Goal: Information Seeking & Learning: Compare options

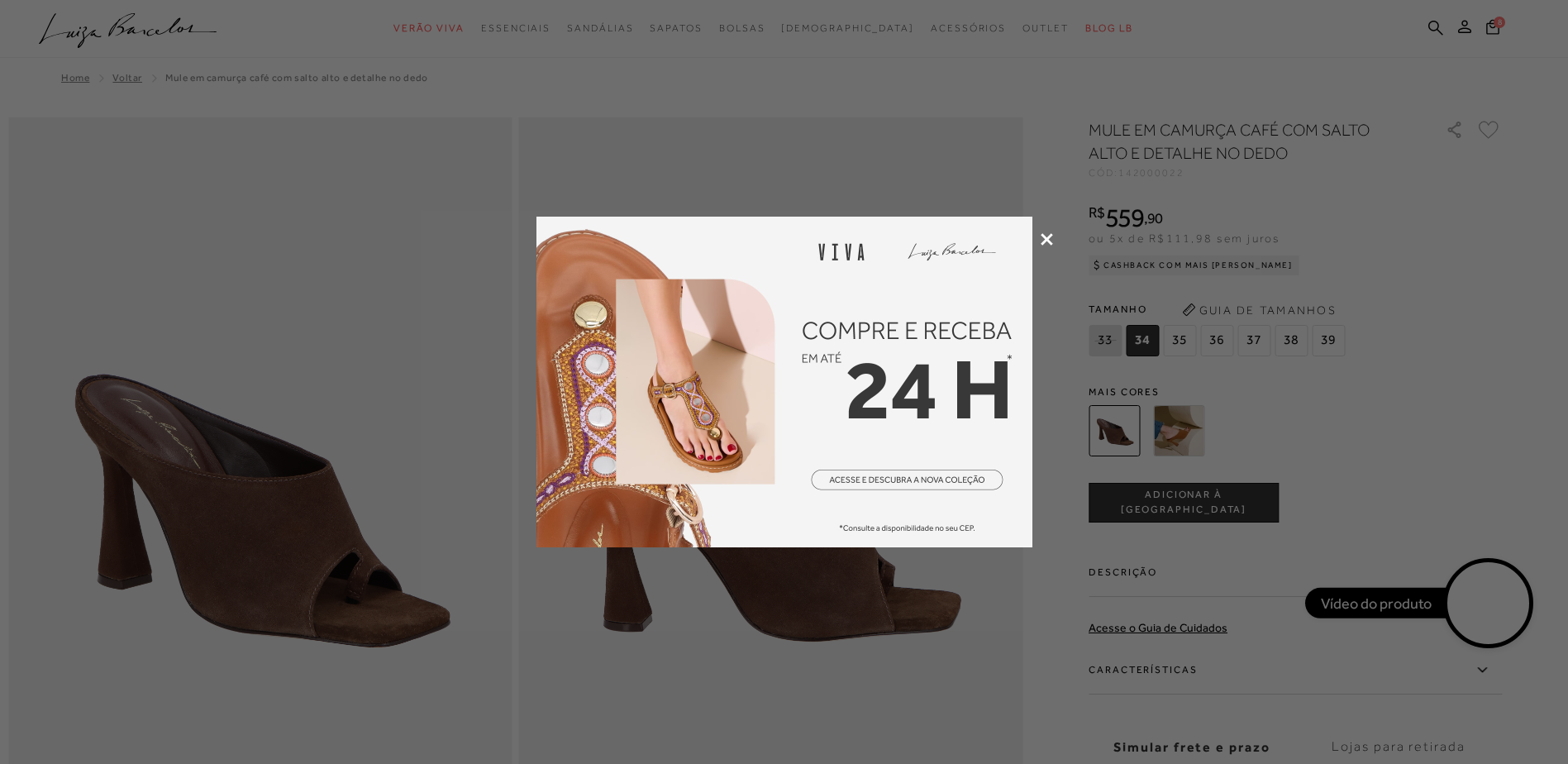
click at [1045, 237] on icon at bounding box center [1046, 238] width 12 height 12
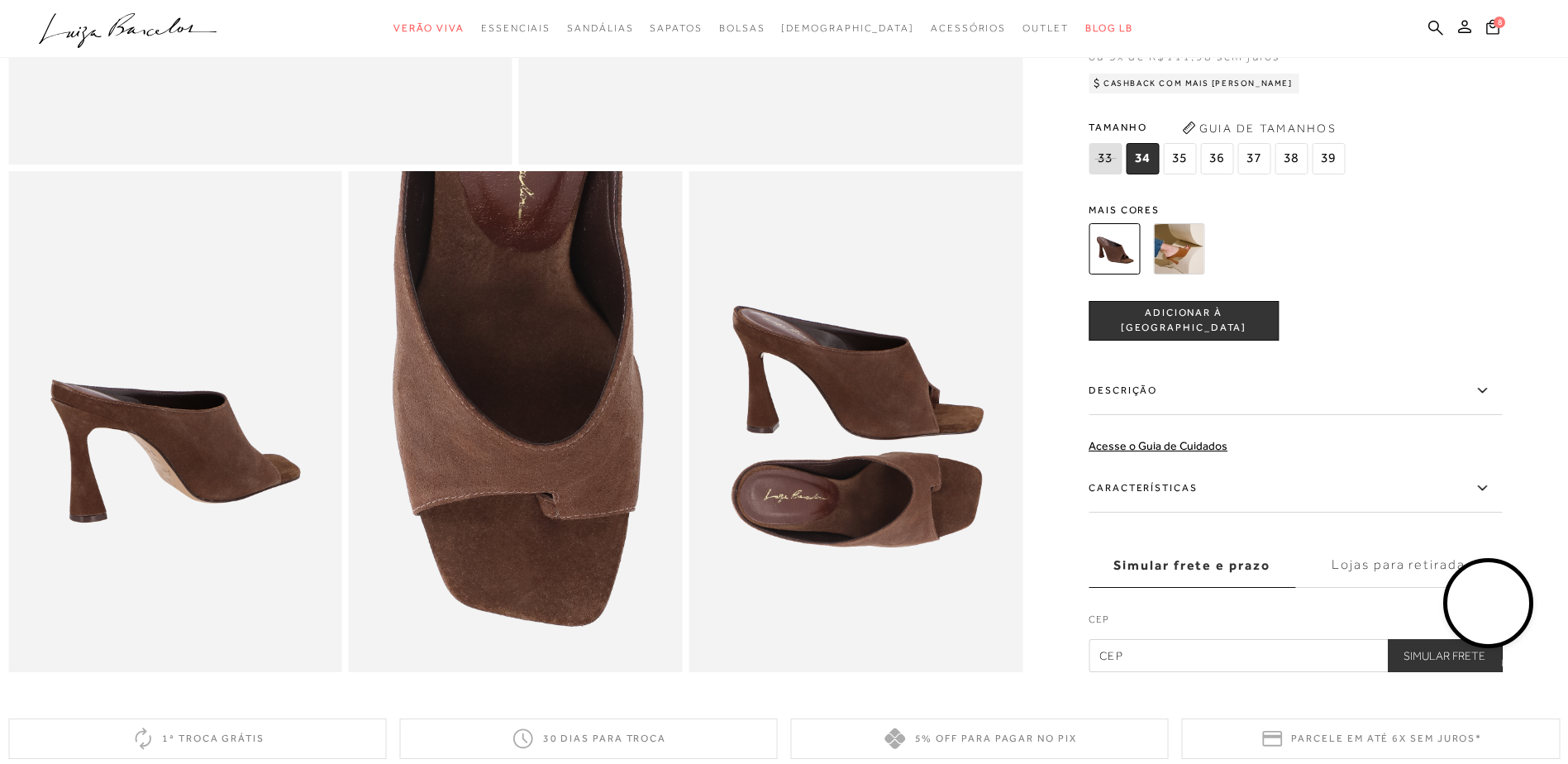
scroll to position [248, 0]
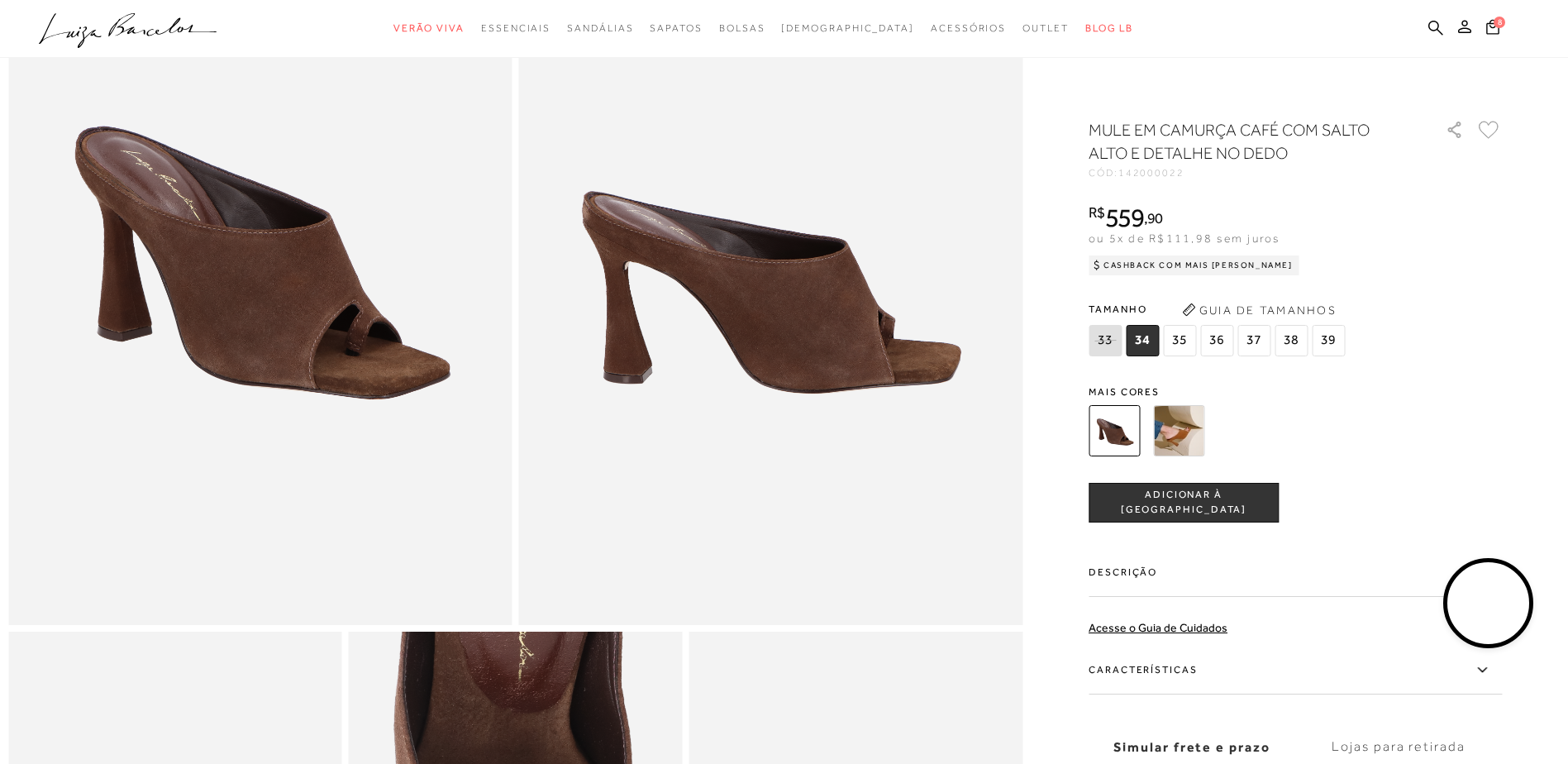
click at [1494, 615] on video at bounding box center [1489, 603] width 77 height 77
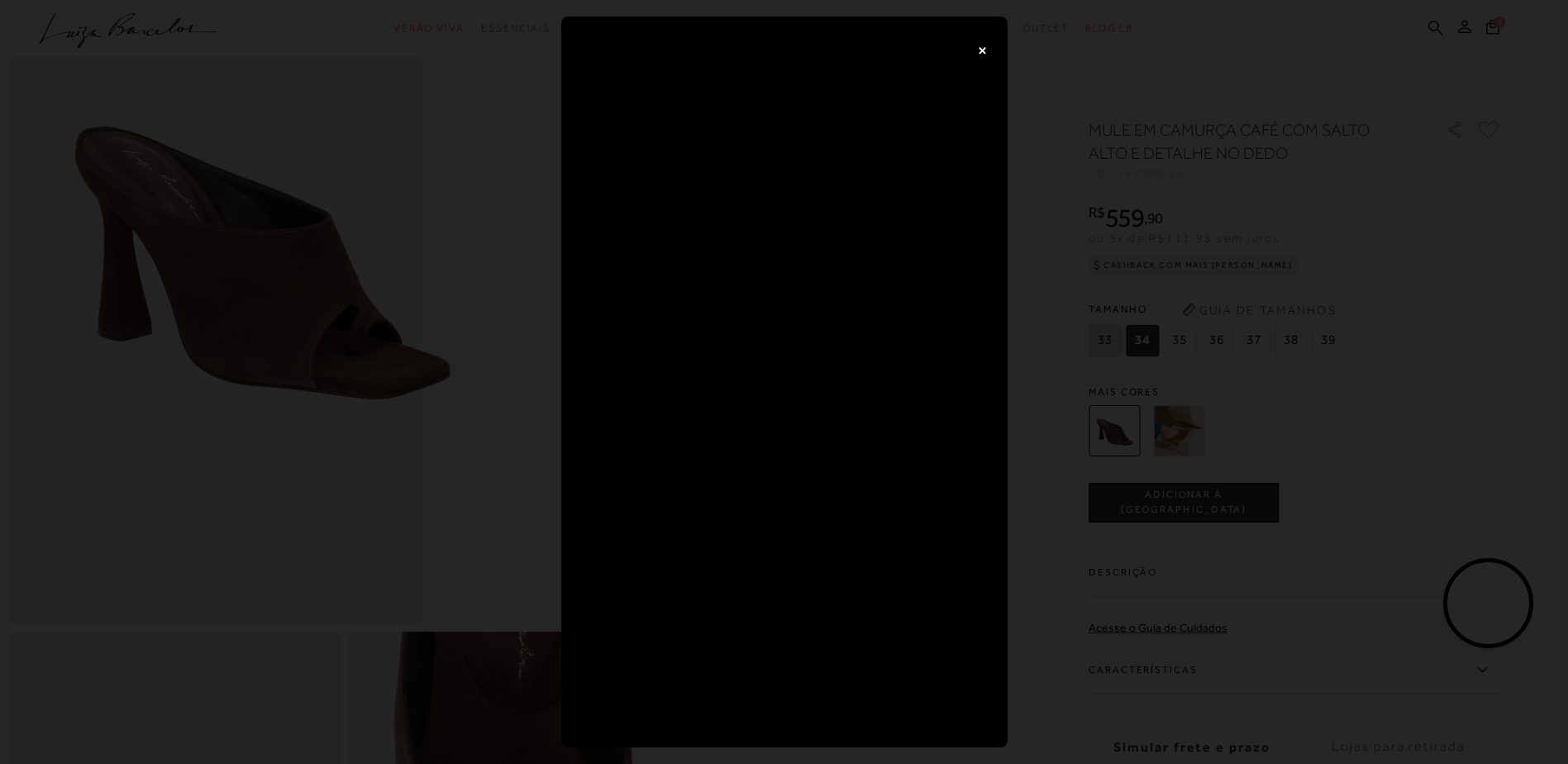
click at [984, 46] on button "×" at bounding box center [983, 49] width 33 height 33
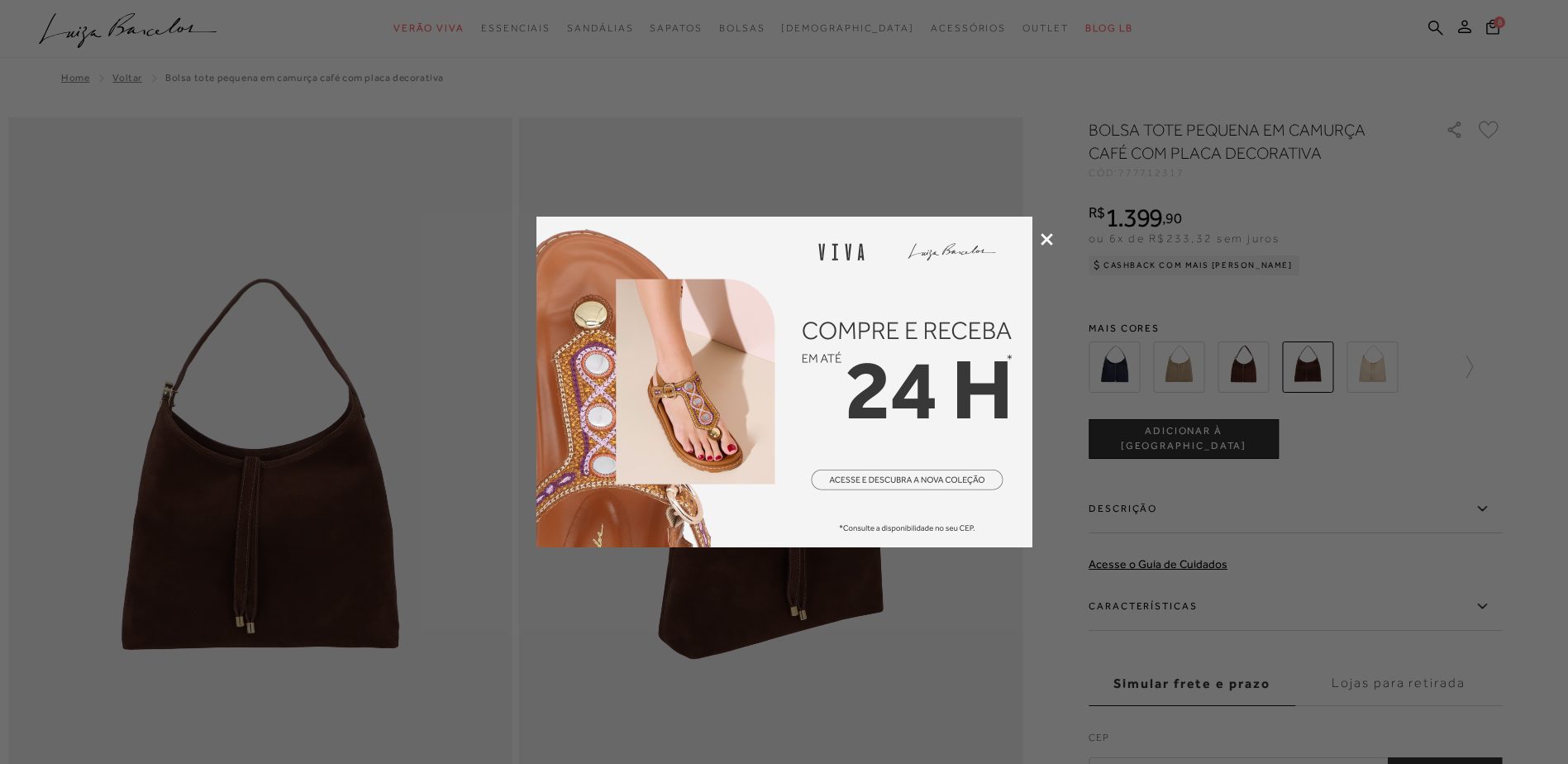
click at [1050, 237] on icon at bounding box center [1046, 238] width 12 height 12
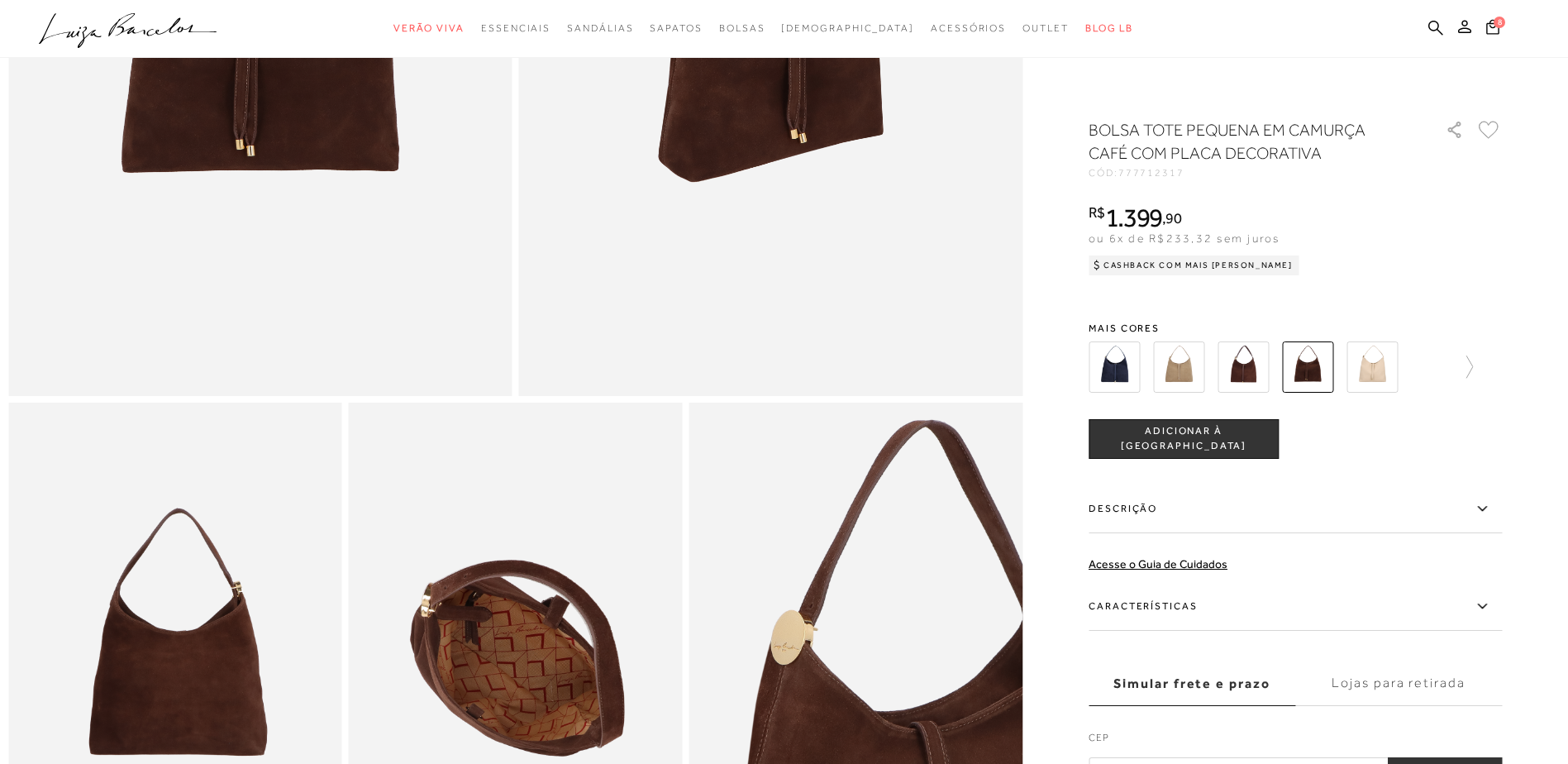
scroll to position [248, 0]
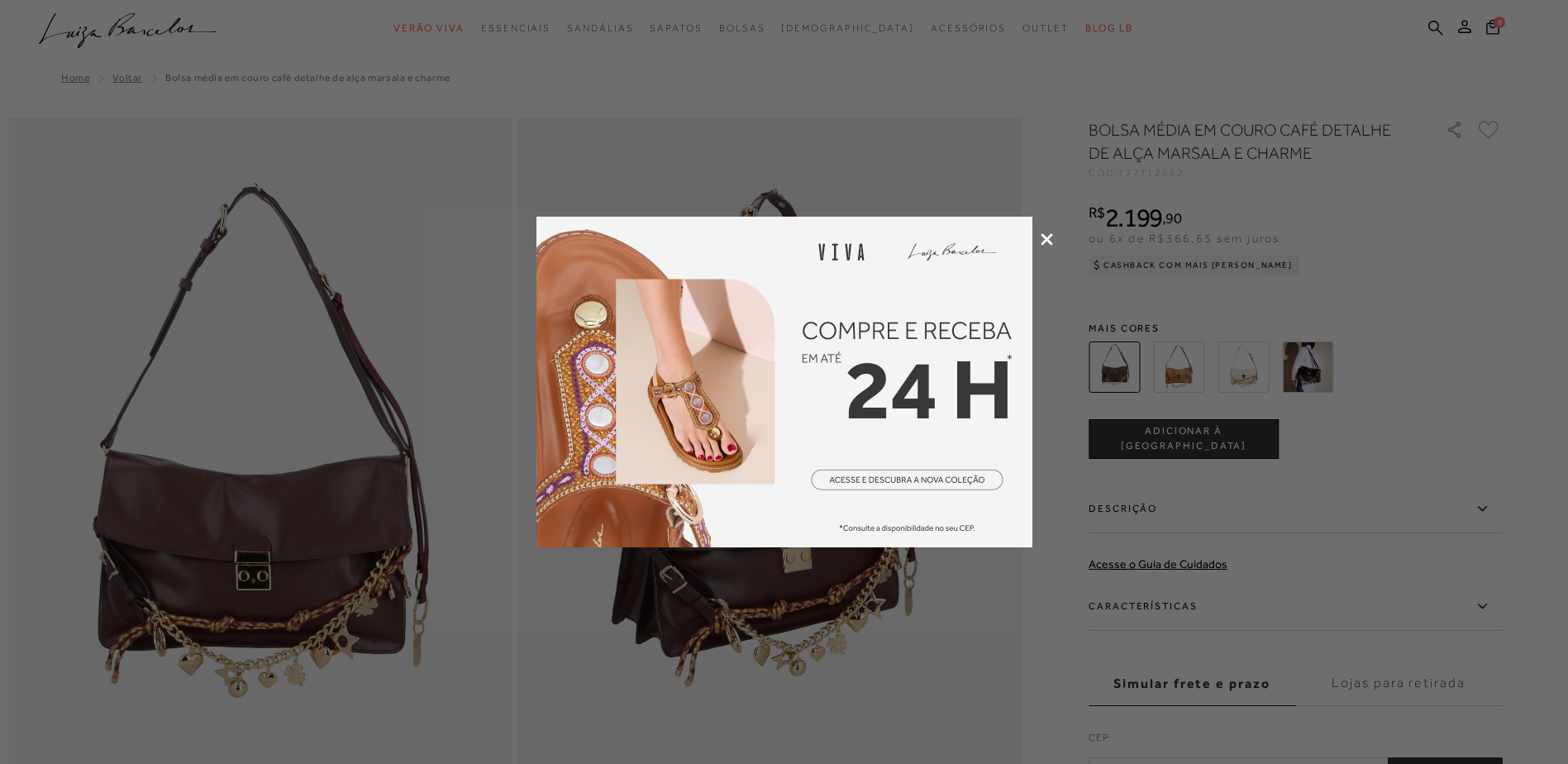
drag, startPoint x: 1043, startPoint y: 236, endPoint x: 1003, endPoint y: 131, distance: 112.4
click at [1043, 236] on icon at bounding box center [1046, 238] width 12 height 12
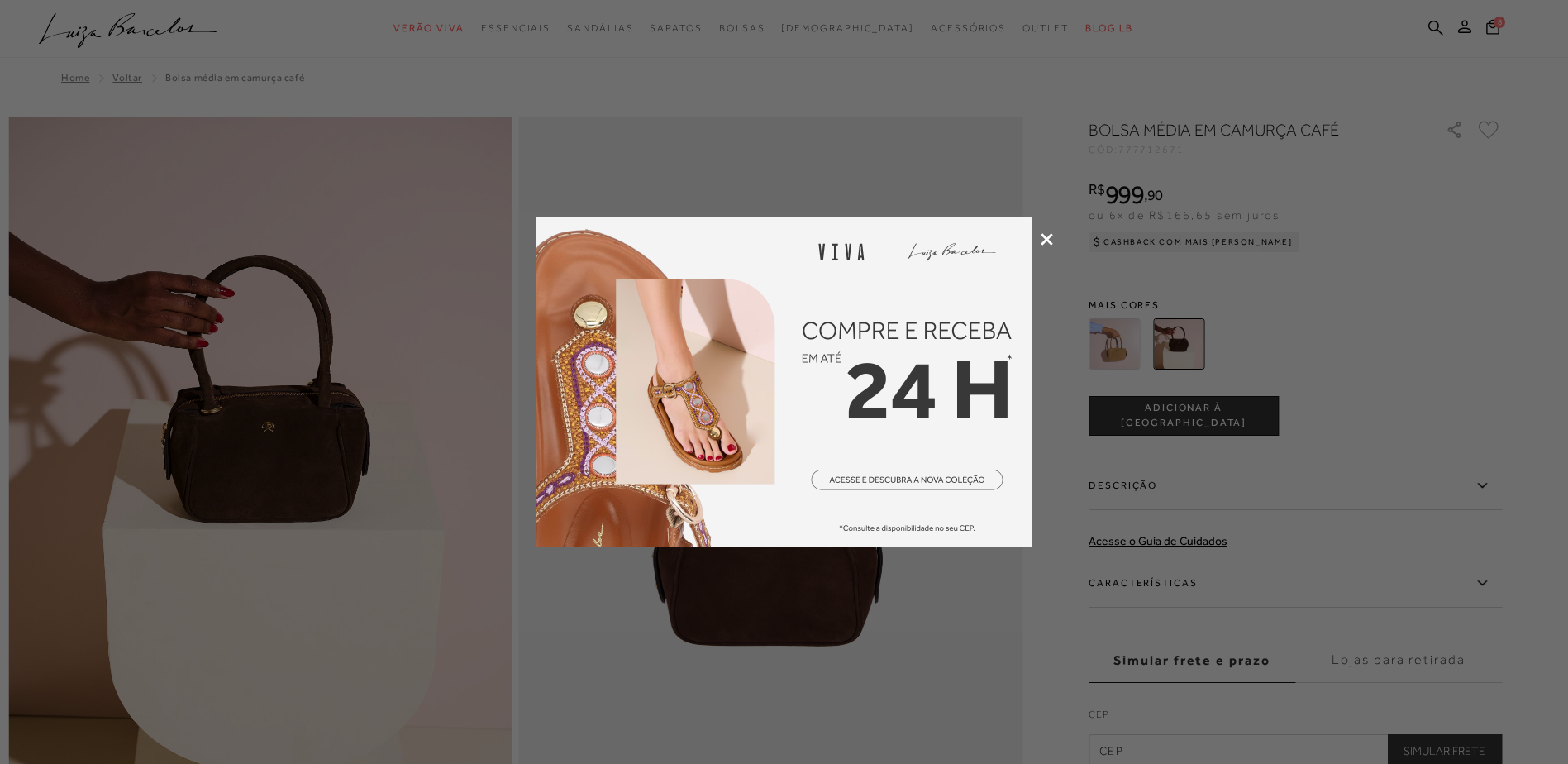
click at [1044, 236] on icon at bounding box center [1046, 238] width 12 height 12
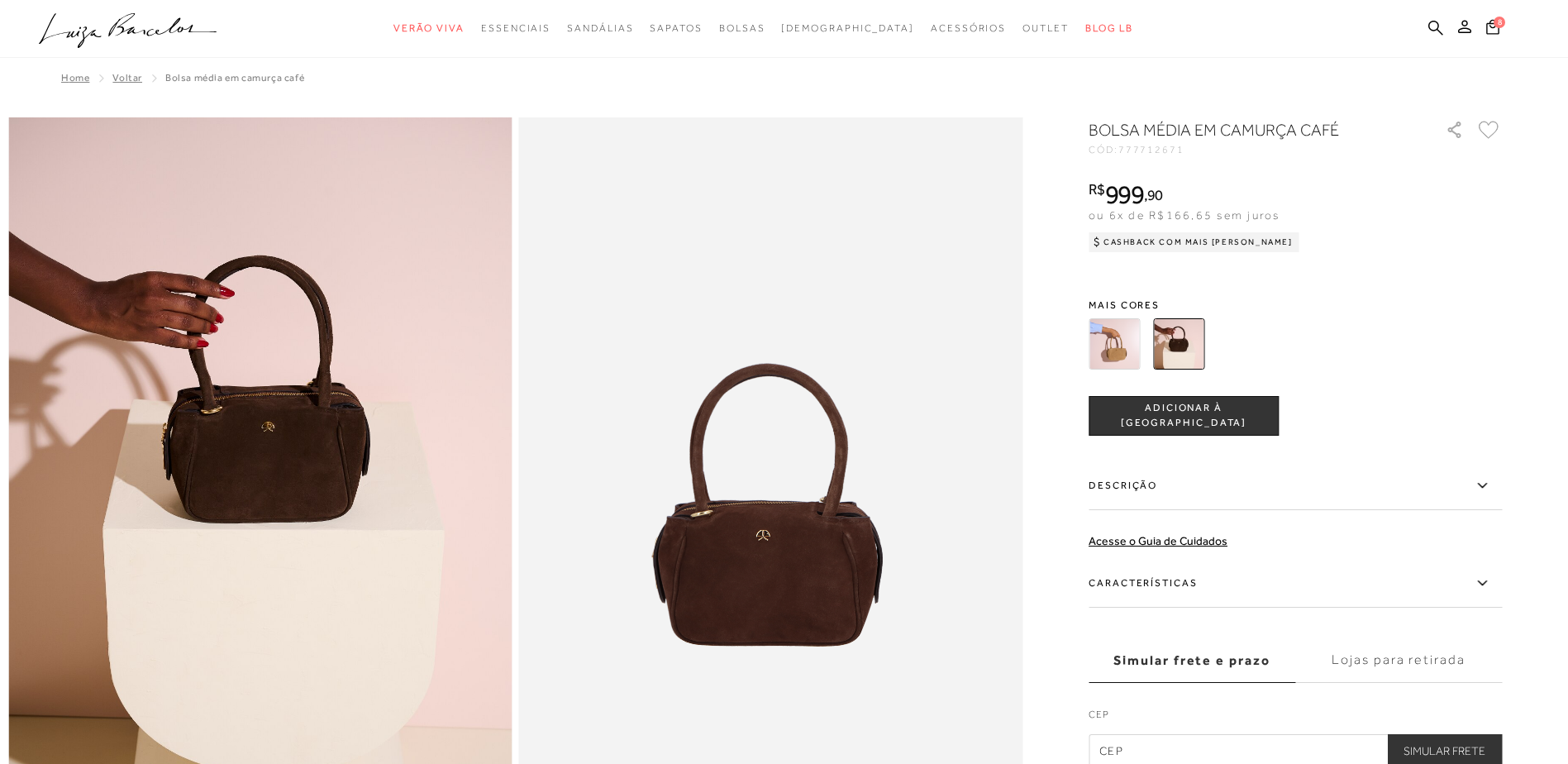
click at [739, 526] on img at bounding box center [771, 496] width 504 height 756
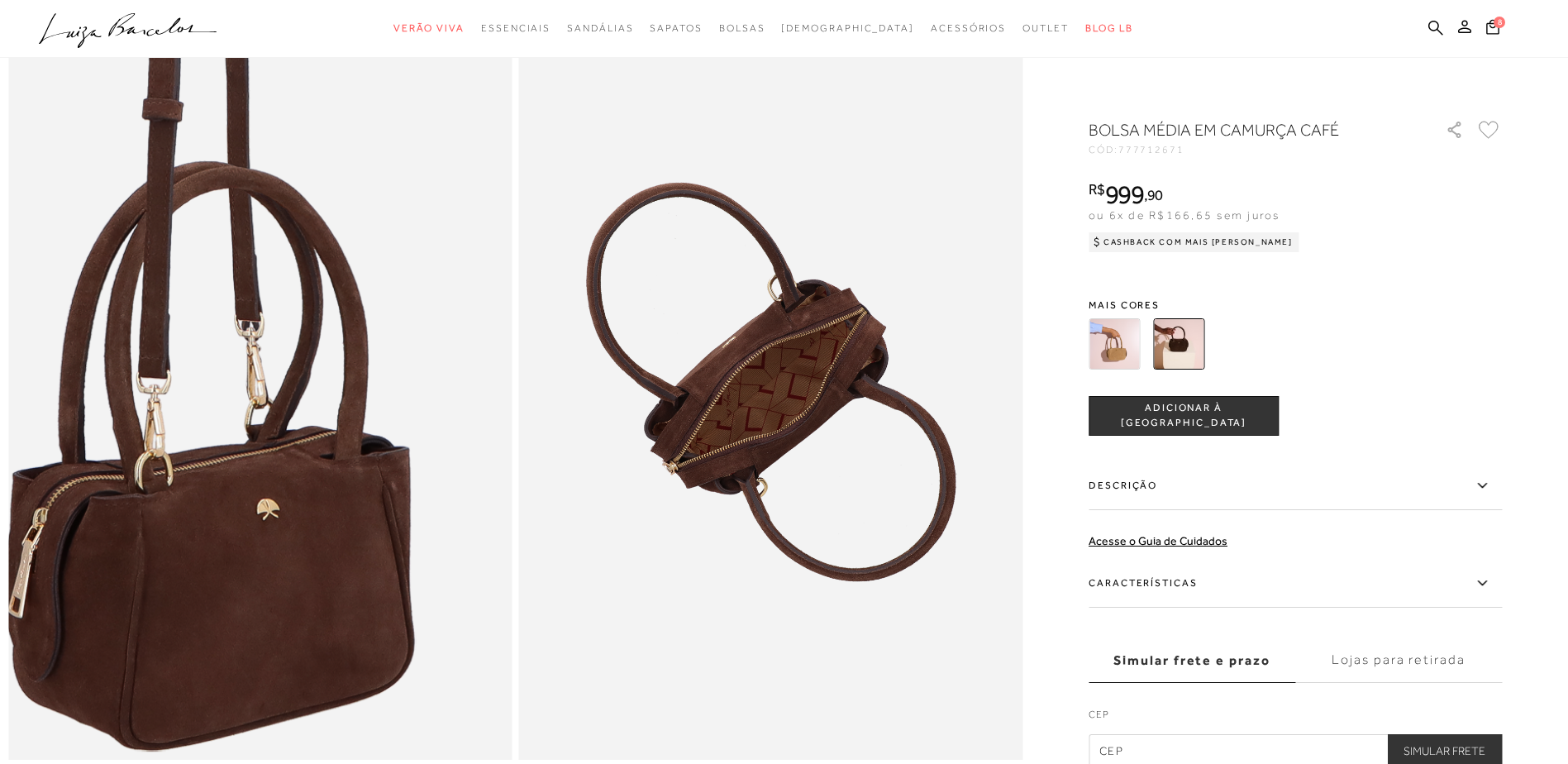
scroll to position [1240, 0]
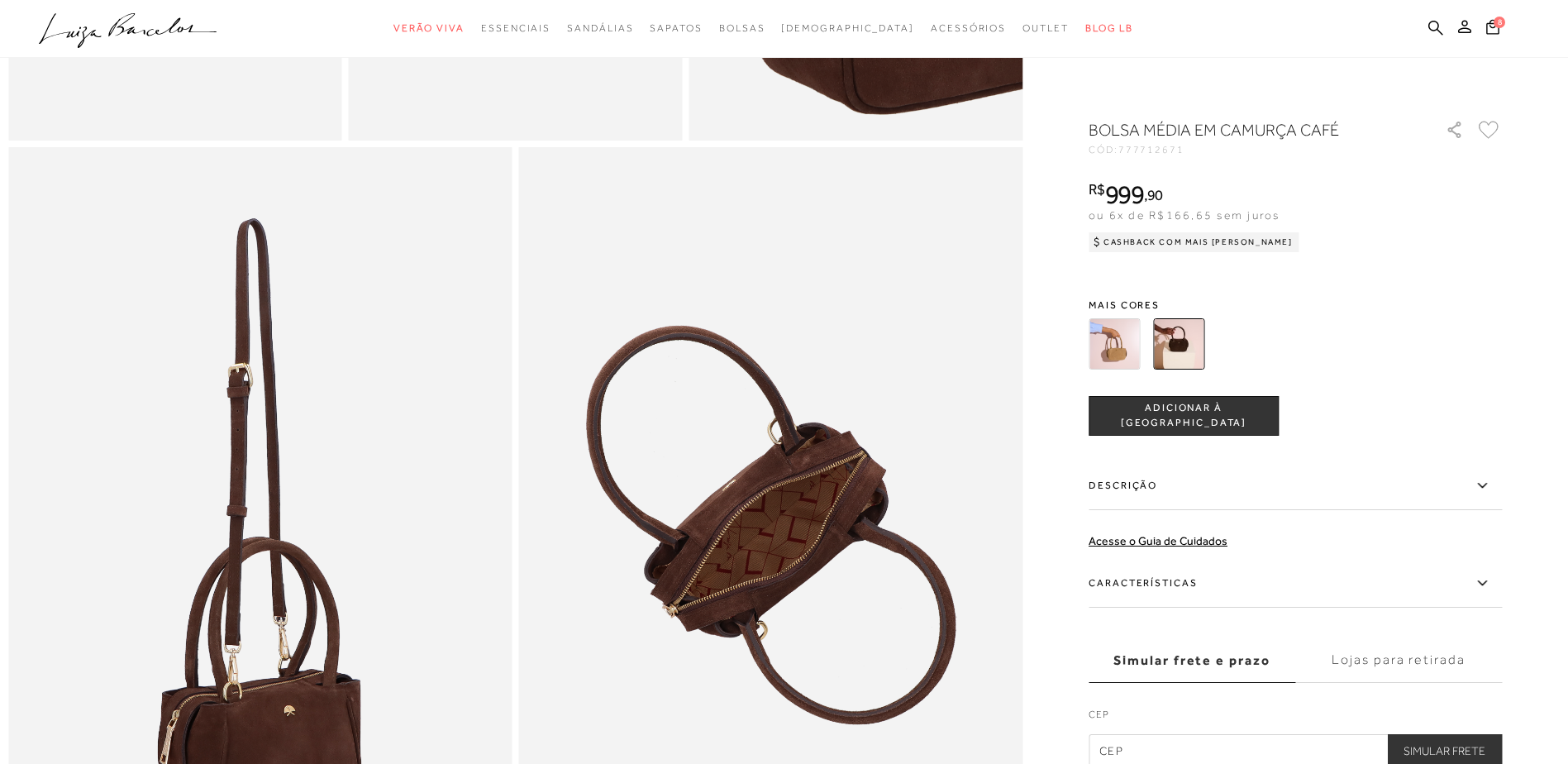
click at [1204, 351] on img at bounding box center [1179, 344] width 51 height 51
click at [1138, 338] on img at bounding box center [1114, 344] width 51 height 51
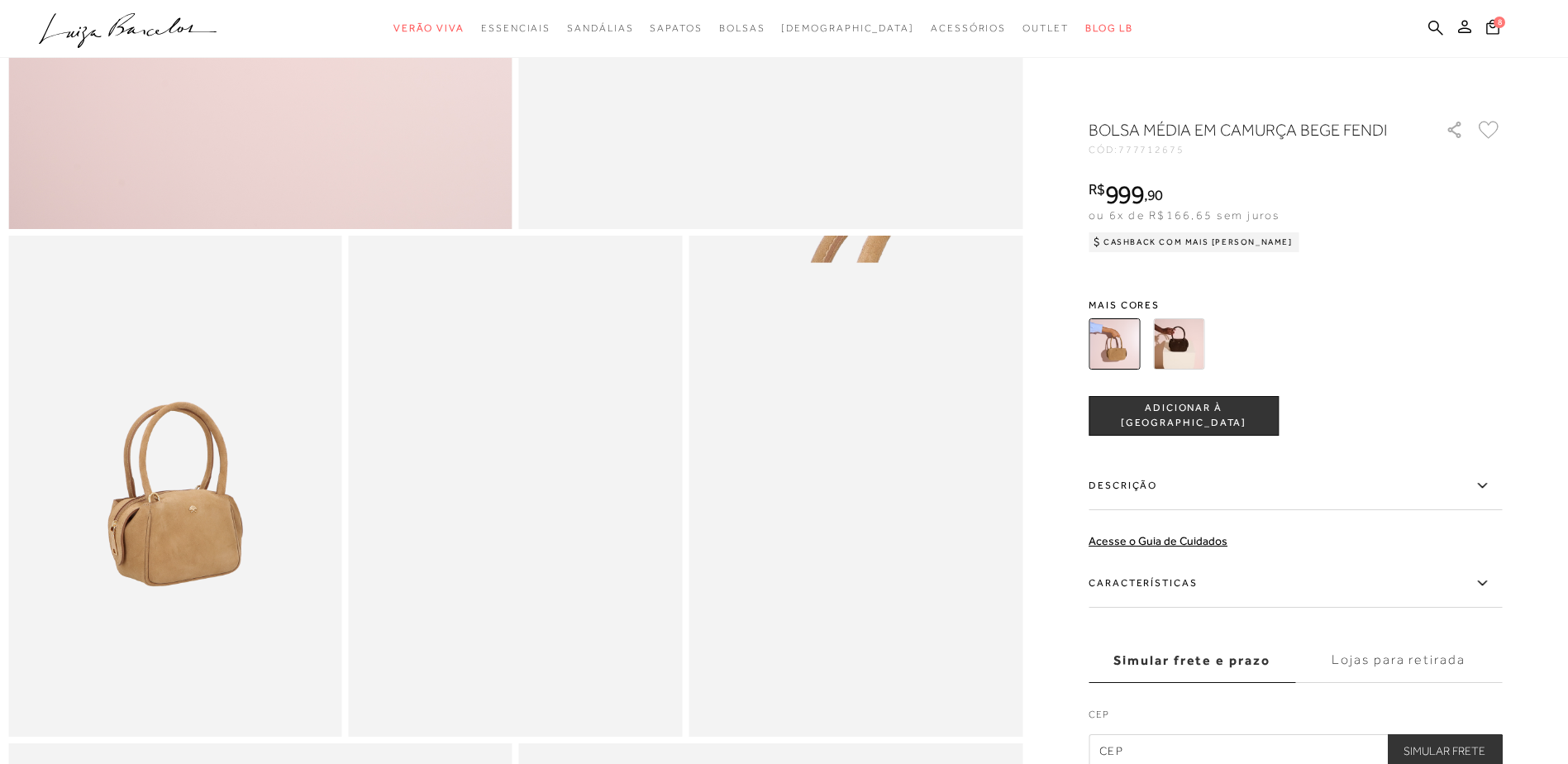
scroll to position [414, 0]
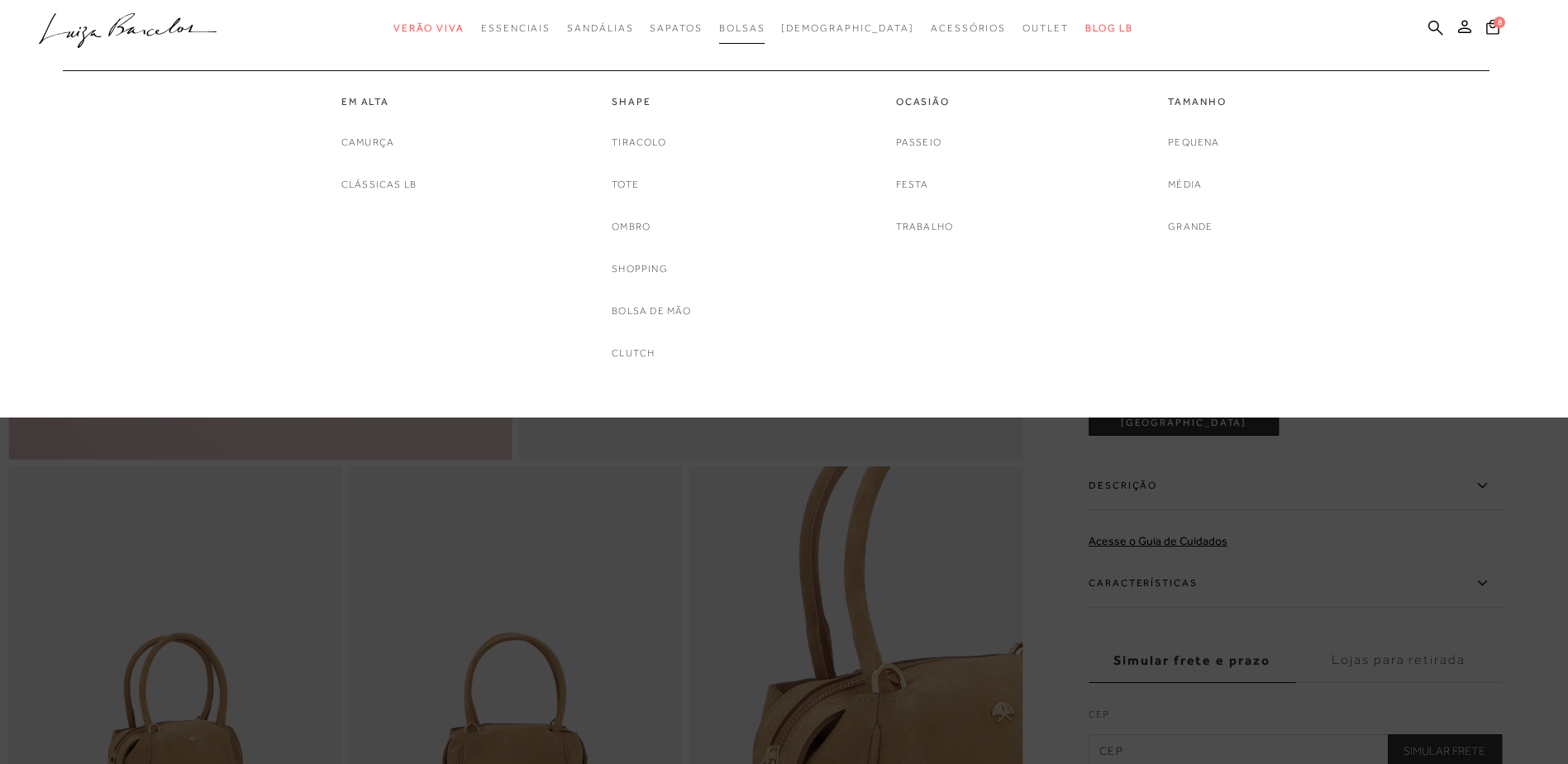
click at [765, 20] on link "Bolsas" at bounding box center [742, 28] width 46 height 30
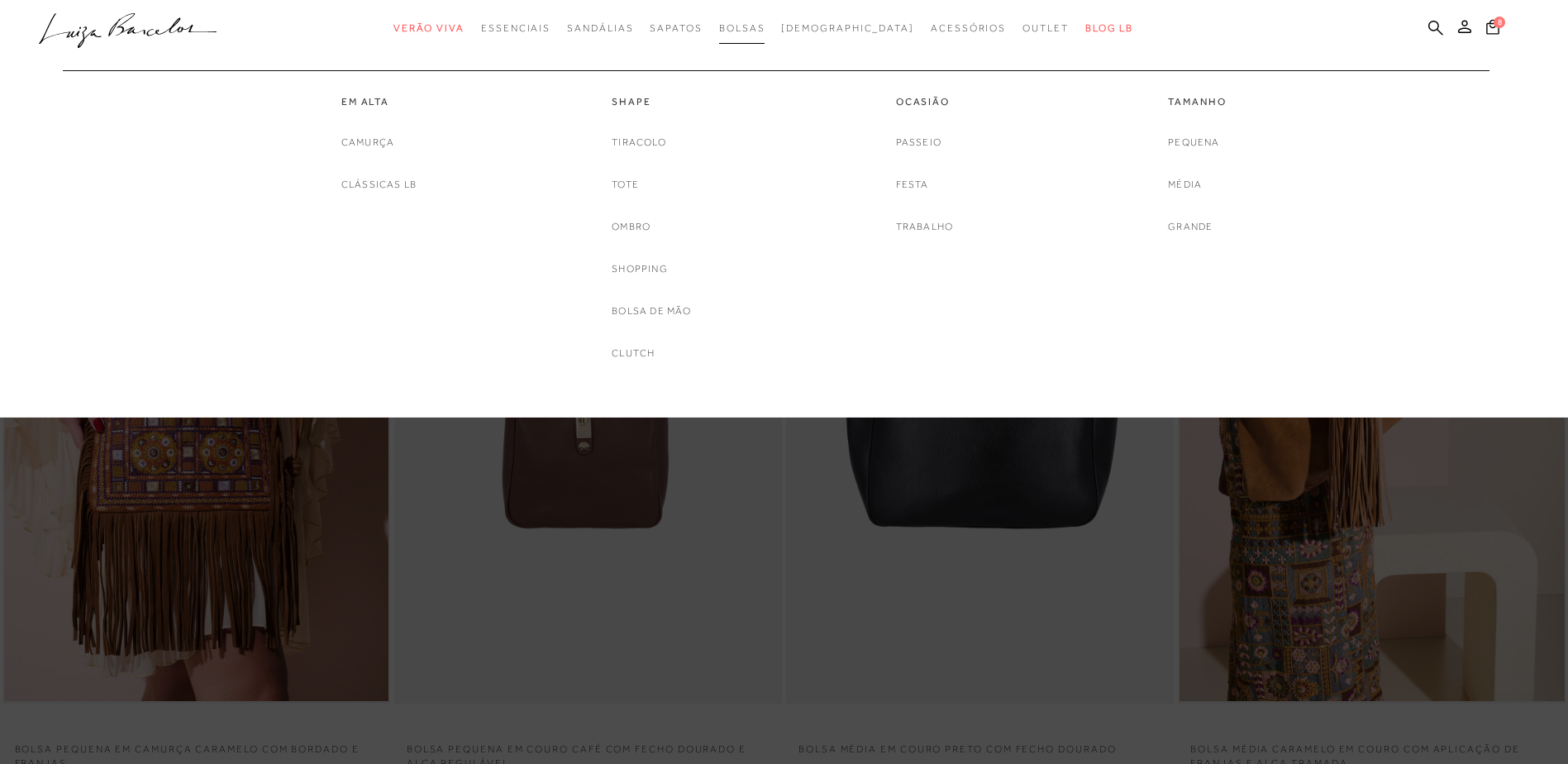
click at [765, 26] on span "Bolsas" at bounding box center [742, 28] width 46 height 11
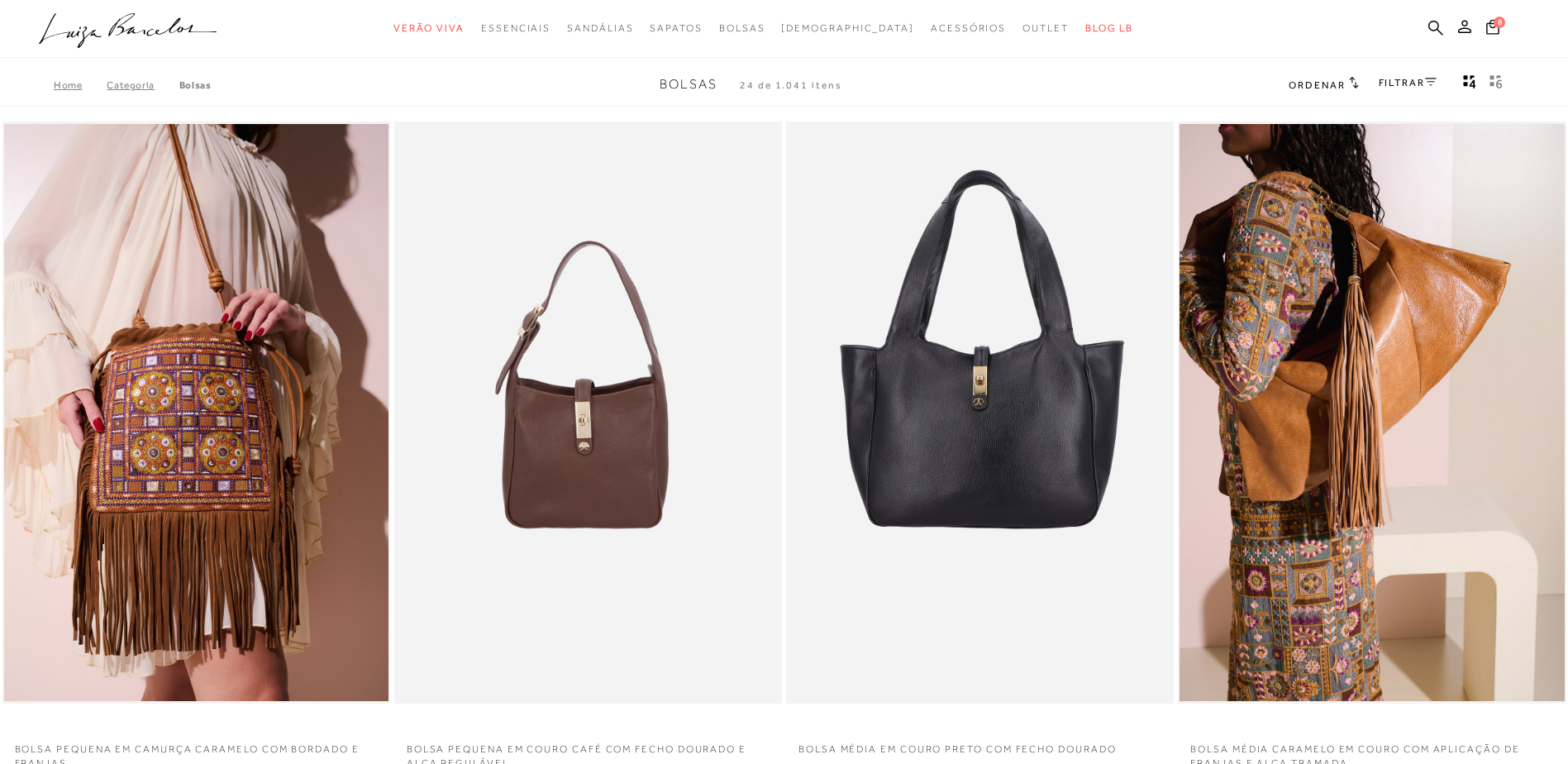
click at [1431, 89] on div "FILTRAR" at bounding box center [1407, 84] width 57 height 22
click at [1424, 80] on link "FILTRAR" at bounding box center [1407, 83] width 57 height 11
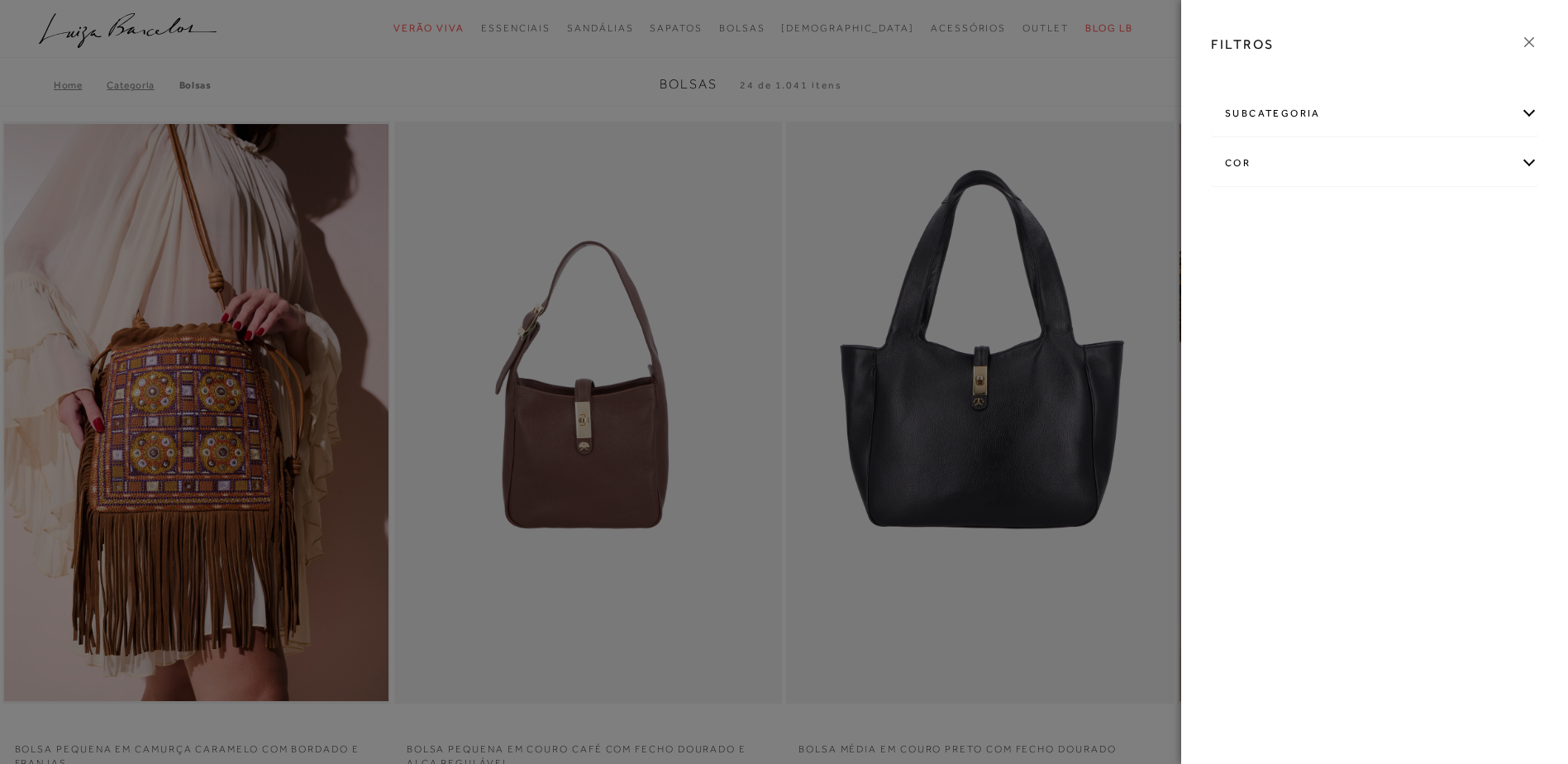
click at [1232, 167] on div "cor" at bounding box center [1375, 163] width 326 height 43
click at [1252, 334] on link "Ver mais..." at bounding box center [1255, 332] width 44 height 12
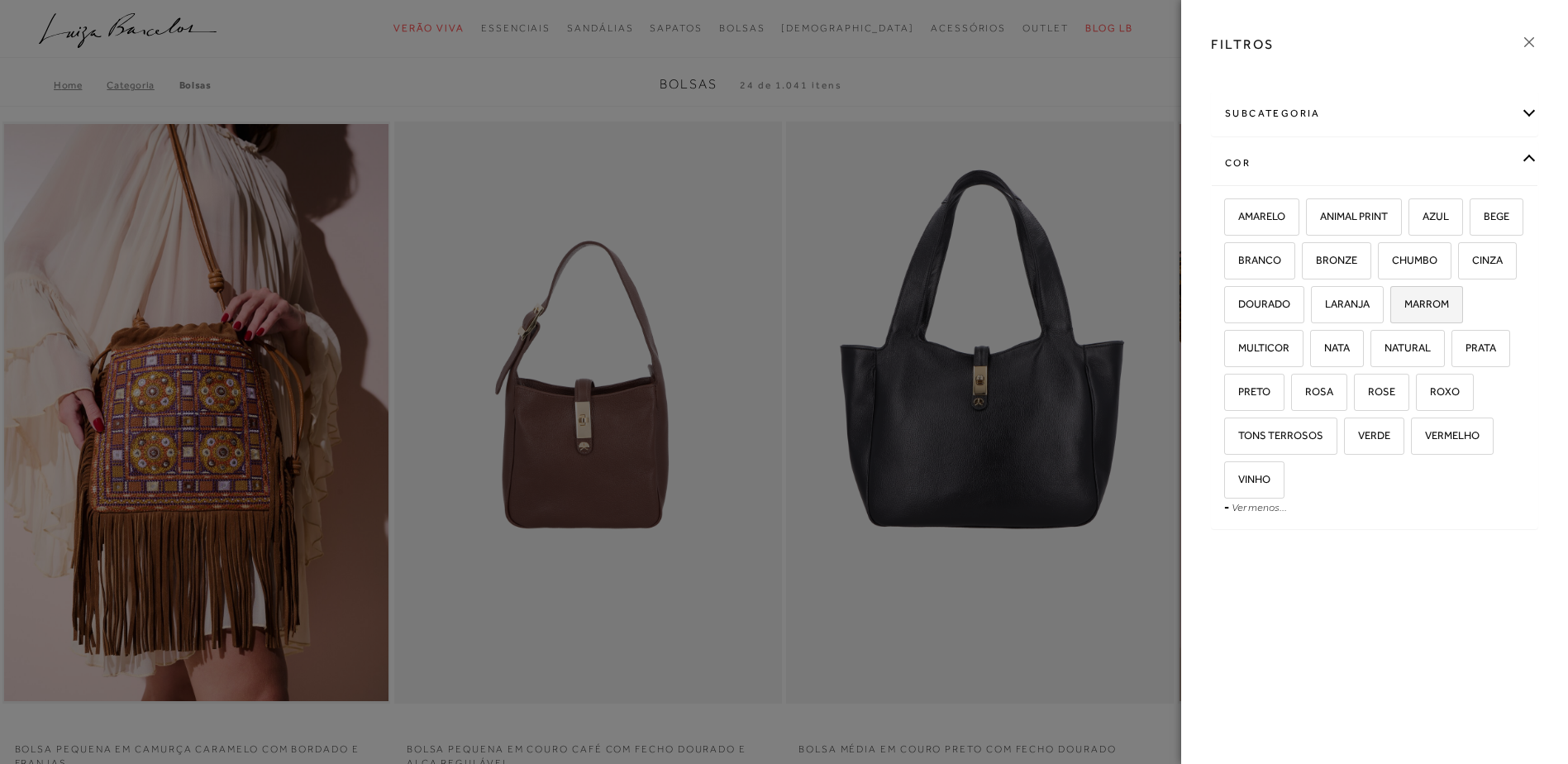
click at [1392, 310] on span "MARROM" at bounding box center [1420, 303] width 57 height 12
click at [1388, 315] on input "MARROM" at bounding box center [1396, 307] width 17 height 17
checkbox input "true"
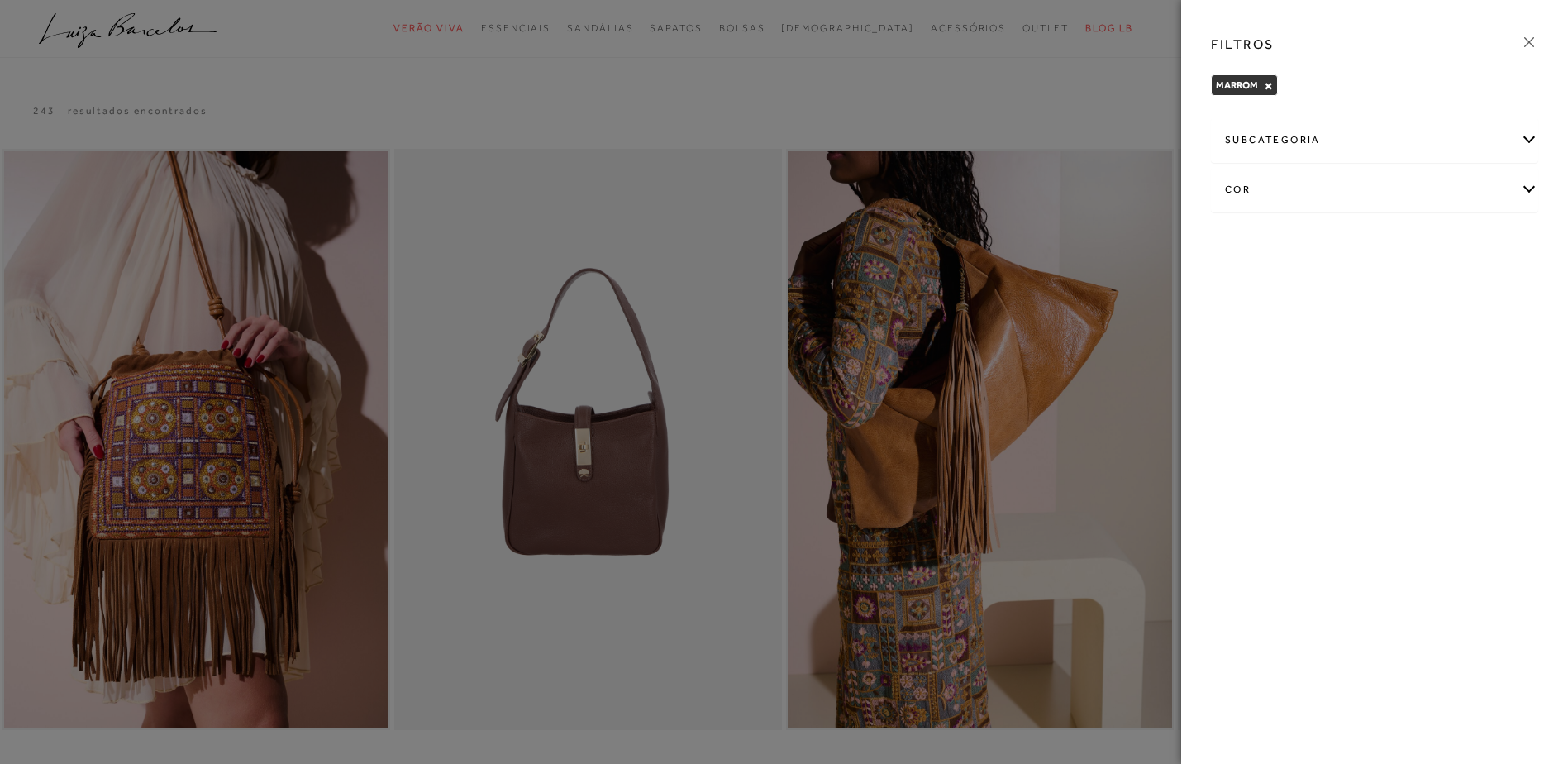
click at [1532, 37] on icon at bounding box center [1528, 41] width 18 height 18
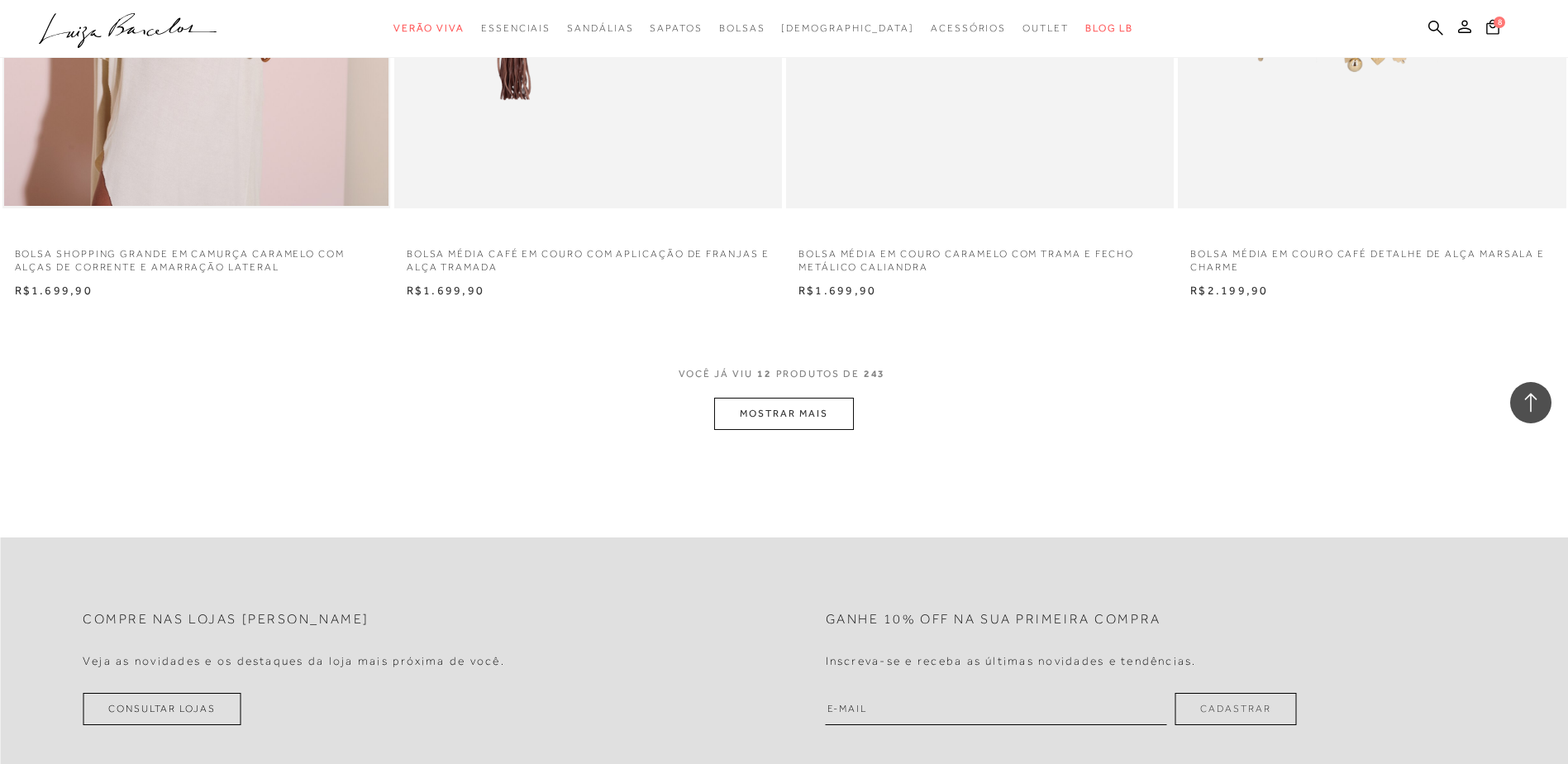
scroll to position [2066, 0]
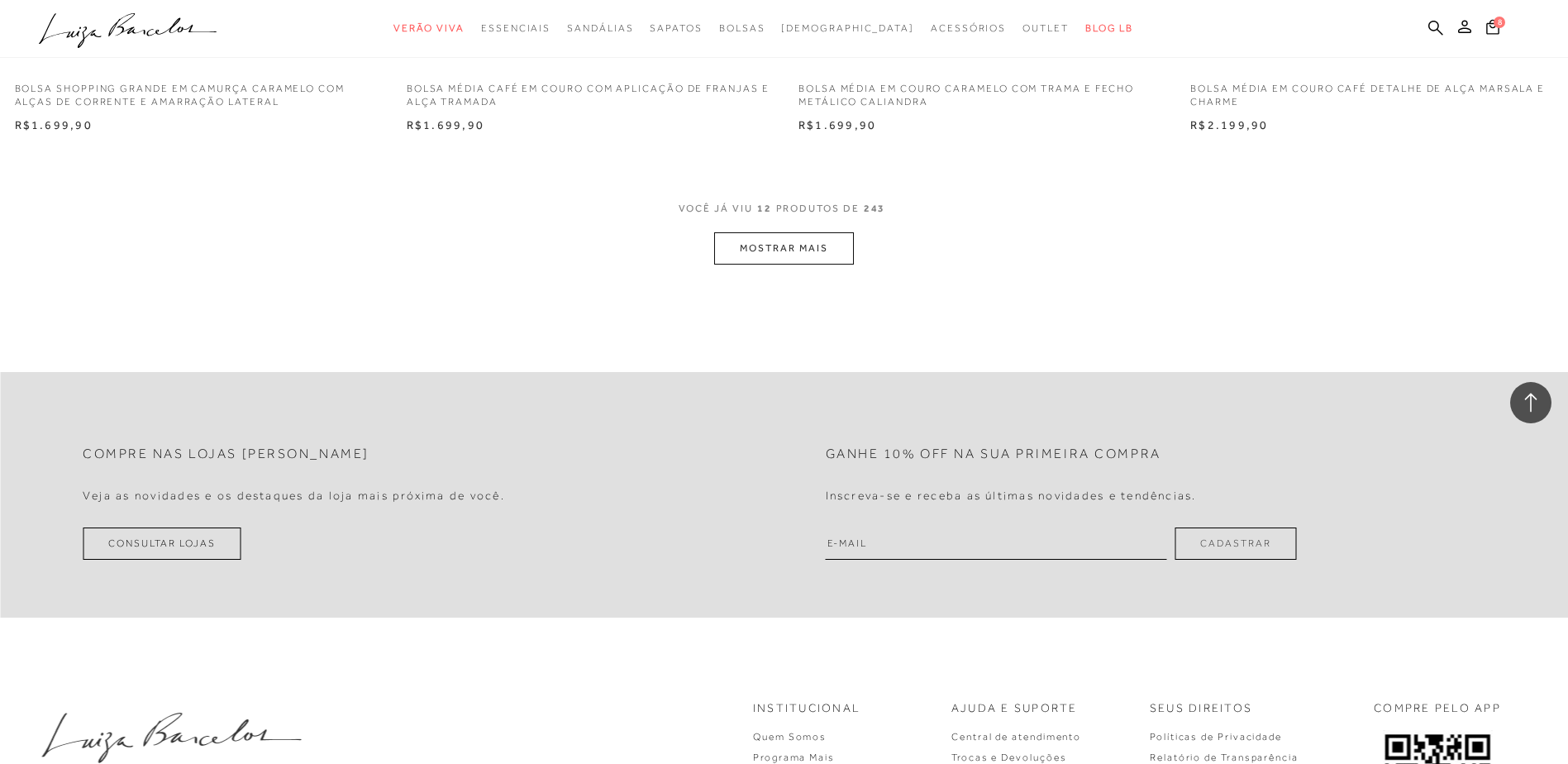
click at [822, 254] on button "MOSTRAR MAIS" at bounding box center [783, 249] width 139 height 32
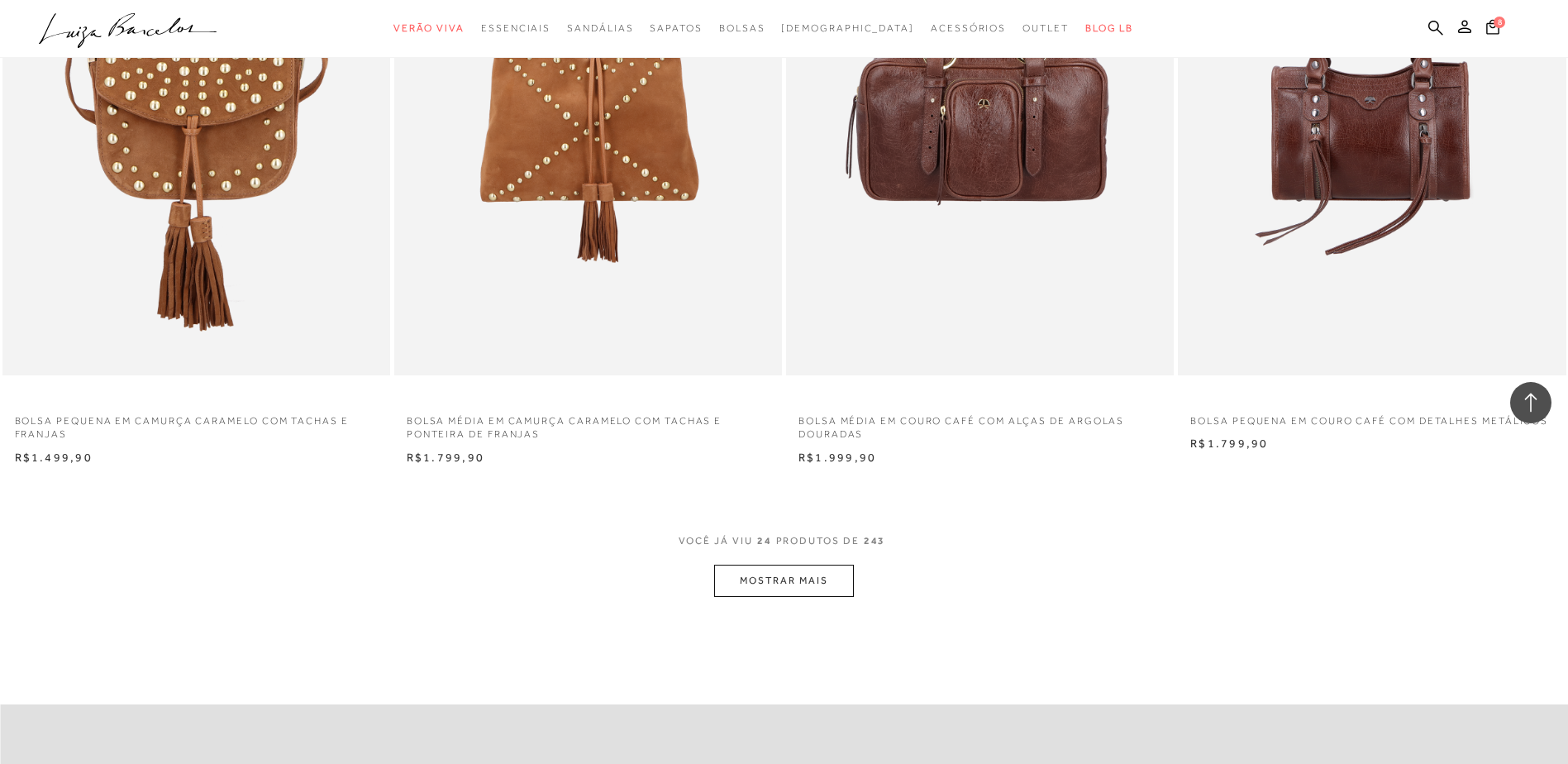
scroll to position [4132, 0]
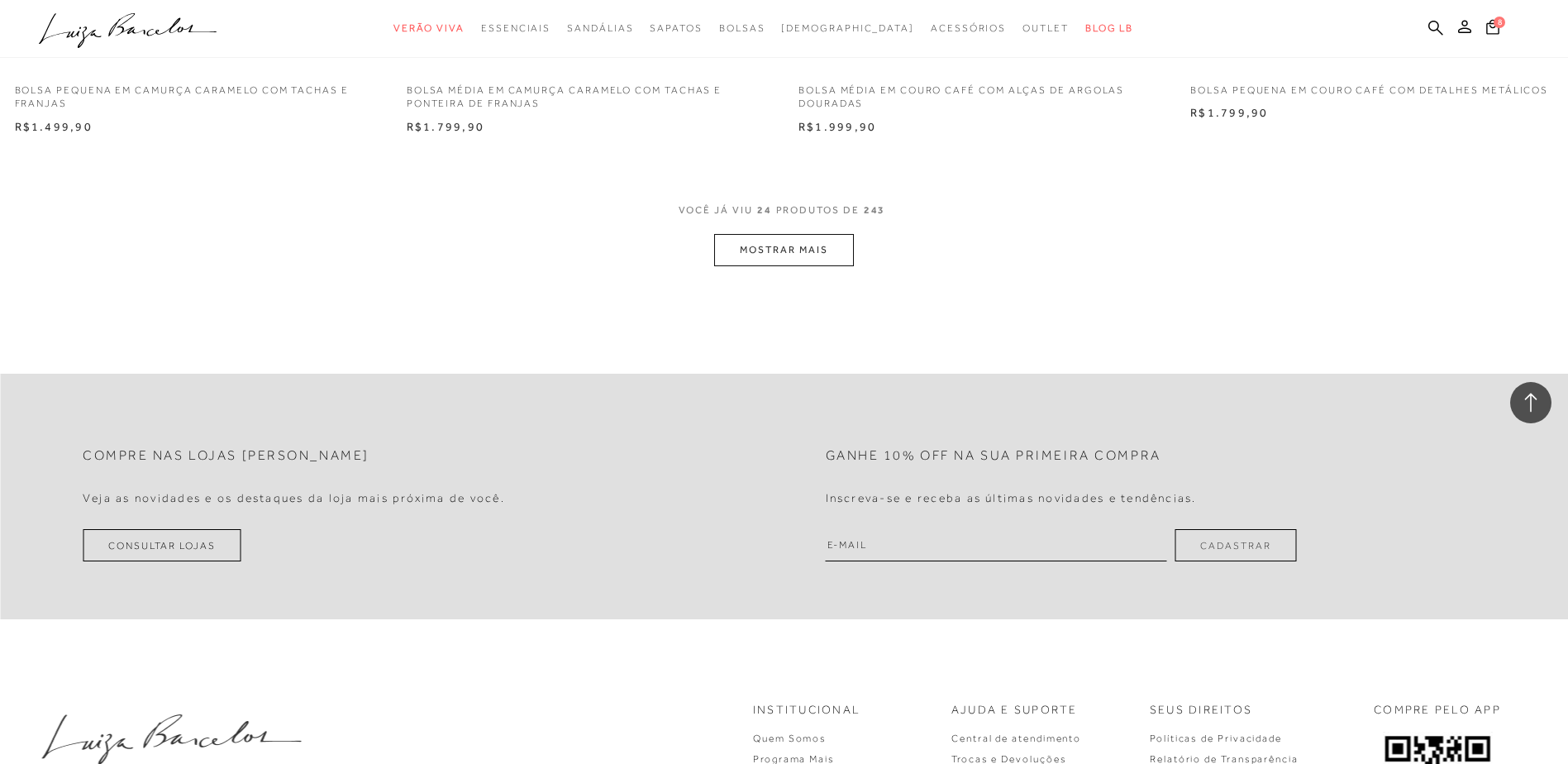
click at [789, 263] on button "MOSTRAR MAIS" at bounding box center [783, 250] width 139 height 32
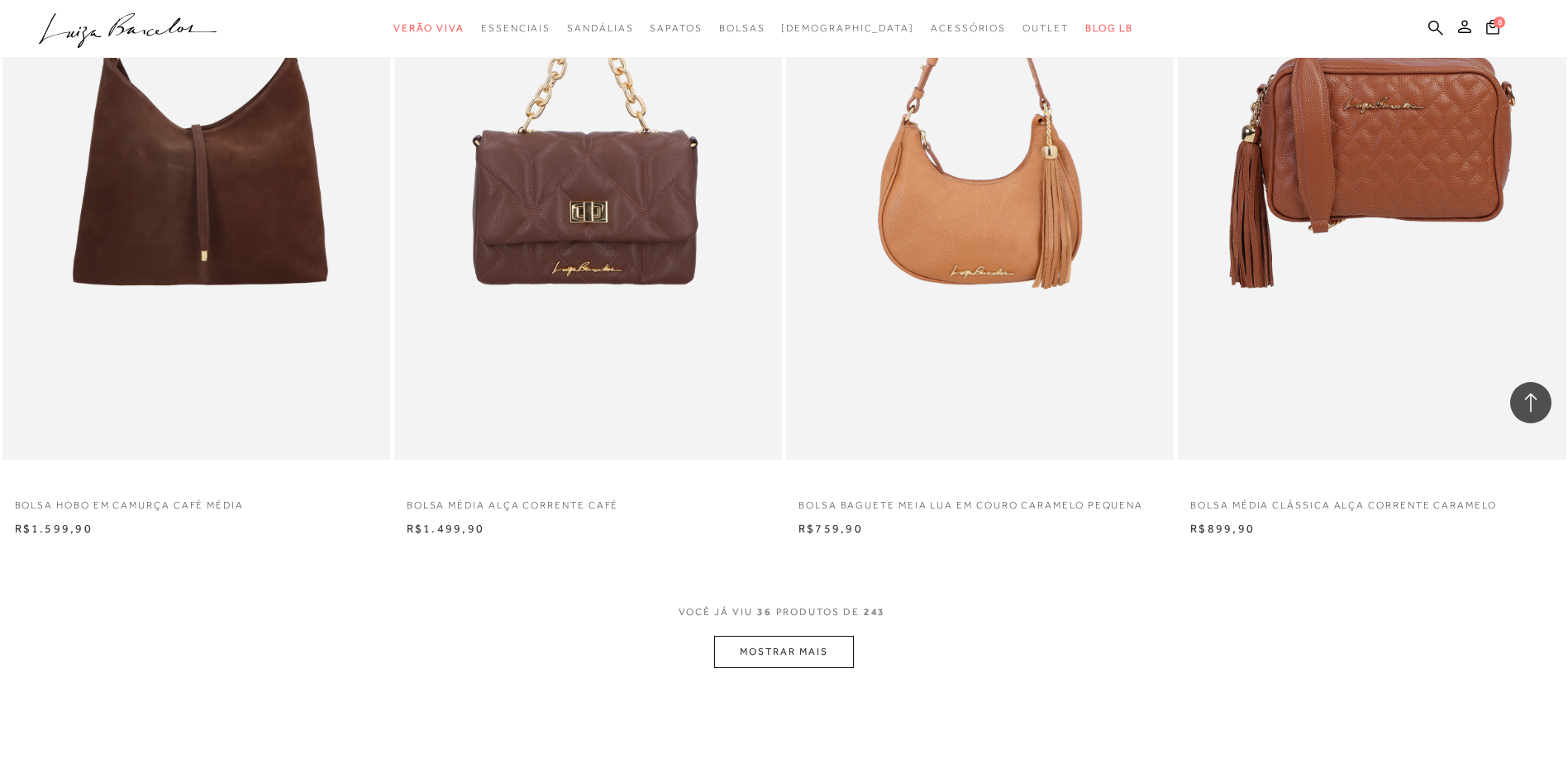
scroll to position [6199, 0]
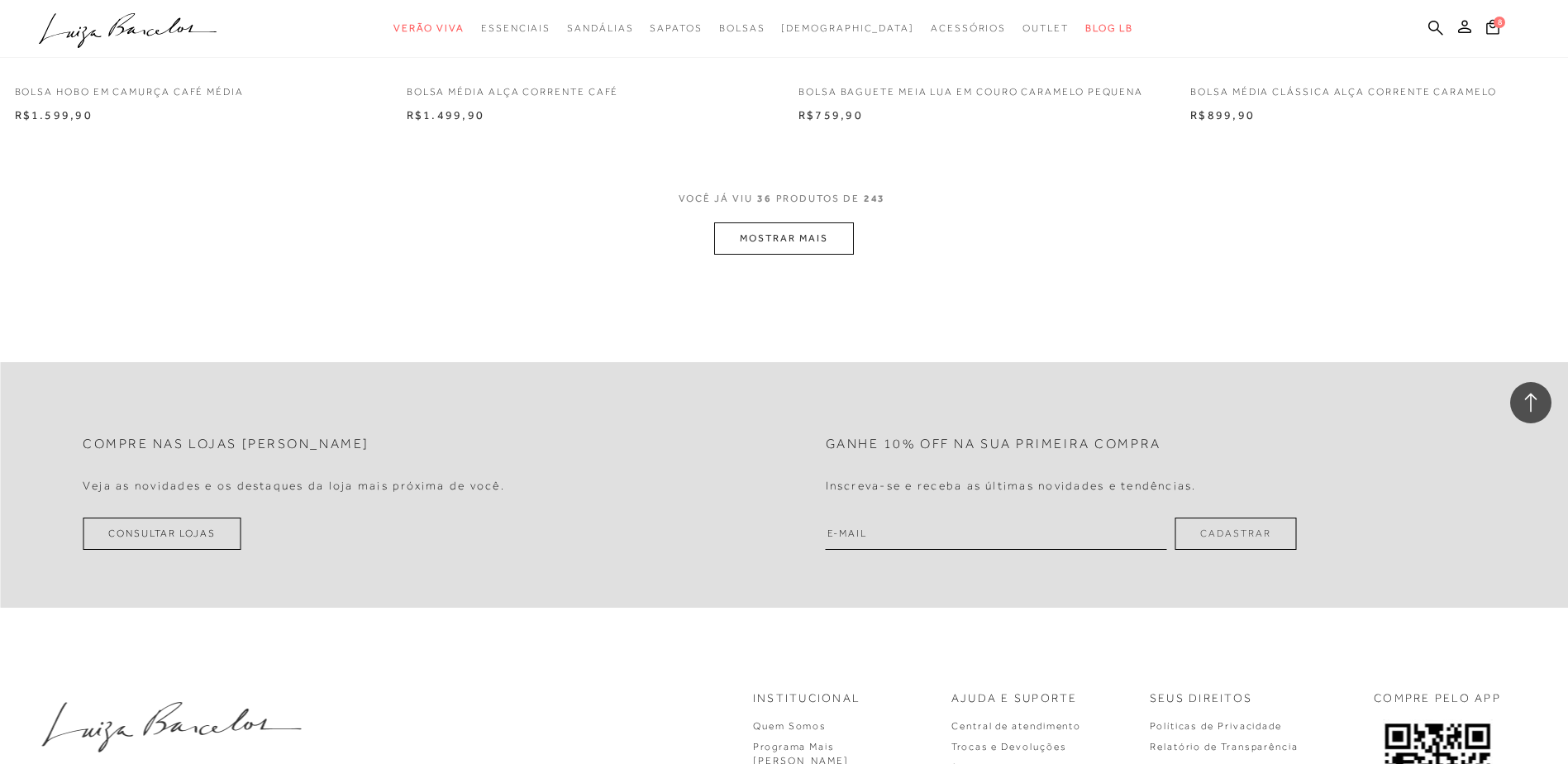
click at [812, 240] on button "MOSTRAR MAIS" at bounding box center [783, 238] width 139 height 32
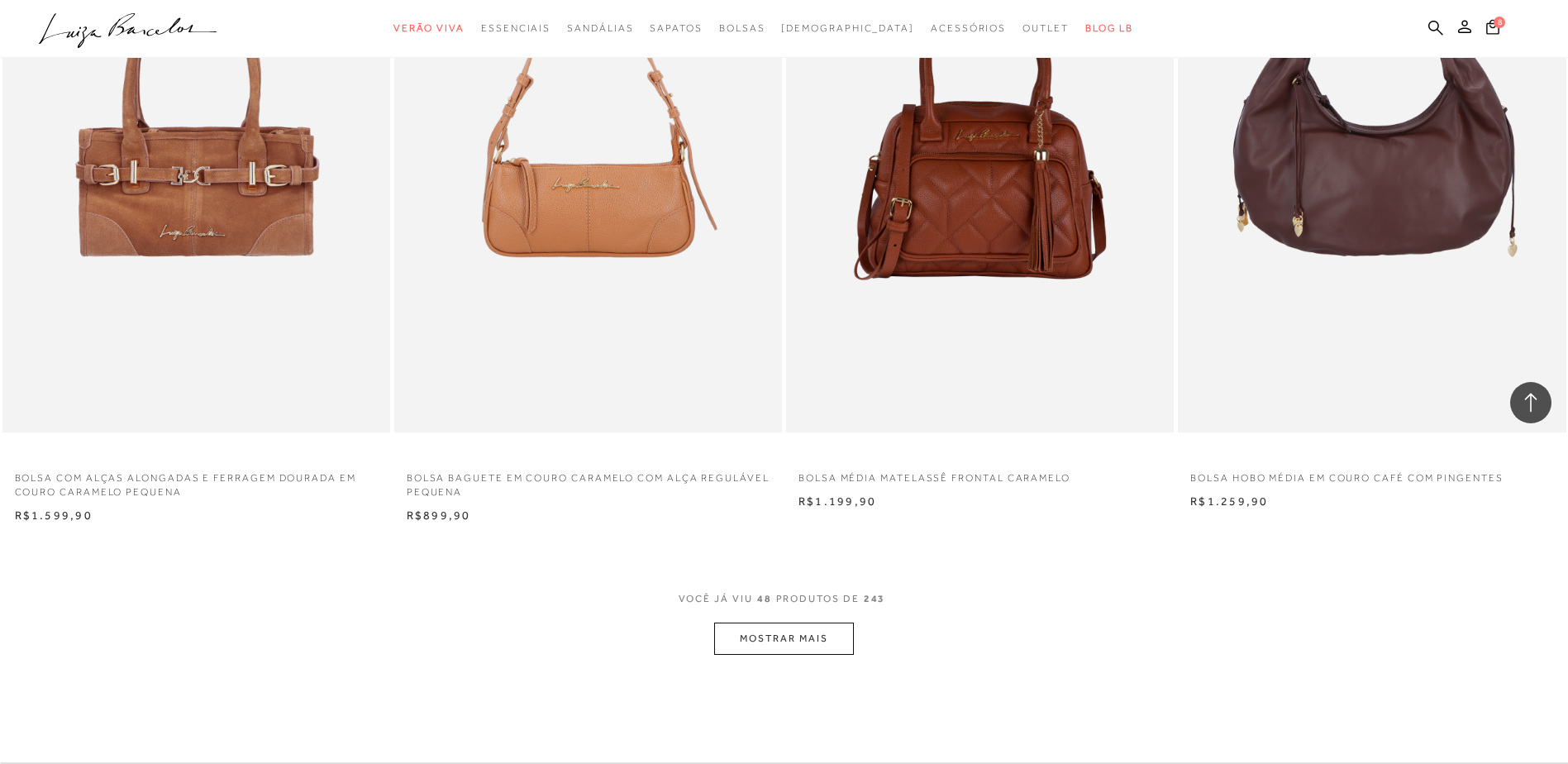
scroll to position [8017, 0]
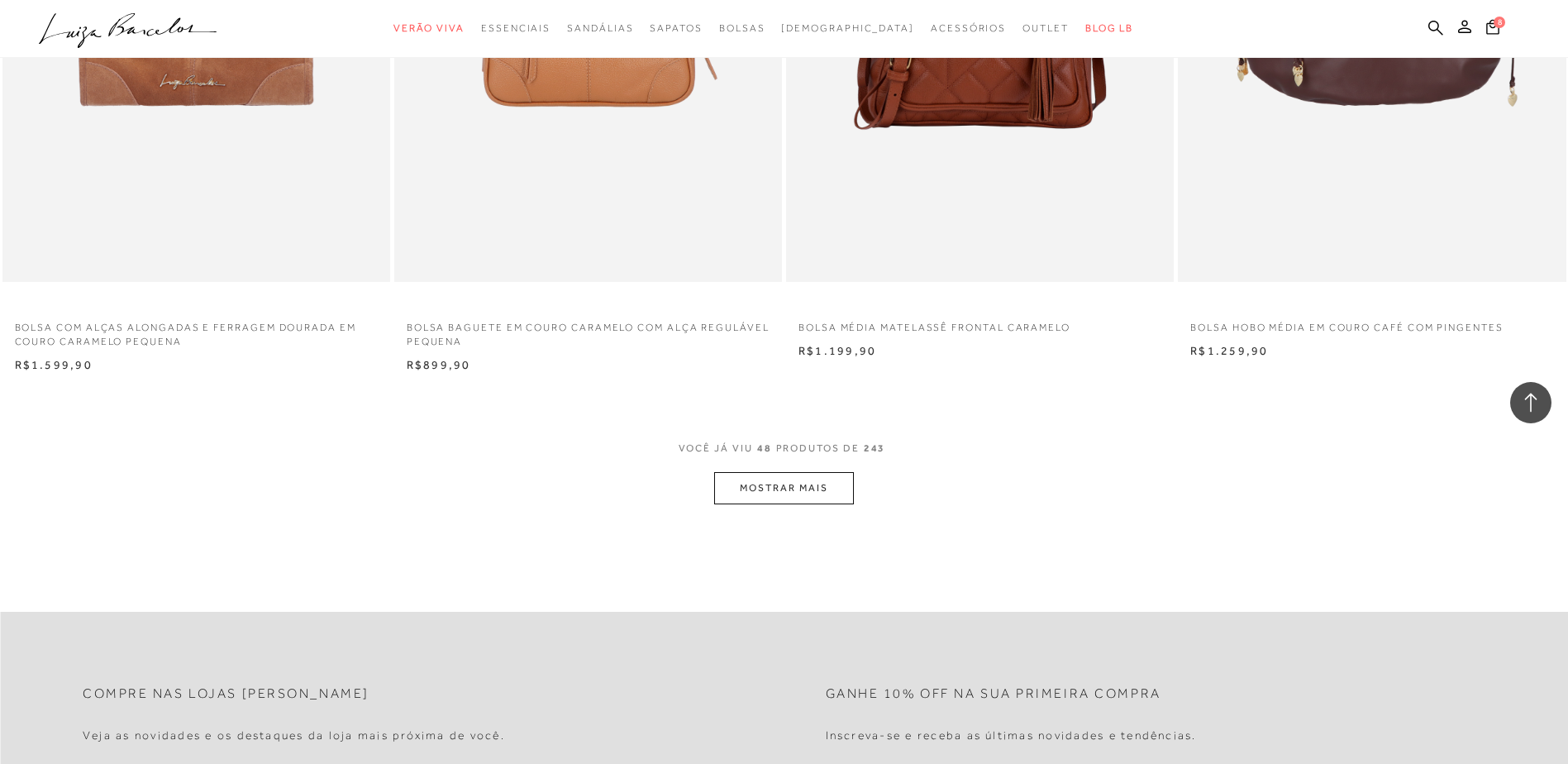
click at [777, 495] on button "MOSTRAR MAIS" at bounding box center [783, 488] width 139 height 32
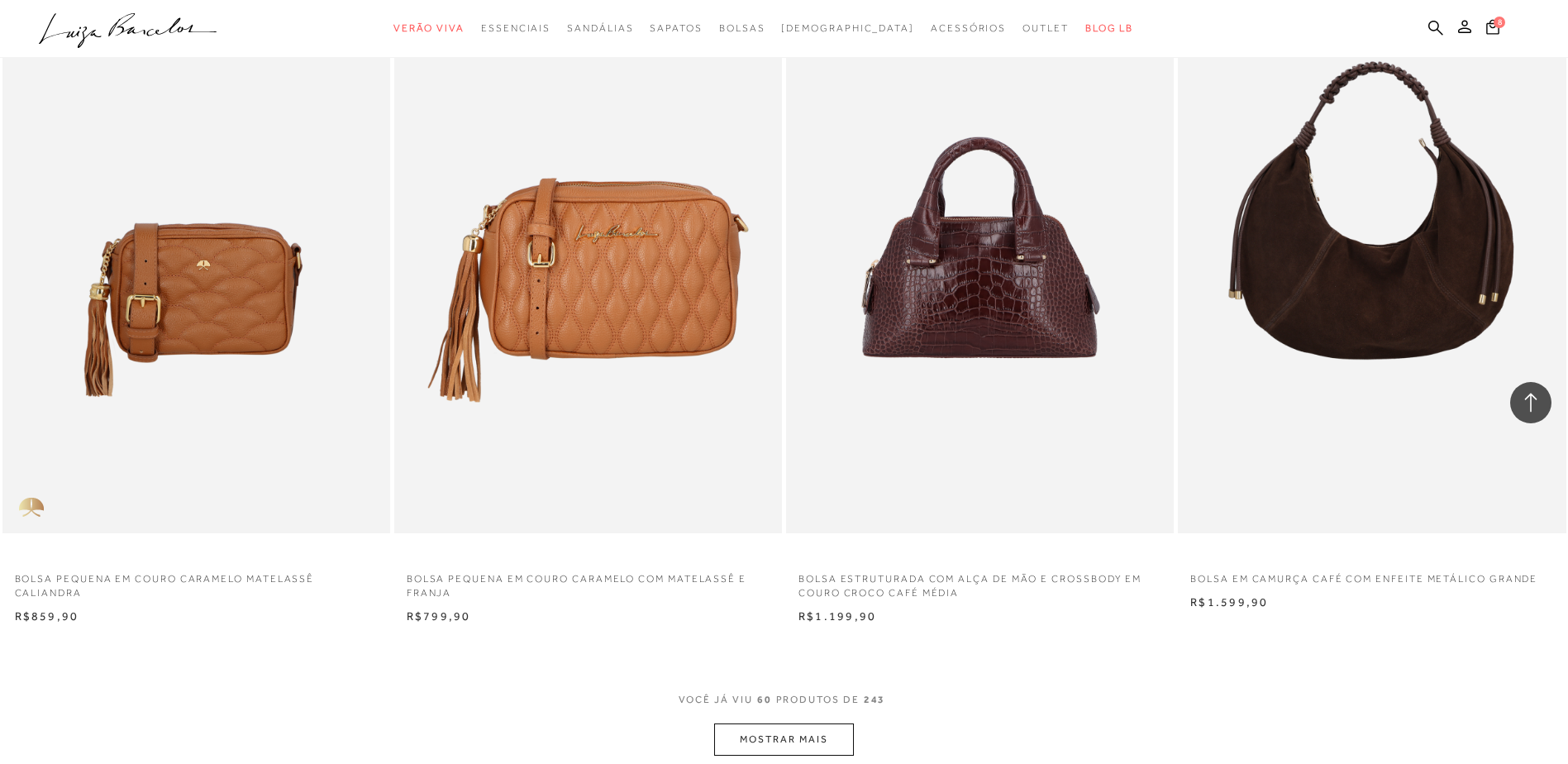
scroll to position [9835, 0]
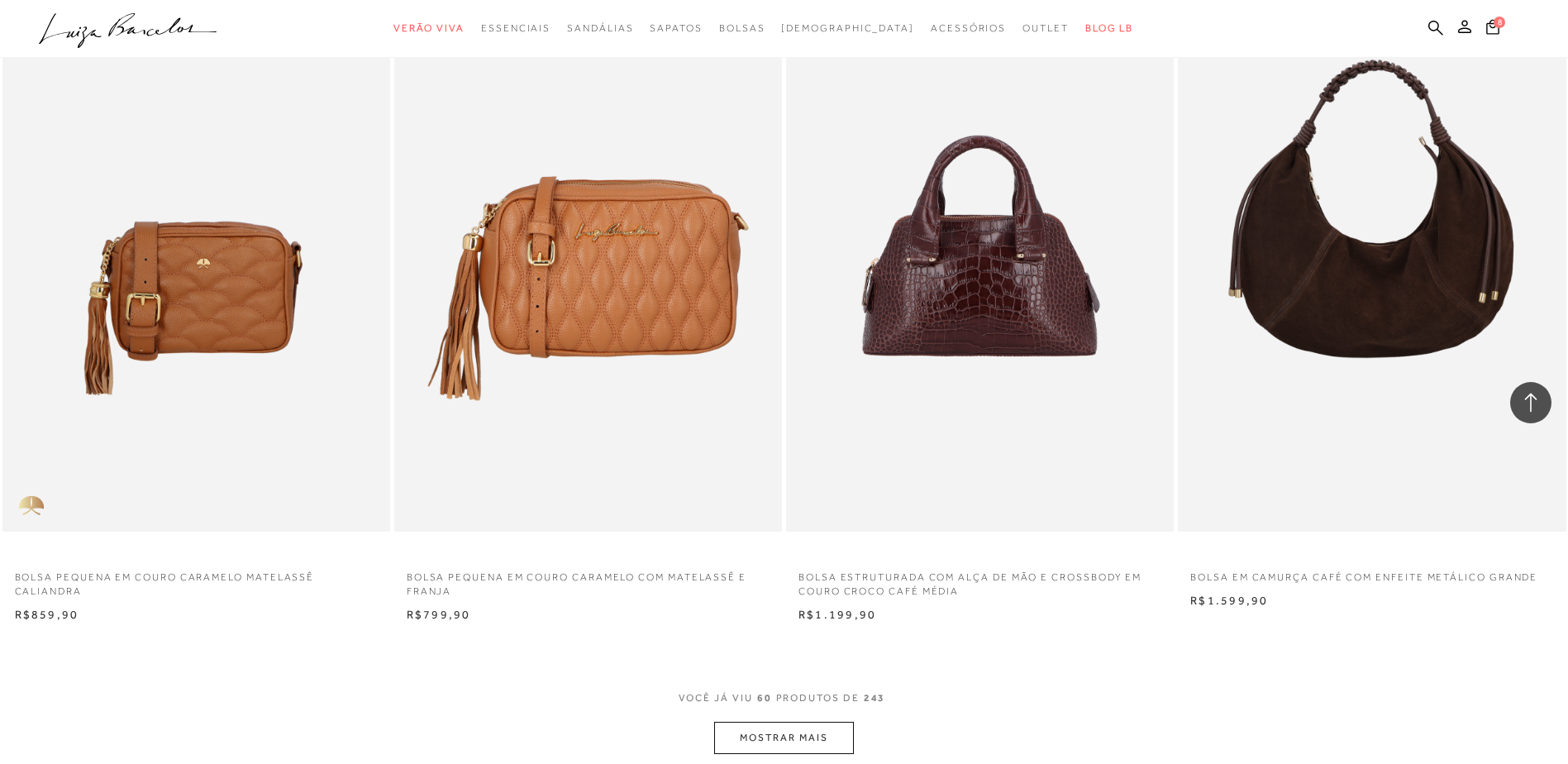
click at [768, 726] on button "MOSTRAR MAIS" at bounding box center [783, 738] width 139 height 32
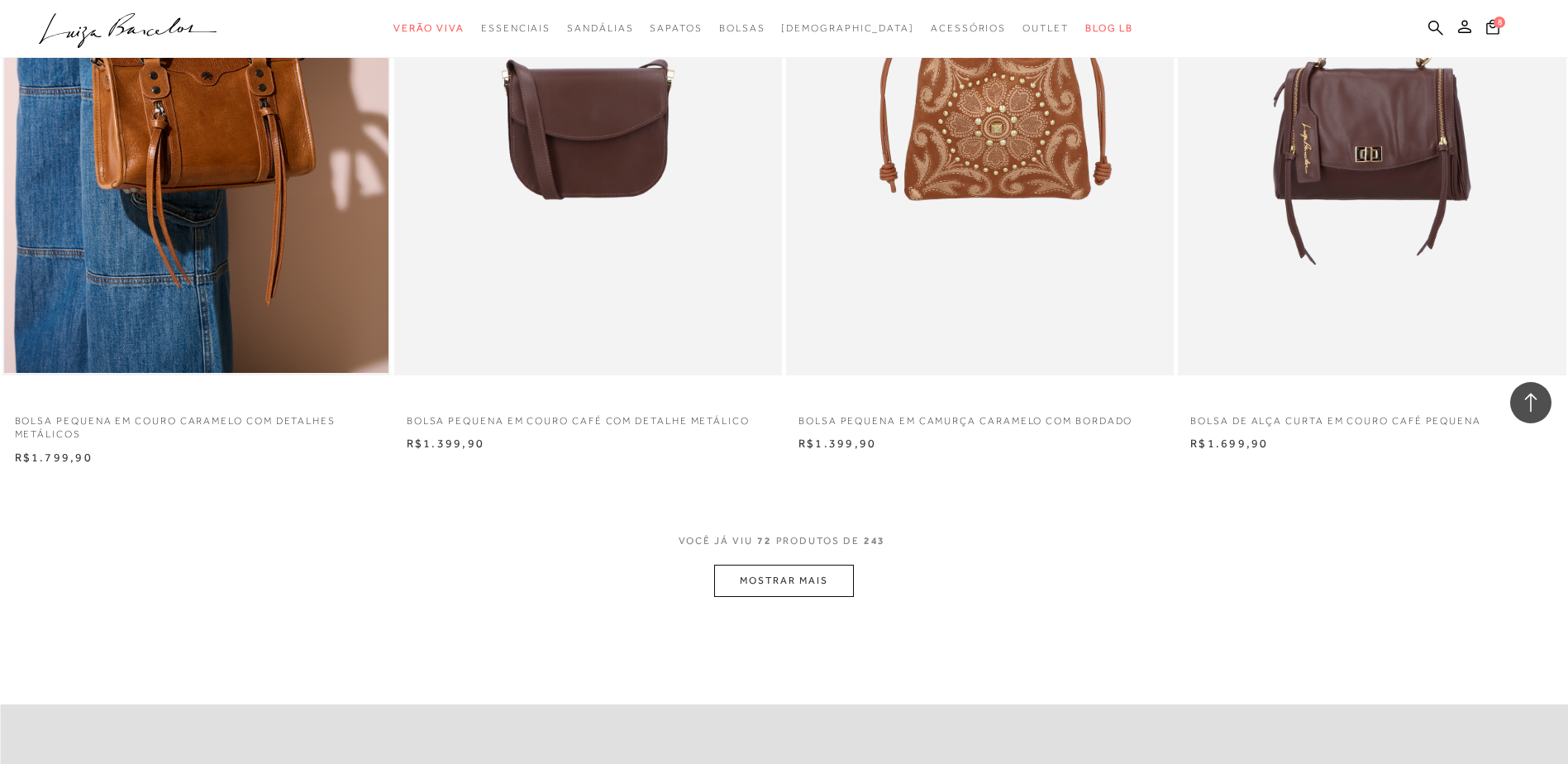
scroll to position [12066, 0]
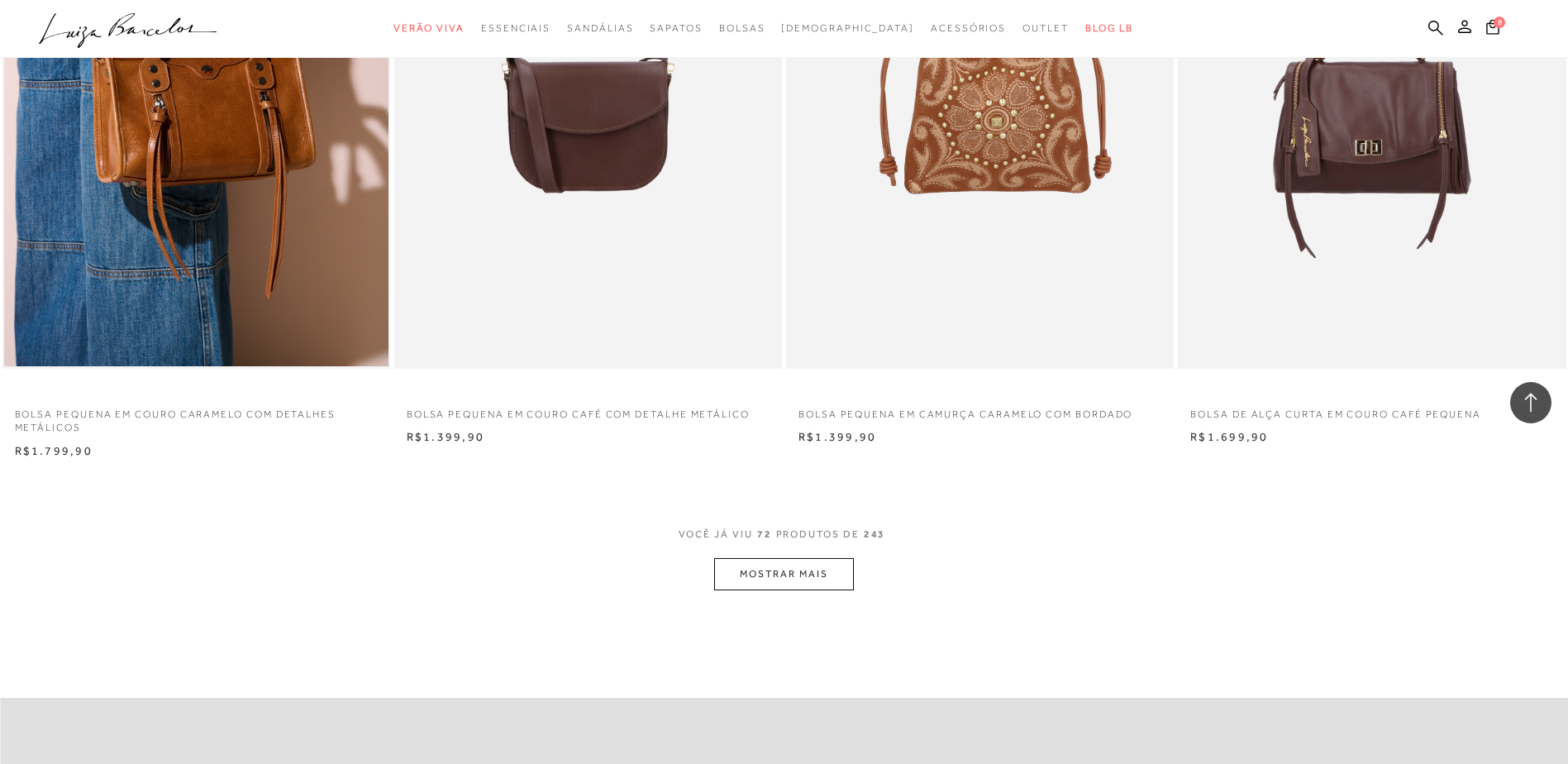
click at [785, 565] on button "MOSTRAR MAIS" at bounding box center [783, 574] width 139 height 32
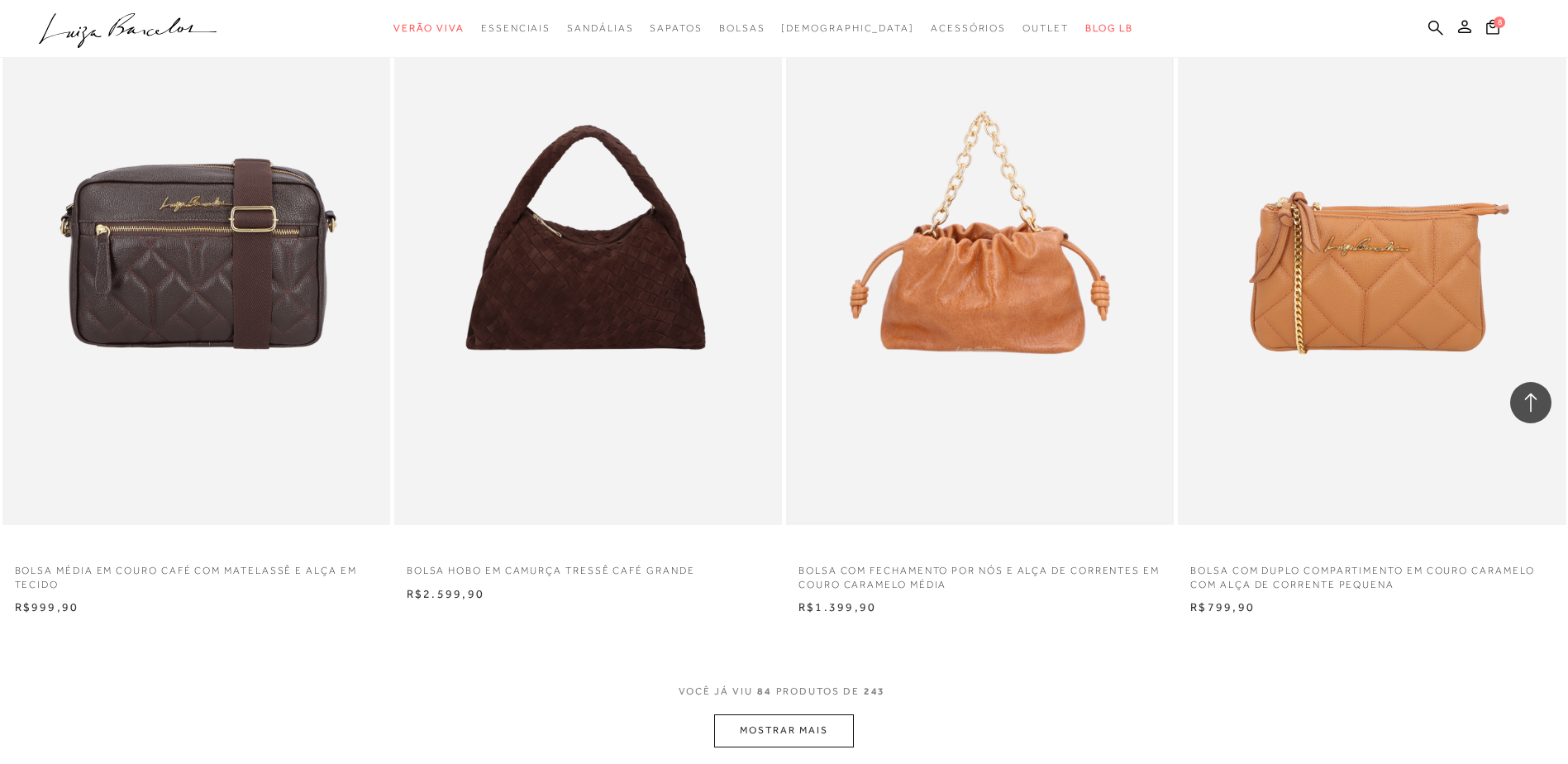
scroll to position [14132, 0]
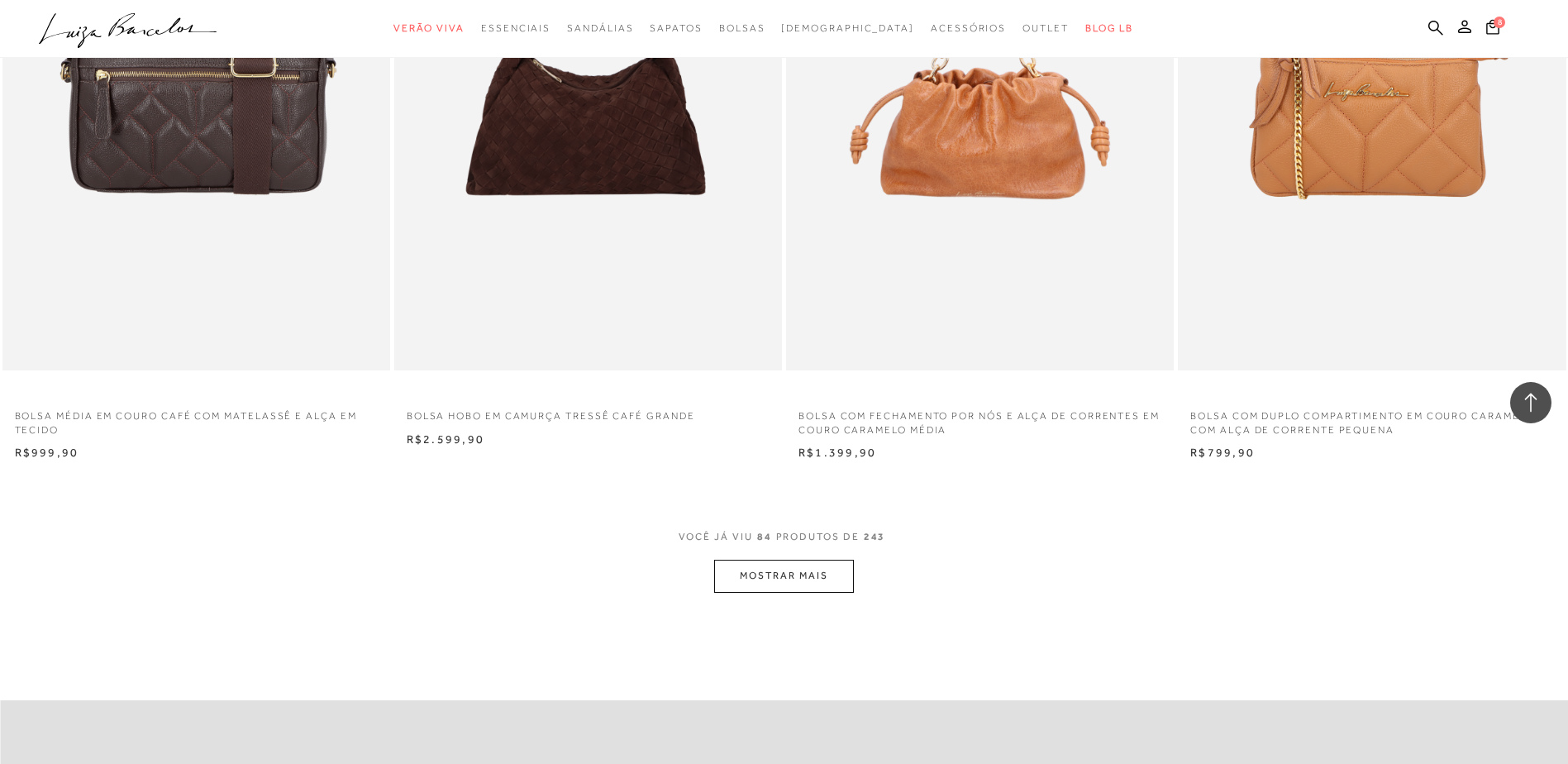
click at [808, 574] on button "MOSTRAR MAIS" at bounding box center [783, 576] width 139 height 32
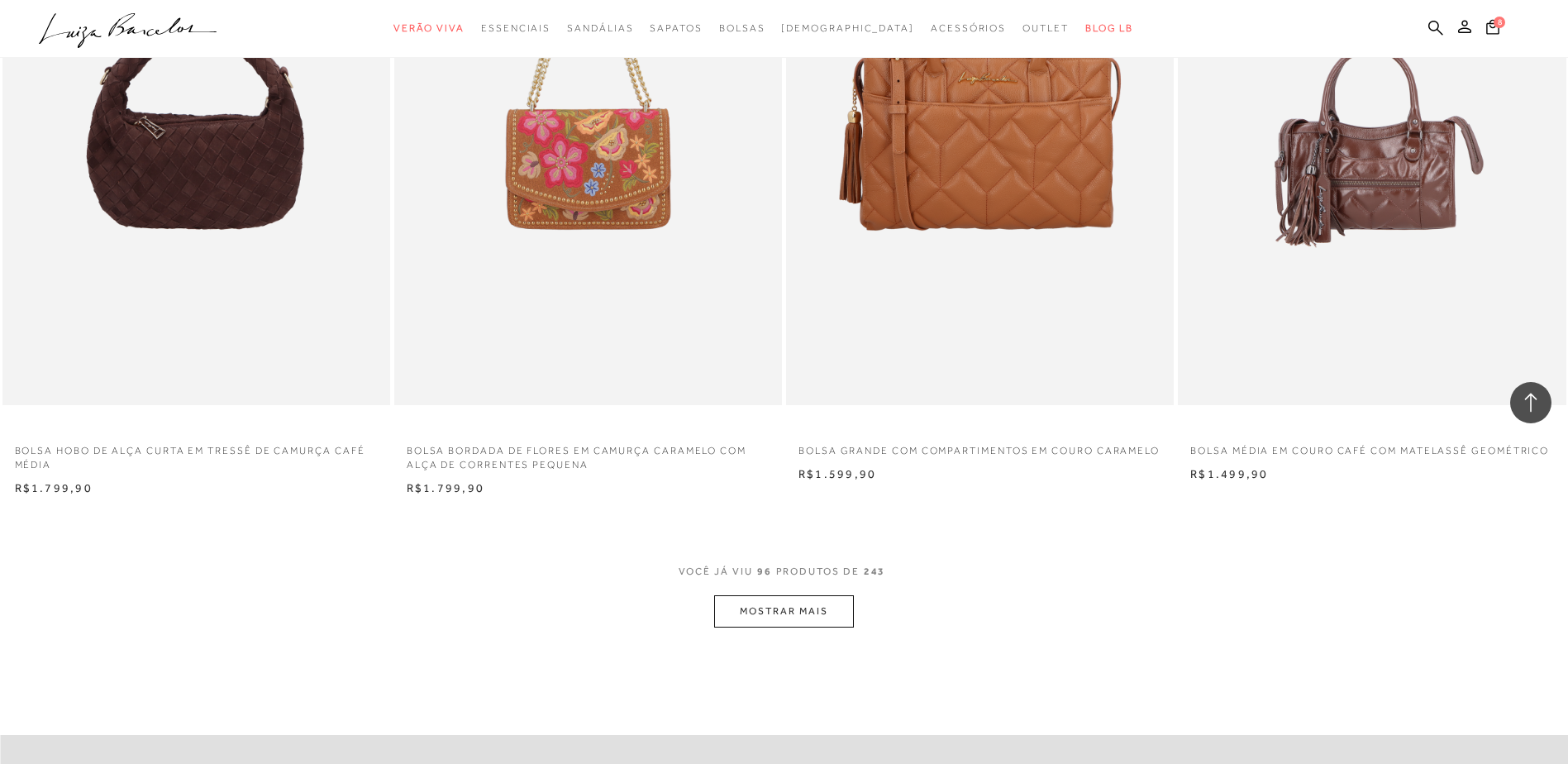
scroll to position [16198, 0]
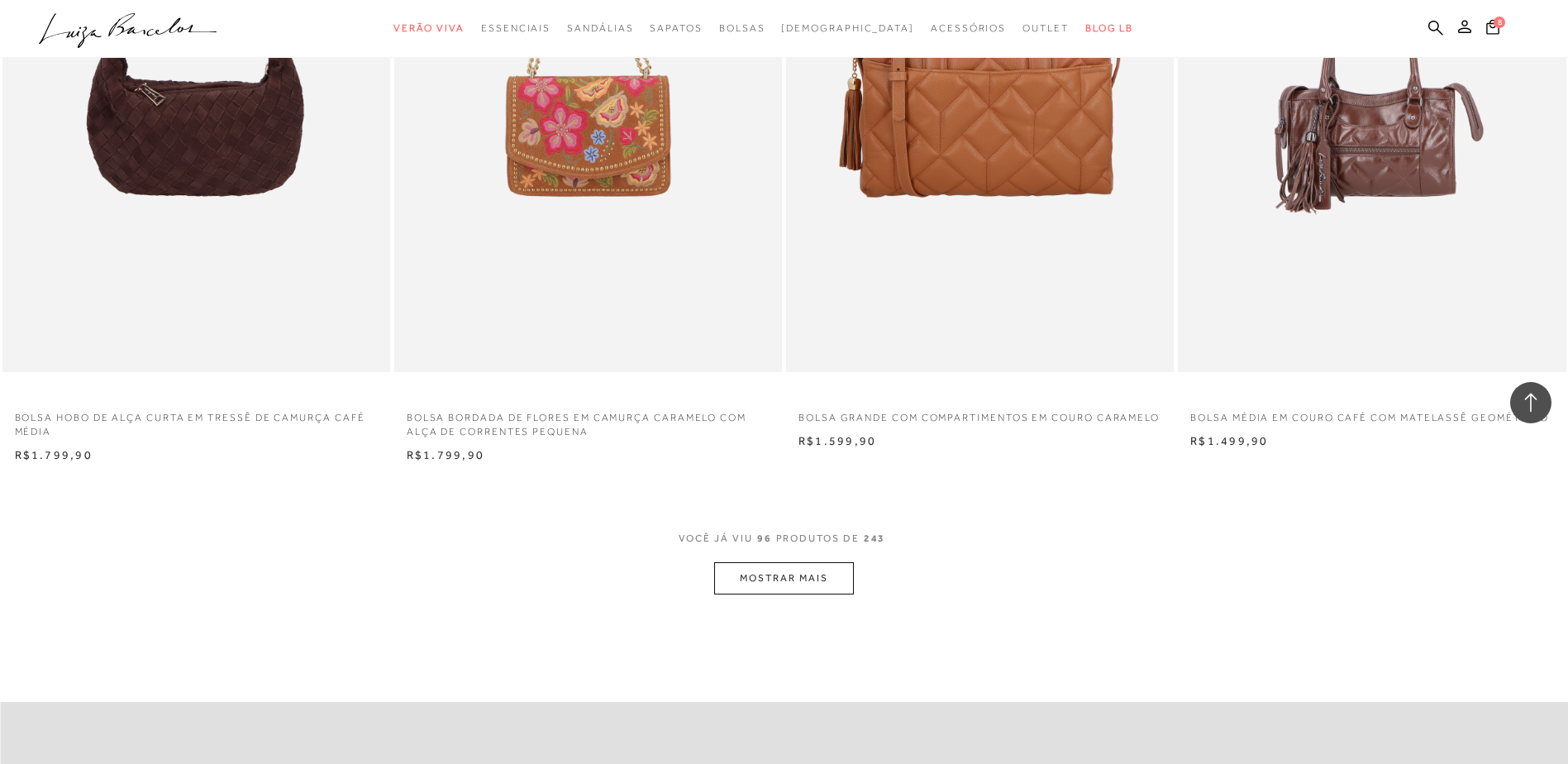
click at [810, 576] on button "MOSTRAR MAIS" at bounding box center [783, 578] width 139 height 32
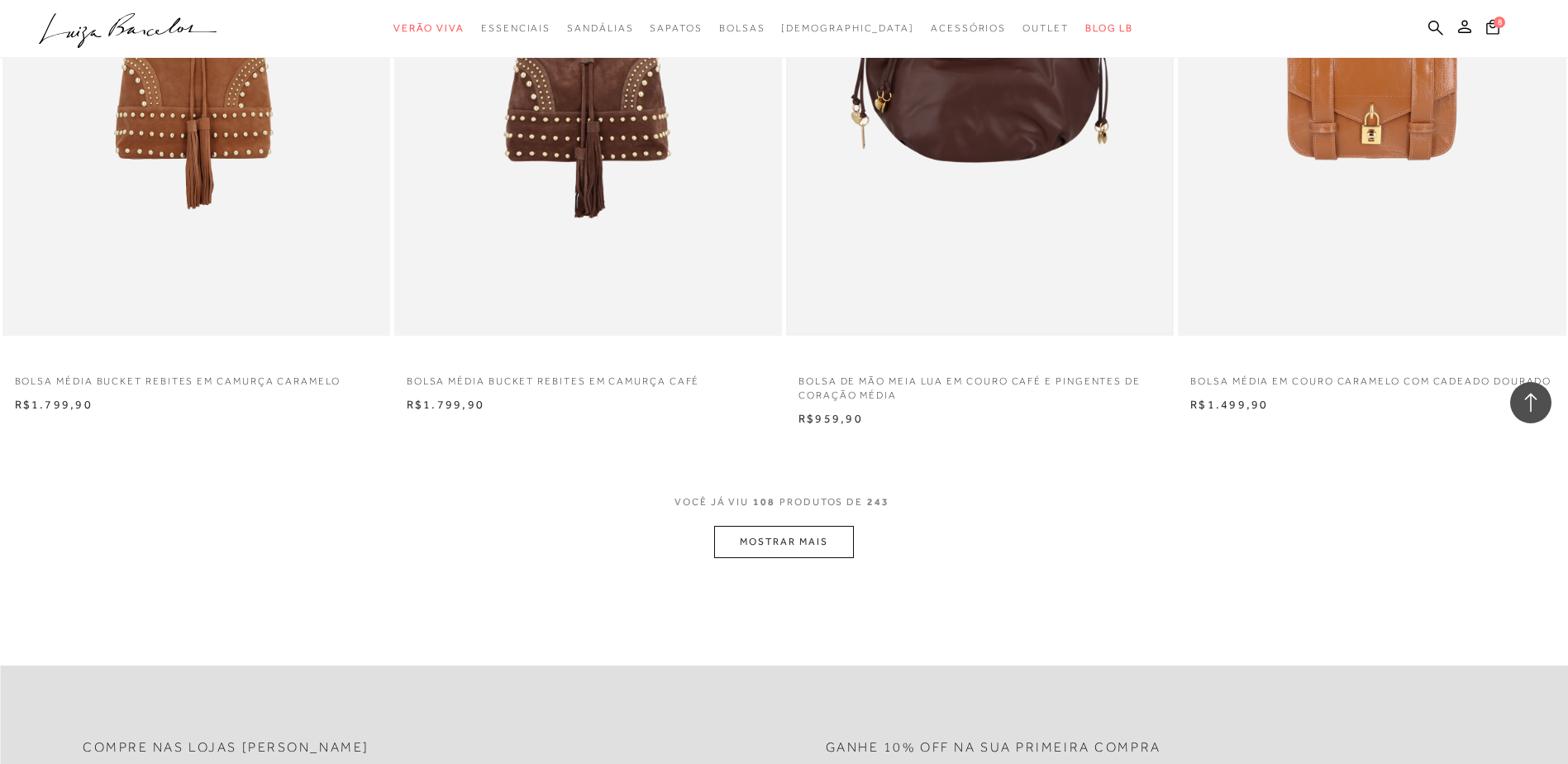
scroll to position [18429, 0]
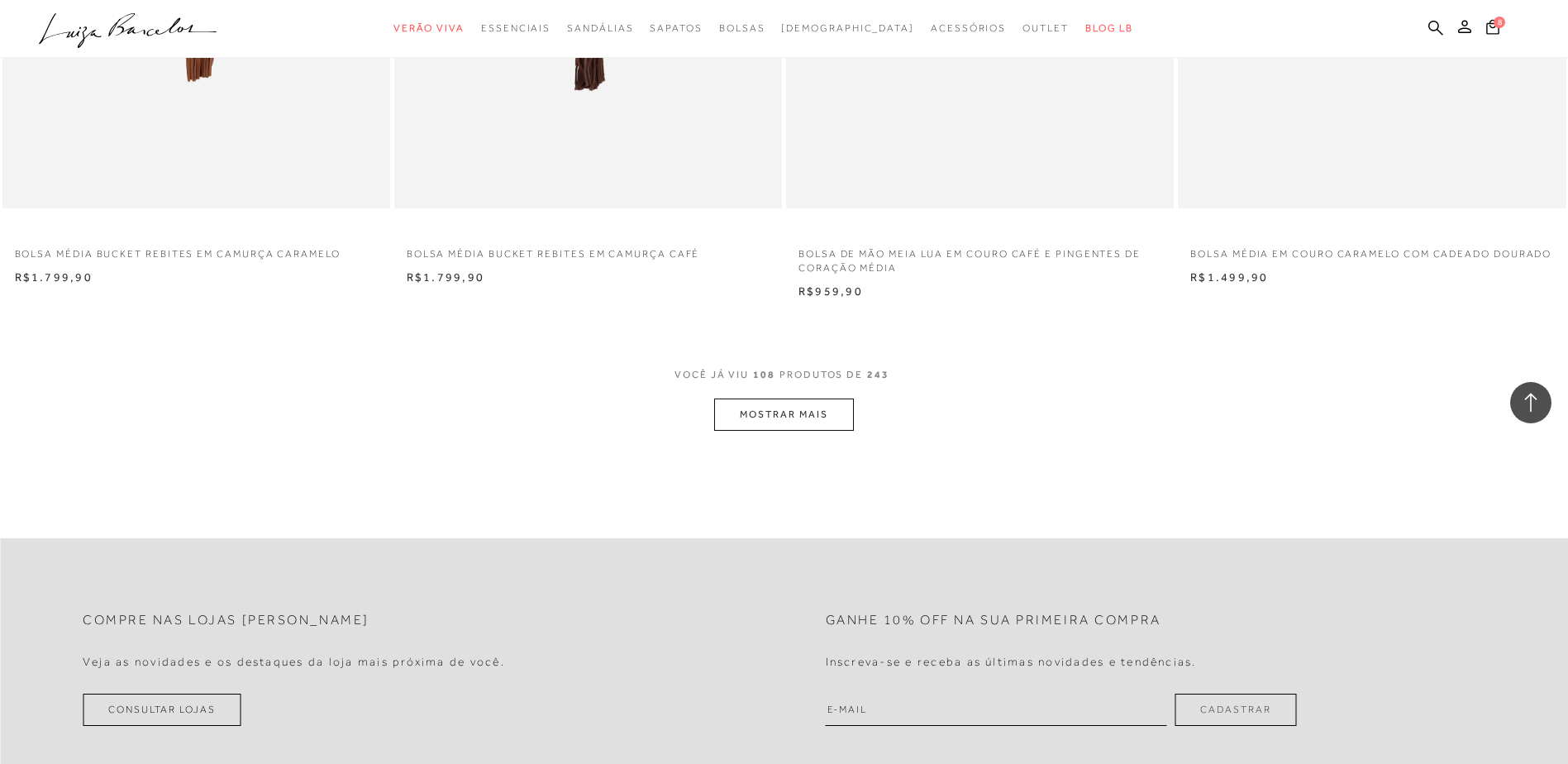
click at [811, 398] on button "MOSTRAR MAIS" at bounding box center [783, 415] width 139 height 32
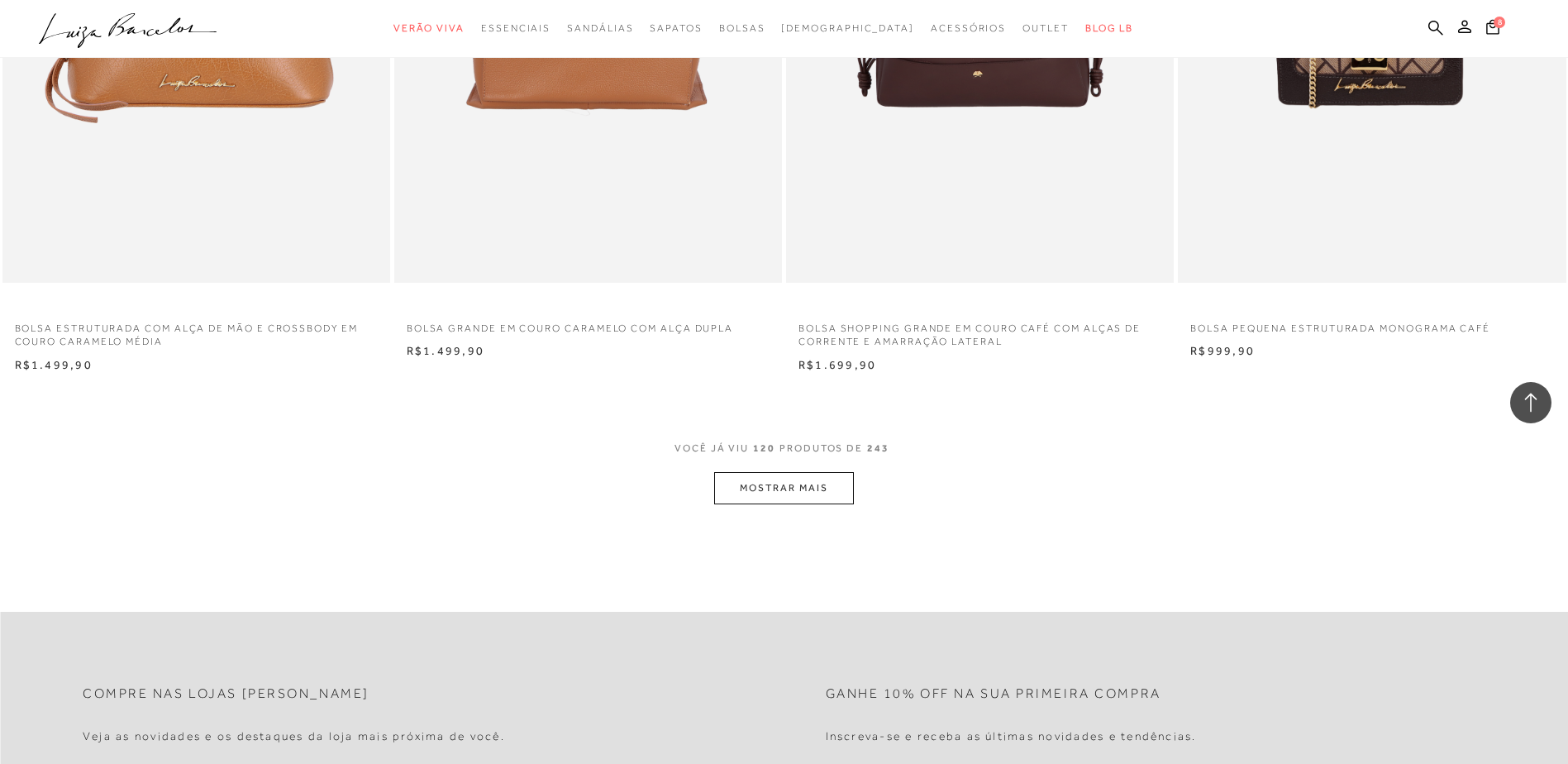
scroll to position [20413, 0]
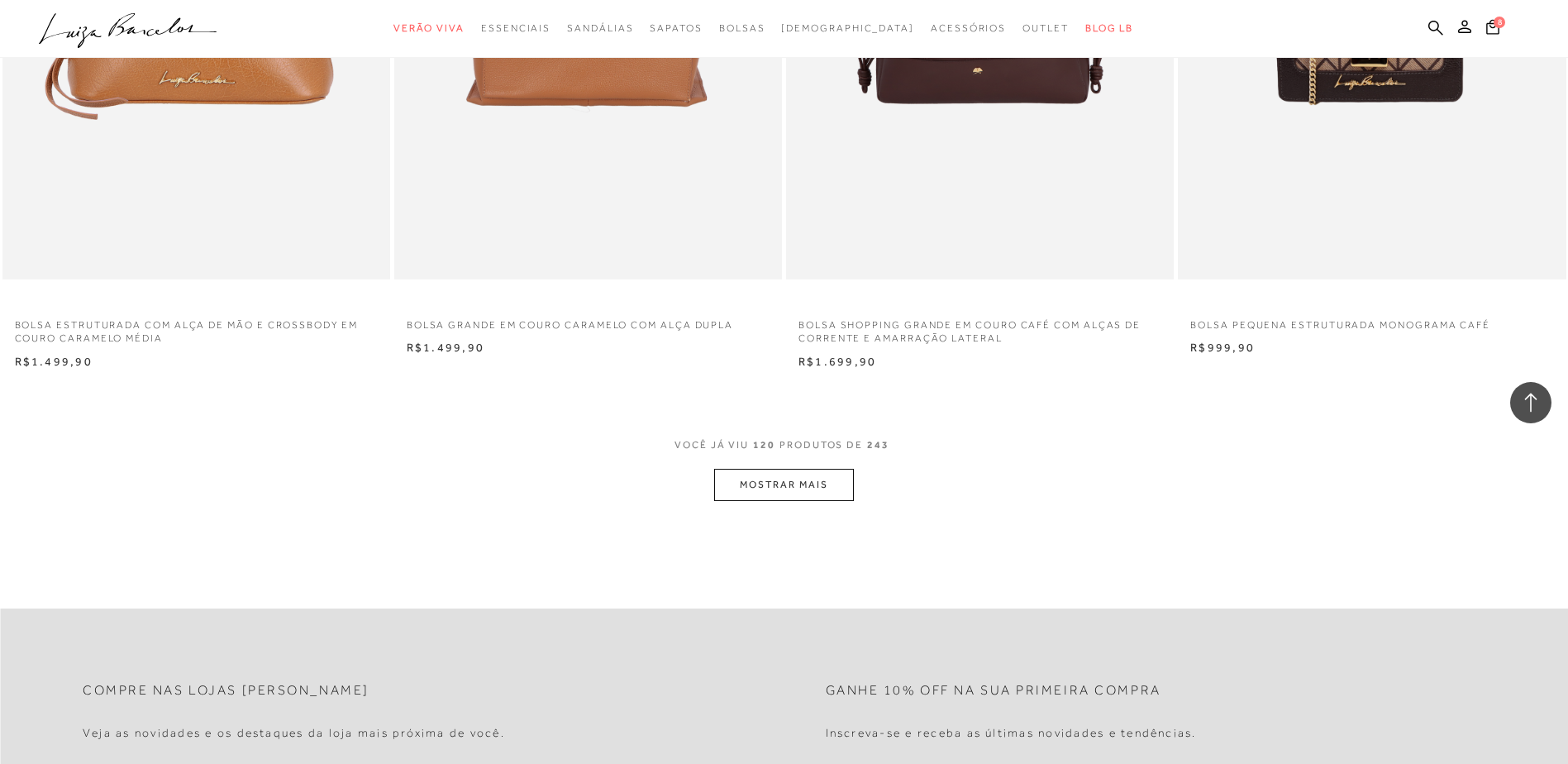
click at [832, 478] on button "MOSTRAR MAIS" at bounding box center [783, 484] width 139 height 32
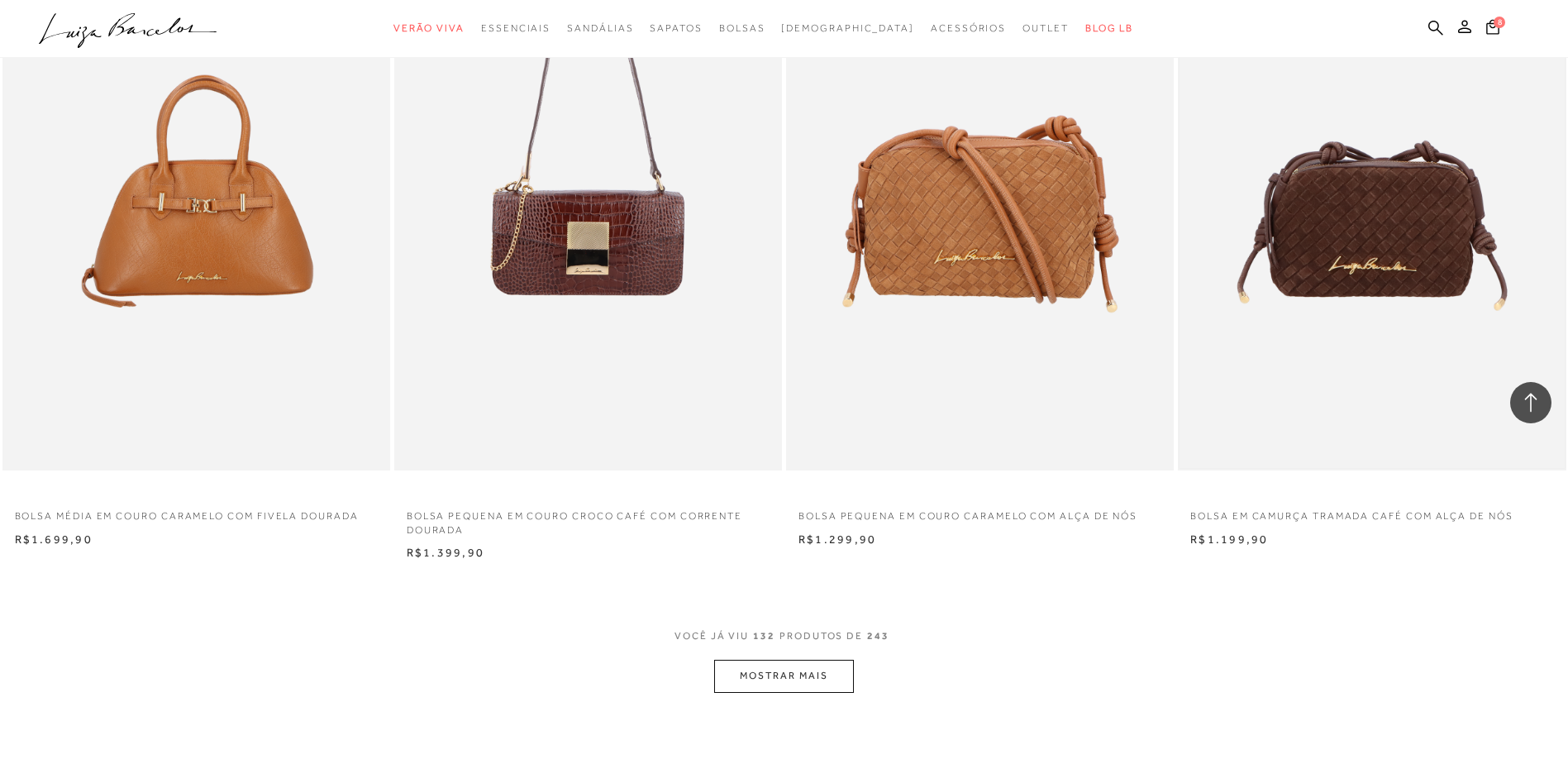
scroll to position [22562, 0]
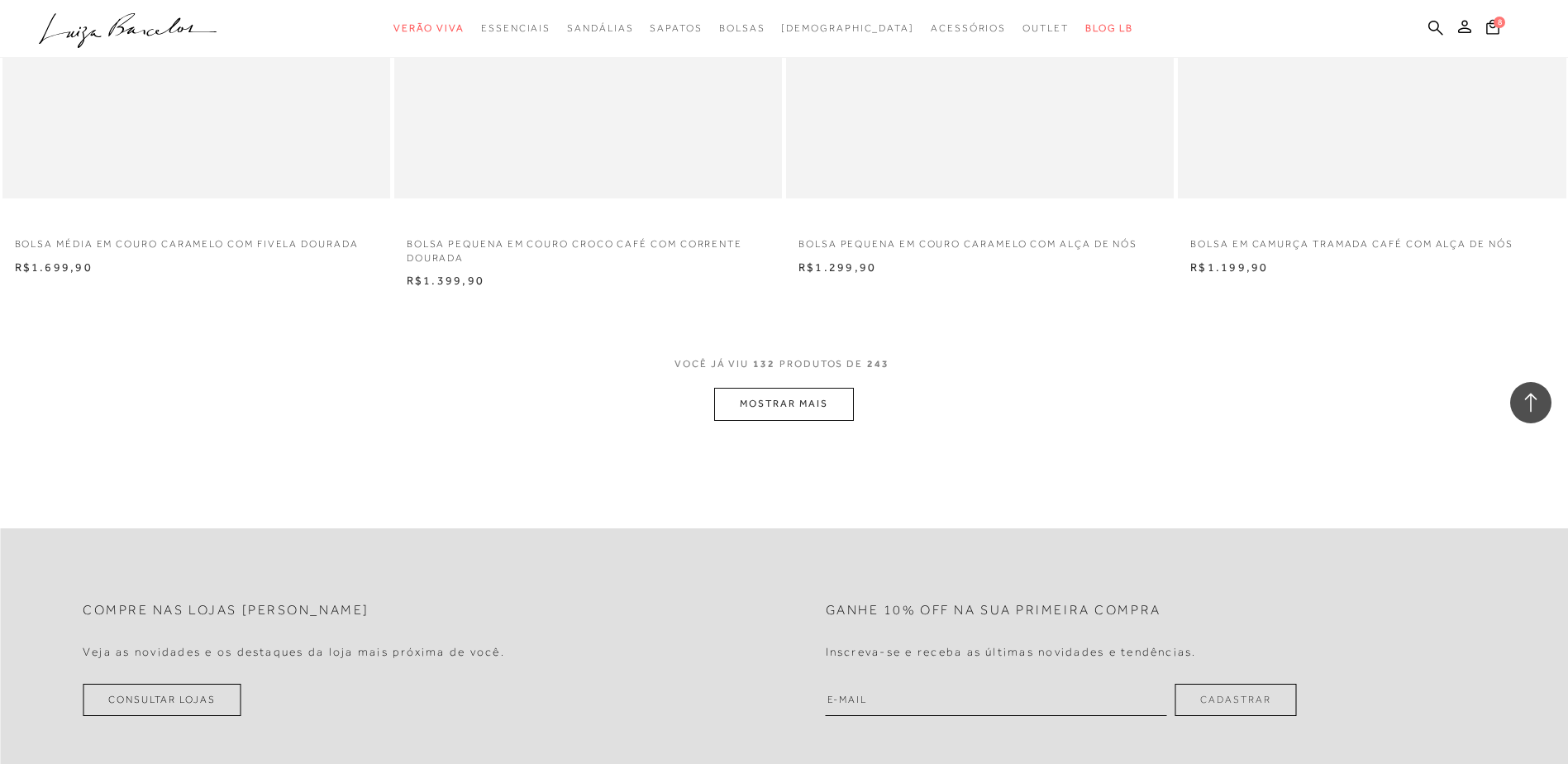
click at [801, 400] on button "MOSTRAR MAIS" at bounding box center [783, 403] width 139 height 32
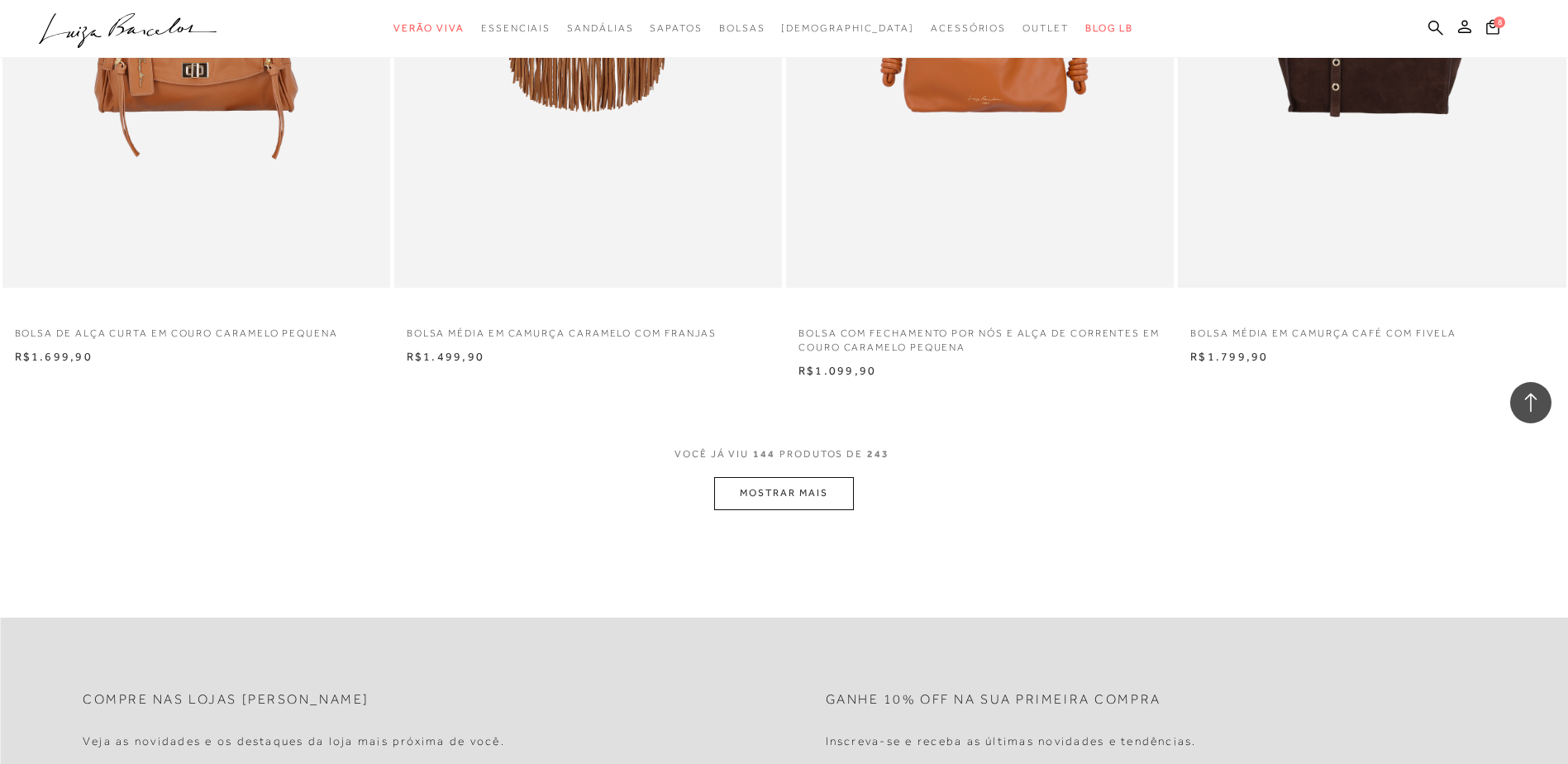
scroll to position [24545, 0]
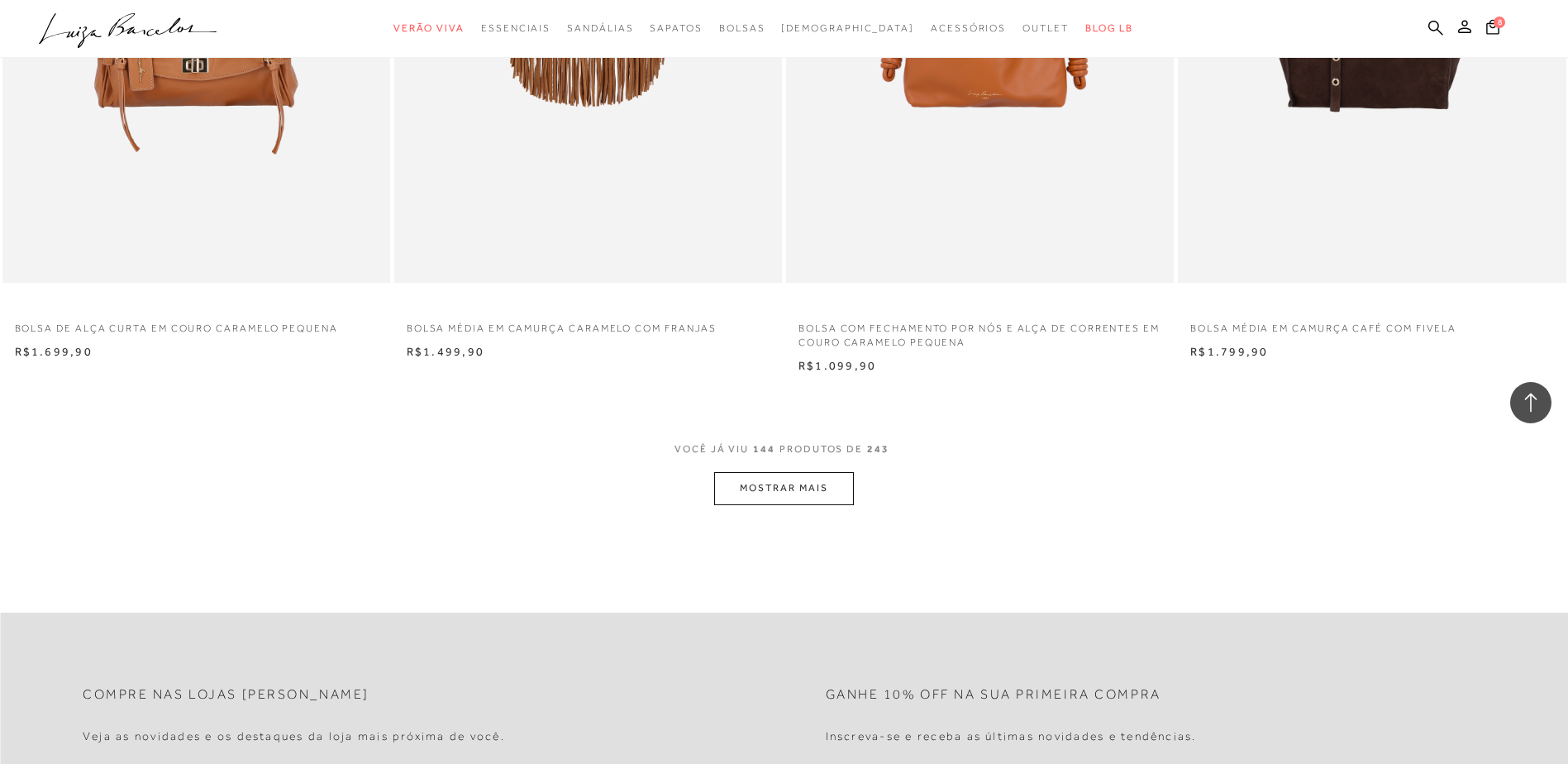
click at [777, 489] on button "MOSTRAR MAIS" at bounding box center [783, 488] width 139 height 32
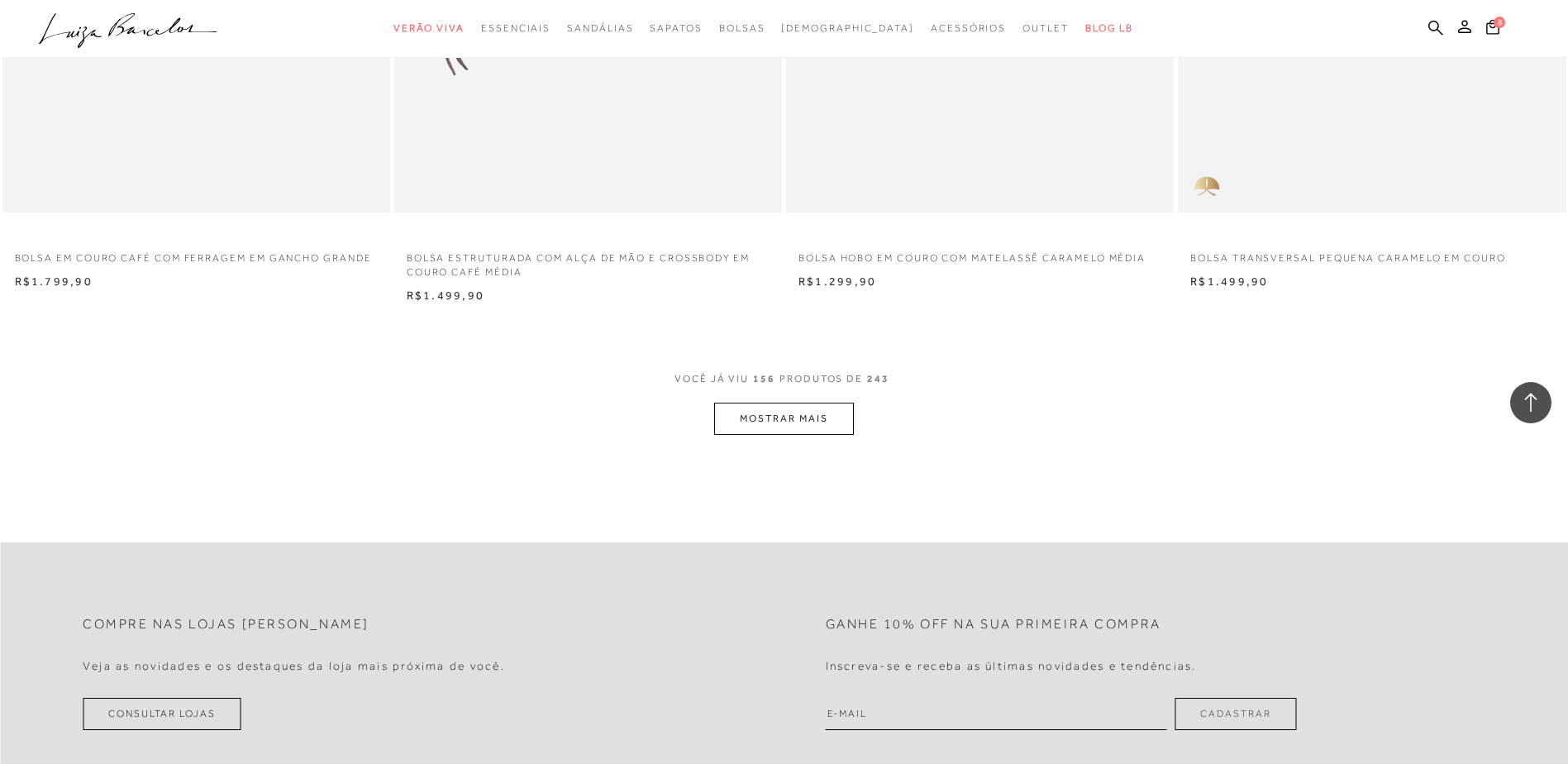
scroll to position [26694, 0]
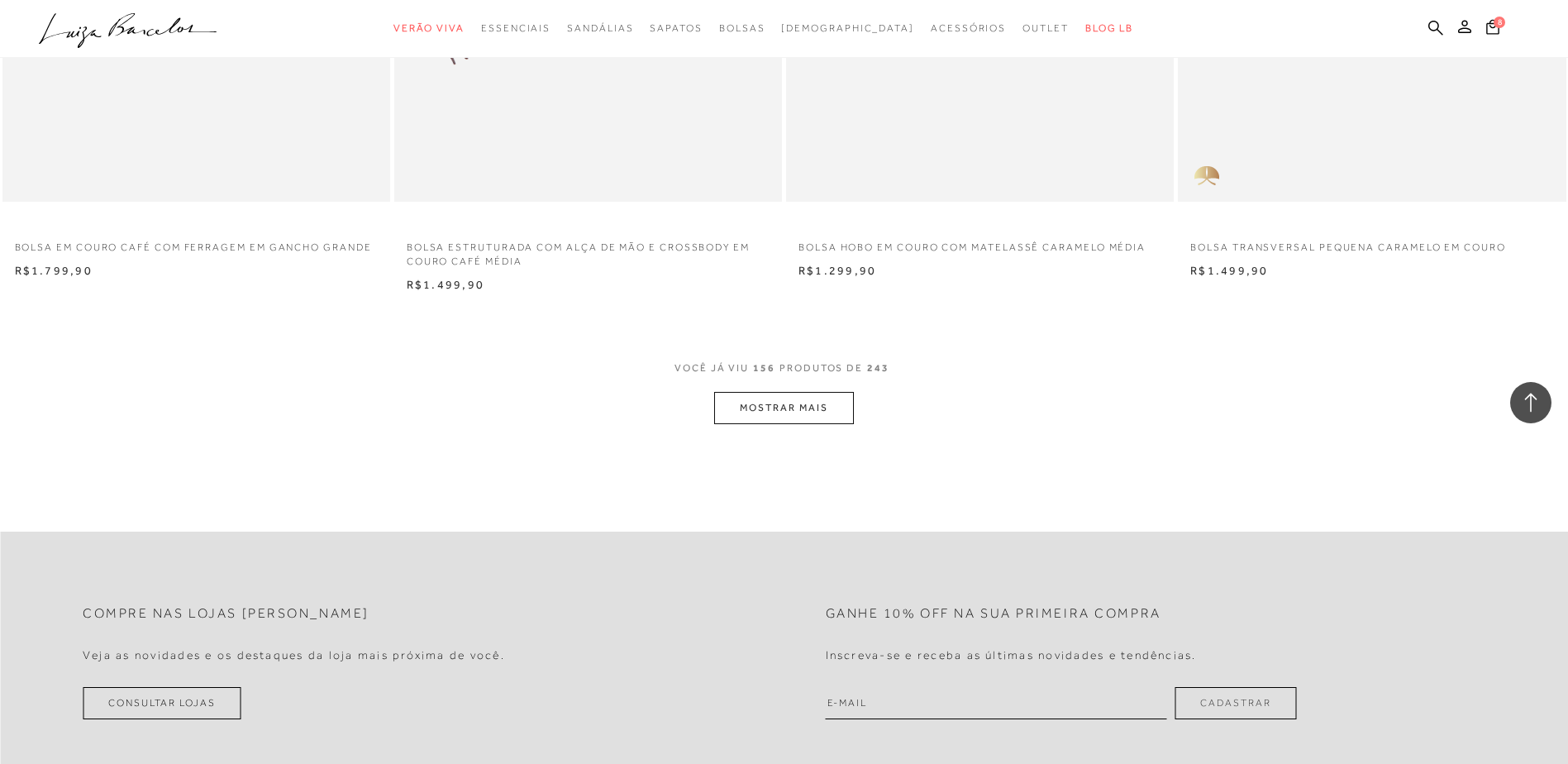
click at [784, 399] on button "MOSTRAR MAIS" at bounding box center [783, 408] width 139 height 32
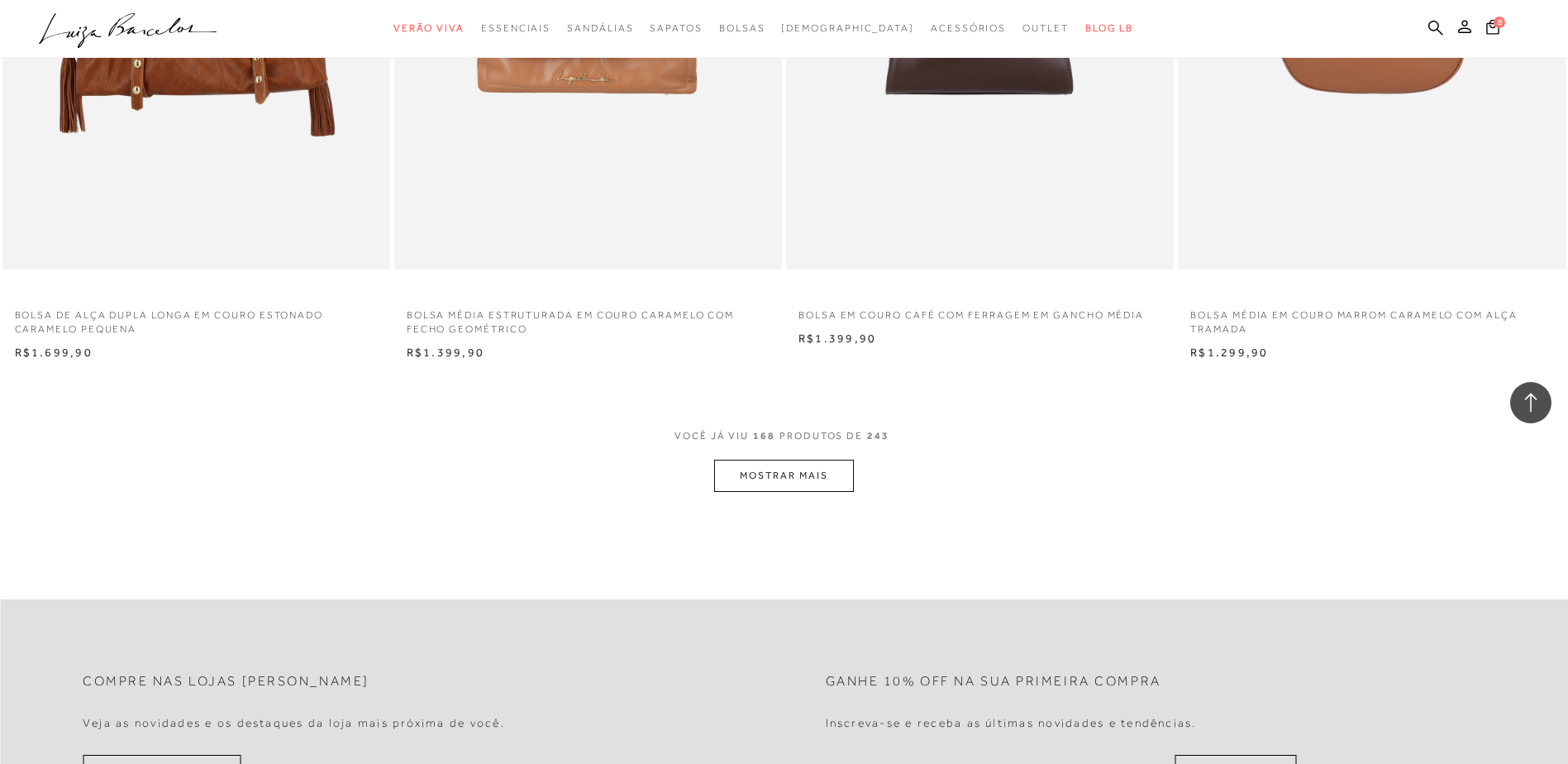
scroll to position [28760, 0]
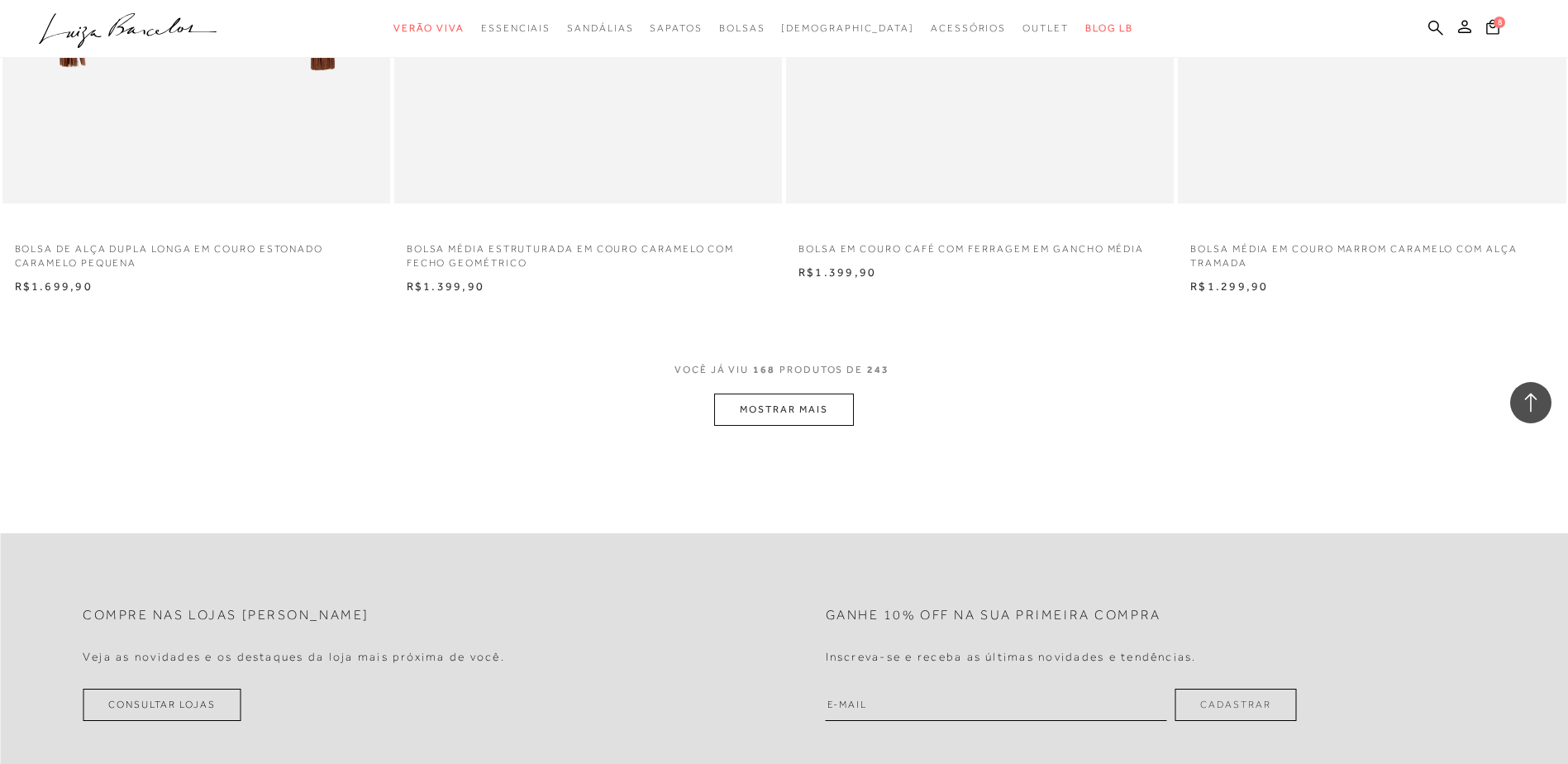
click at [828, 405] on button "MOSTRAR MAIS" at bounding box center [783, 410] width 139 height 32
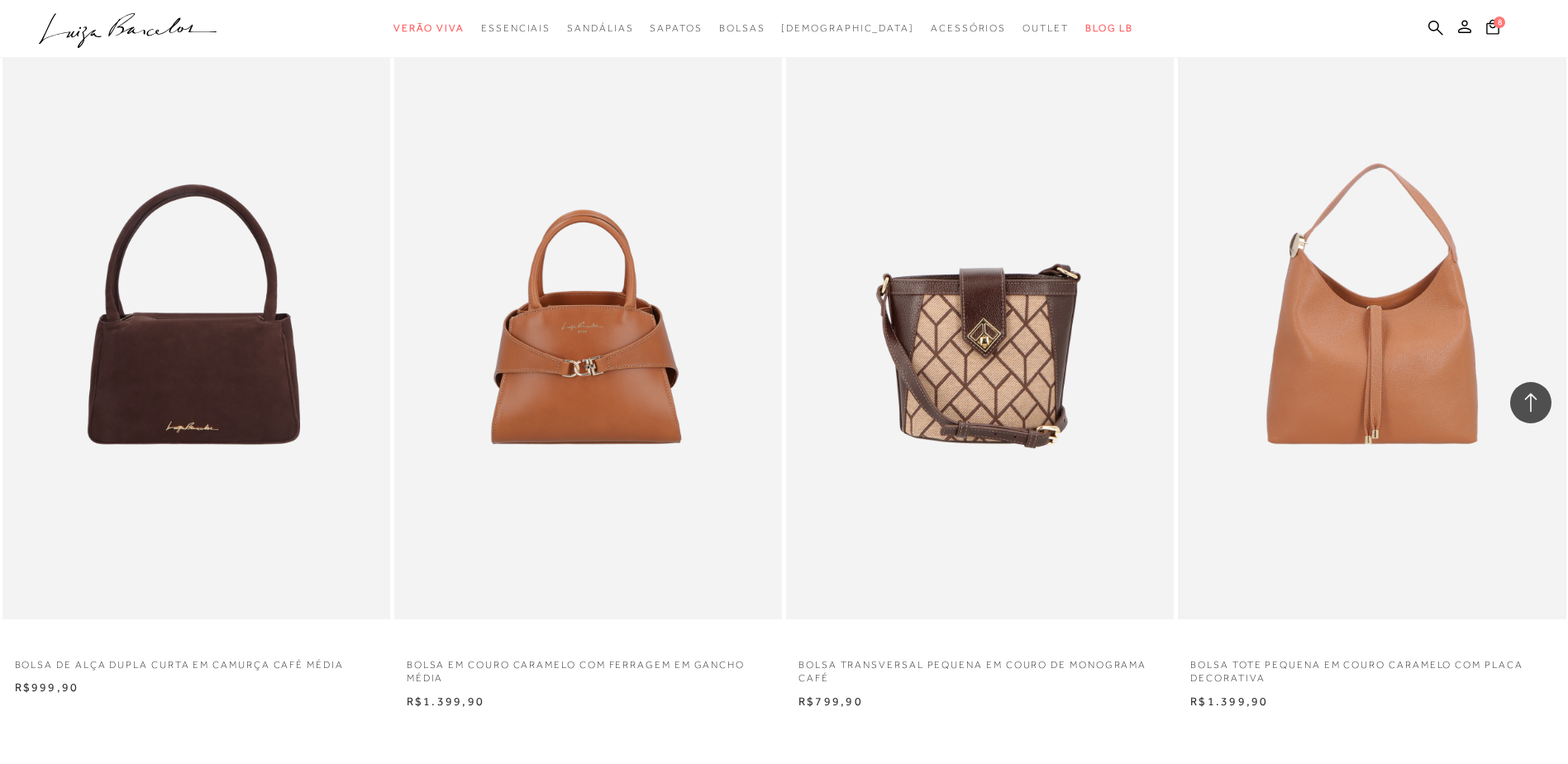
scroll to position [30826, 0]
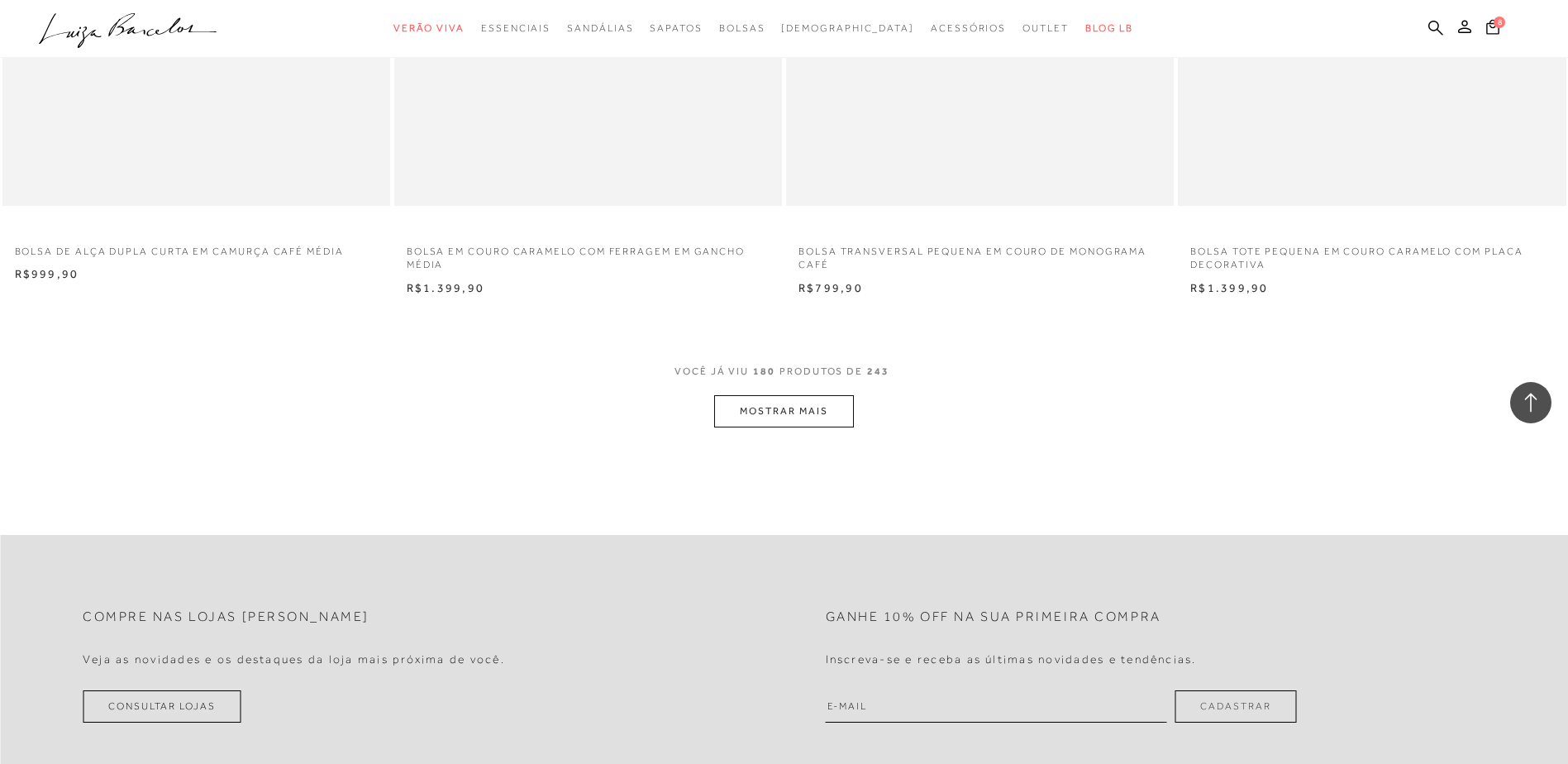
click at [792, 404] on button "MOSTRAR MAIS" at bounding box center [783, 411] width 139 height 32
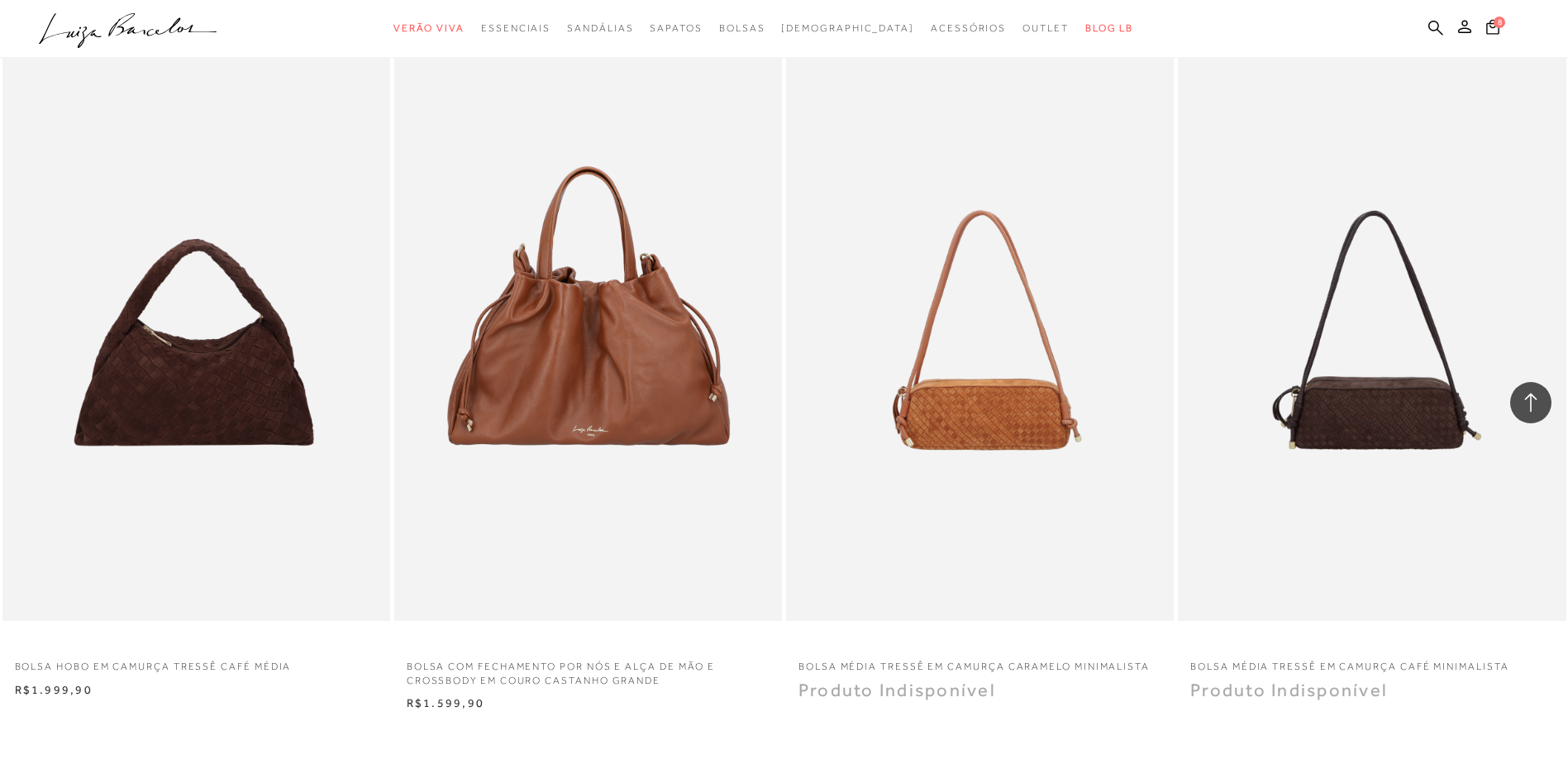
scroll to position [32810, 0]
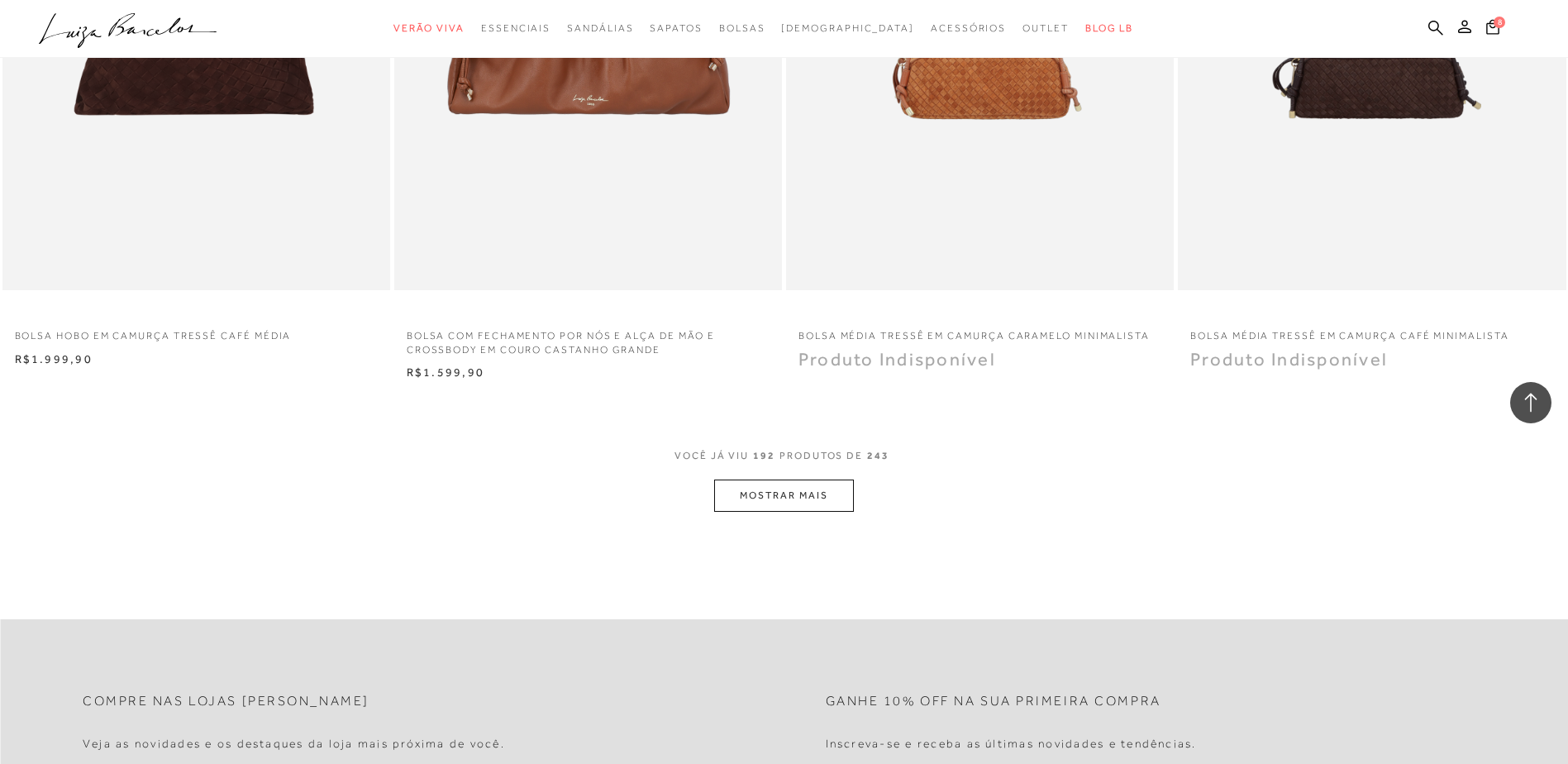
click at [798, 494] on button "MOSTRAR MAIS" at bounding box center [783, 496] width 139 height 32
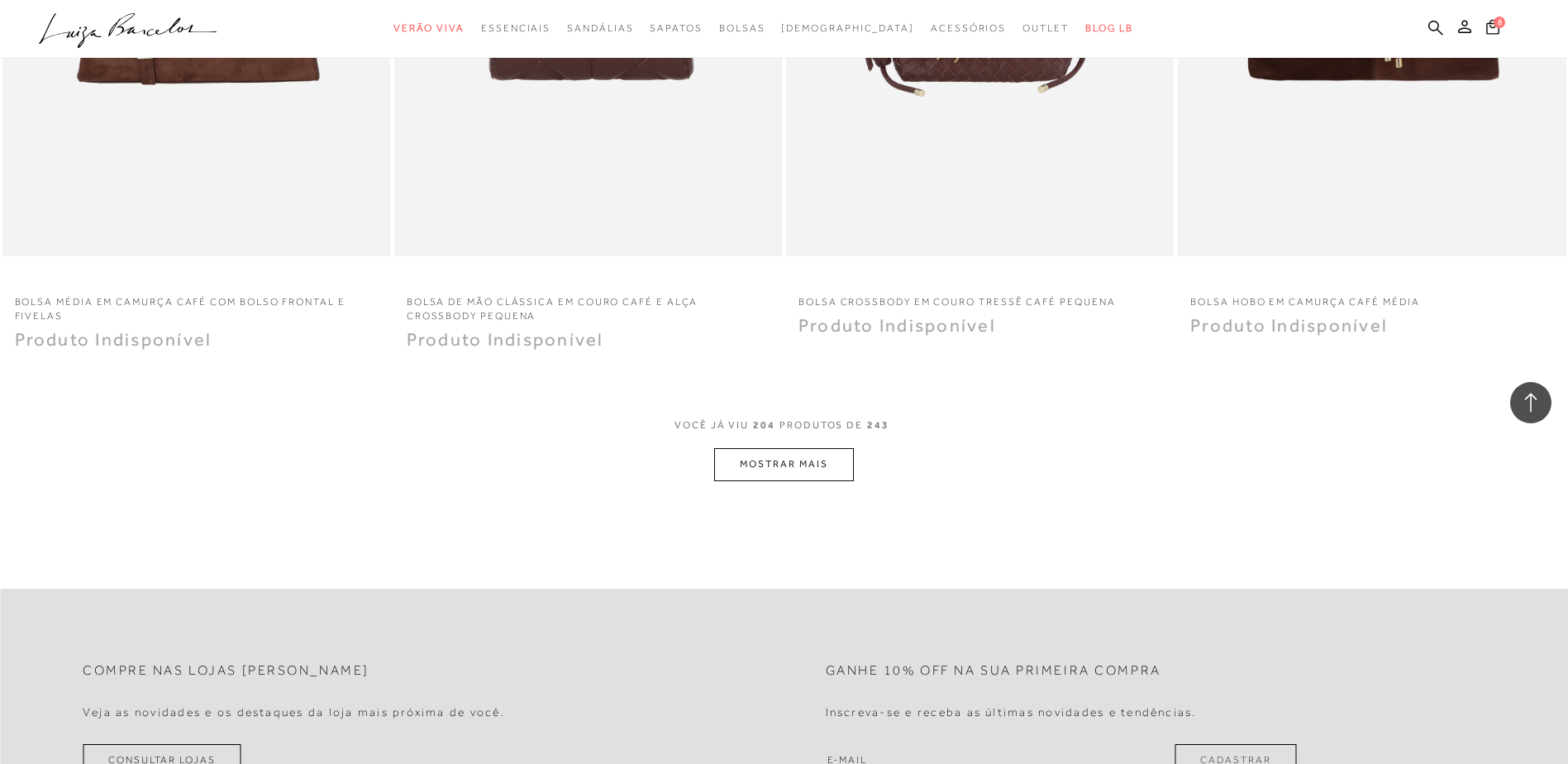
scroll to position [35040, 0]
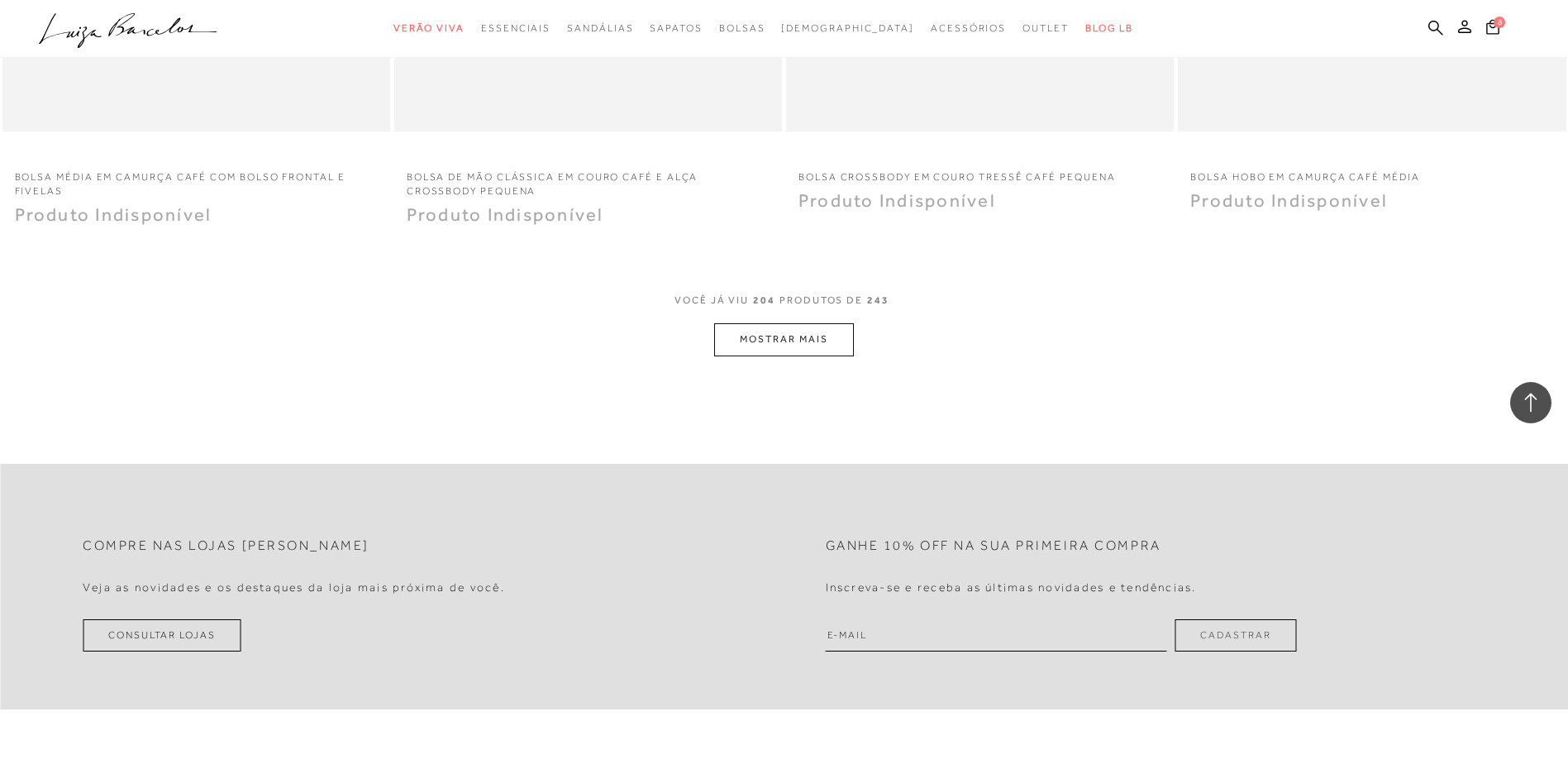
click at [792, 349] on button "MOSTRAR MAIS" at bounding box center [783, 339] width 139 height 32
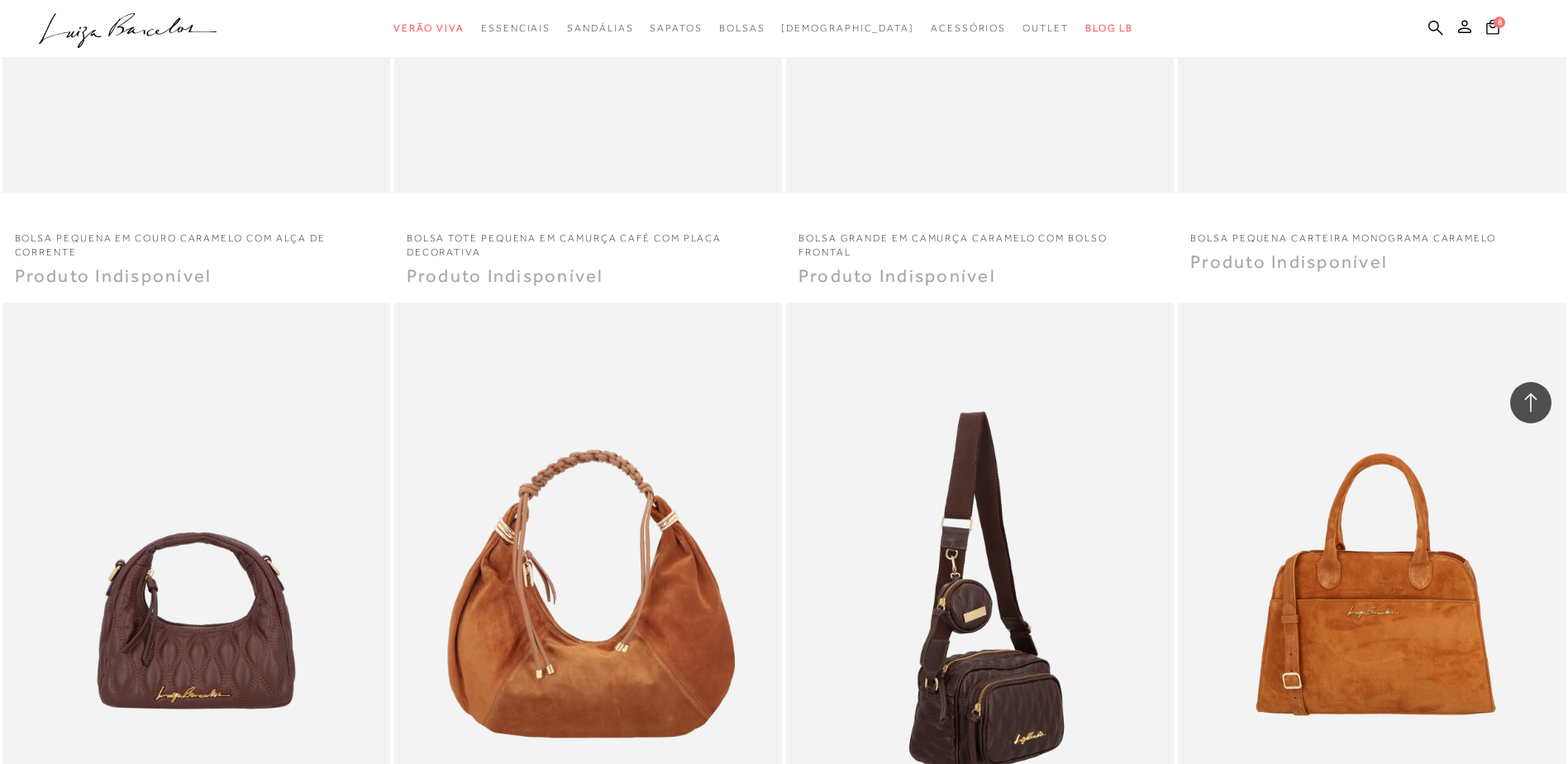
scroll to position [36777, 0]
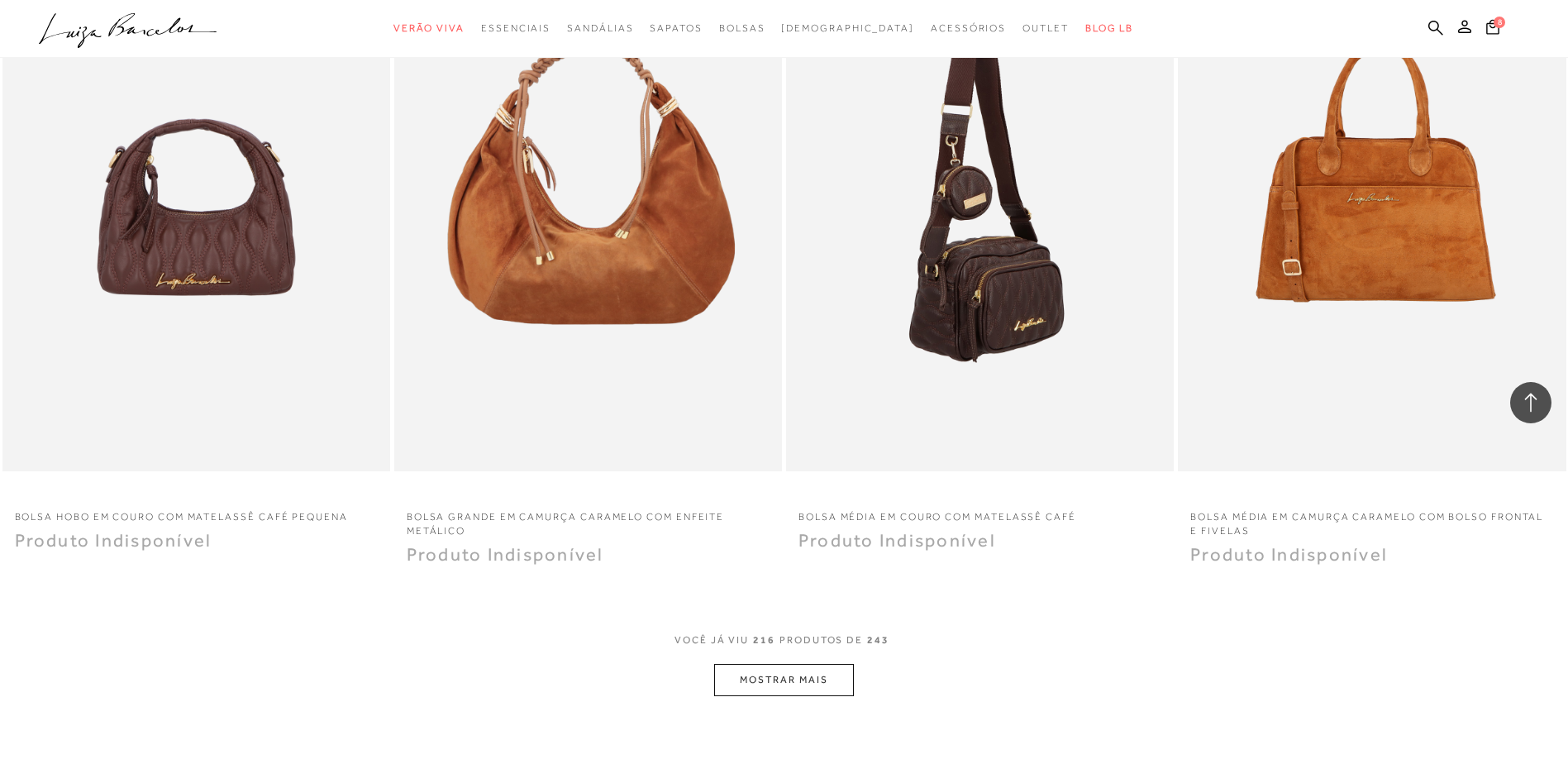
click at [758, 682] on button "MOSTRAR MAIS" at bounding box center [783, 679] width 139 height 32
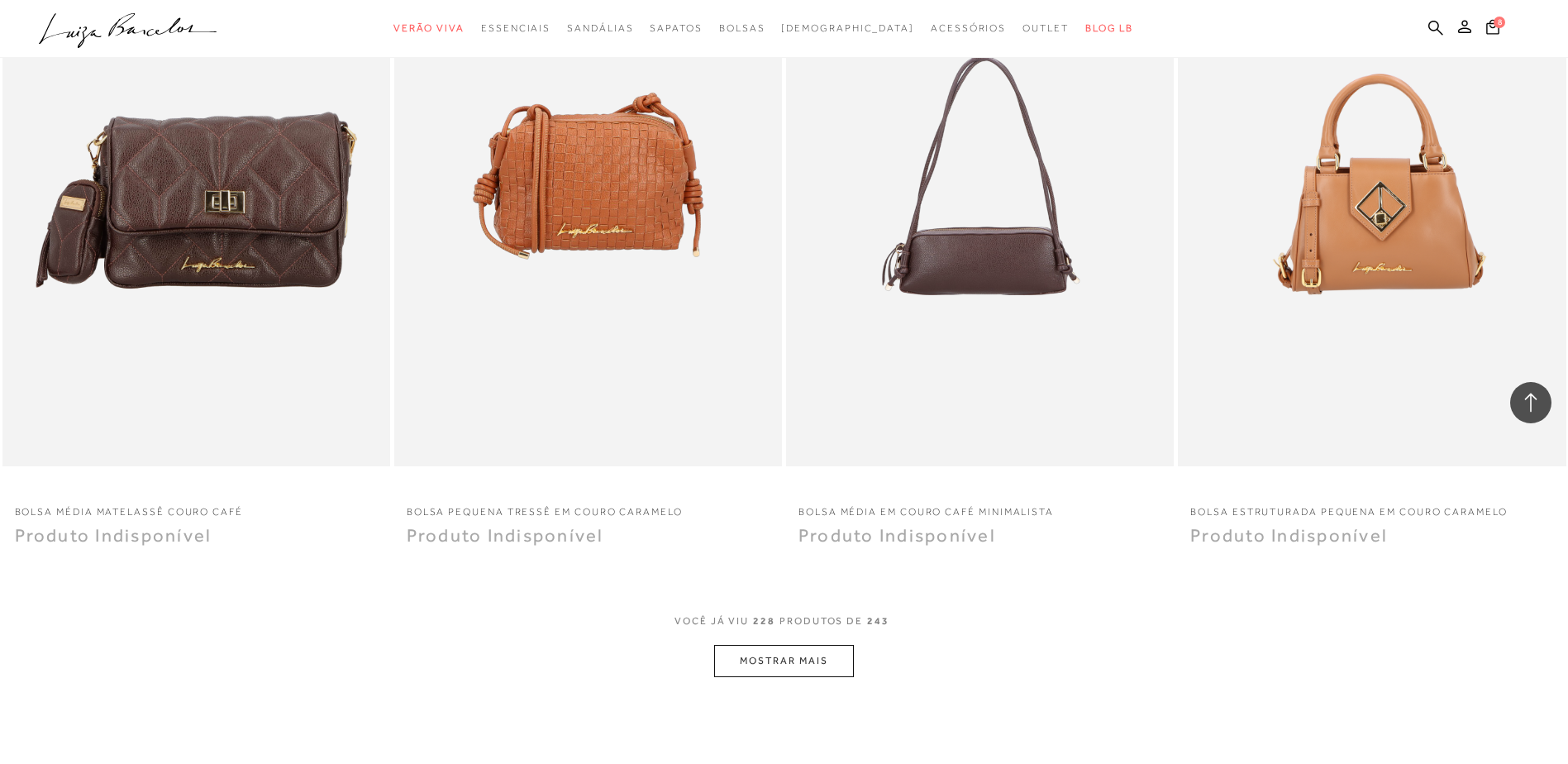
scroll to position [39173, 0]
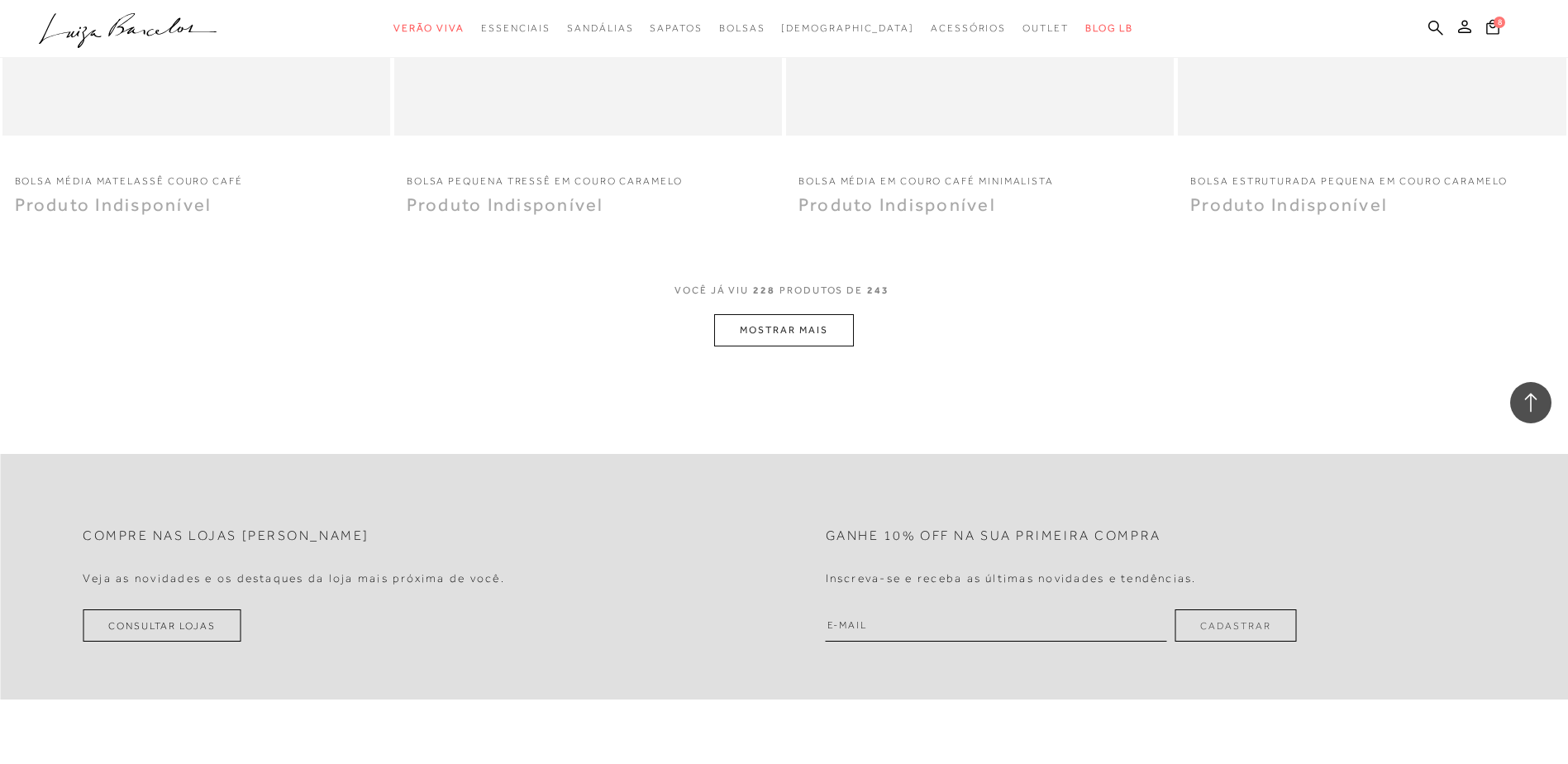
click at [800, 321] on button "MOSTRAR MAIS" at bounding box center [783, 330] width 139 height 32
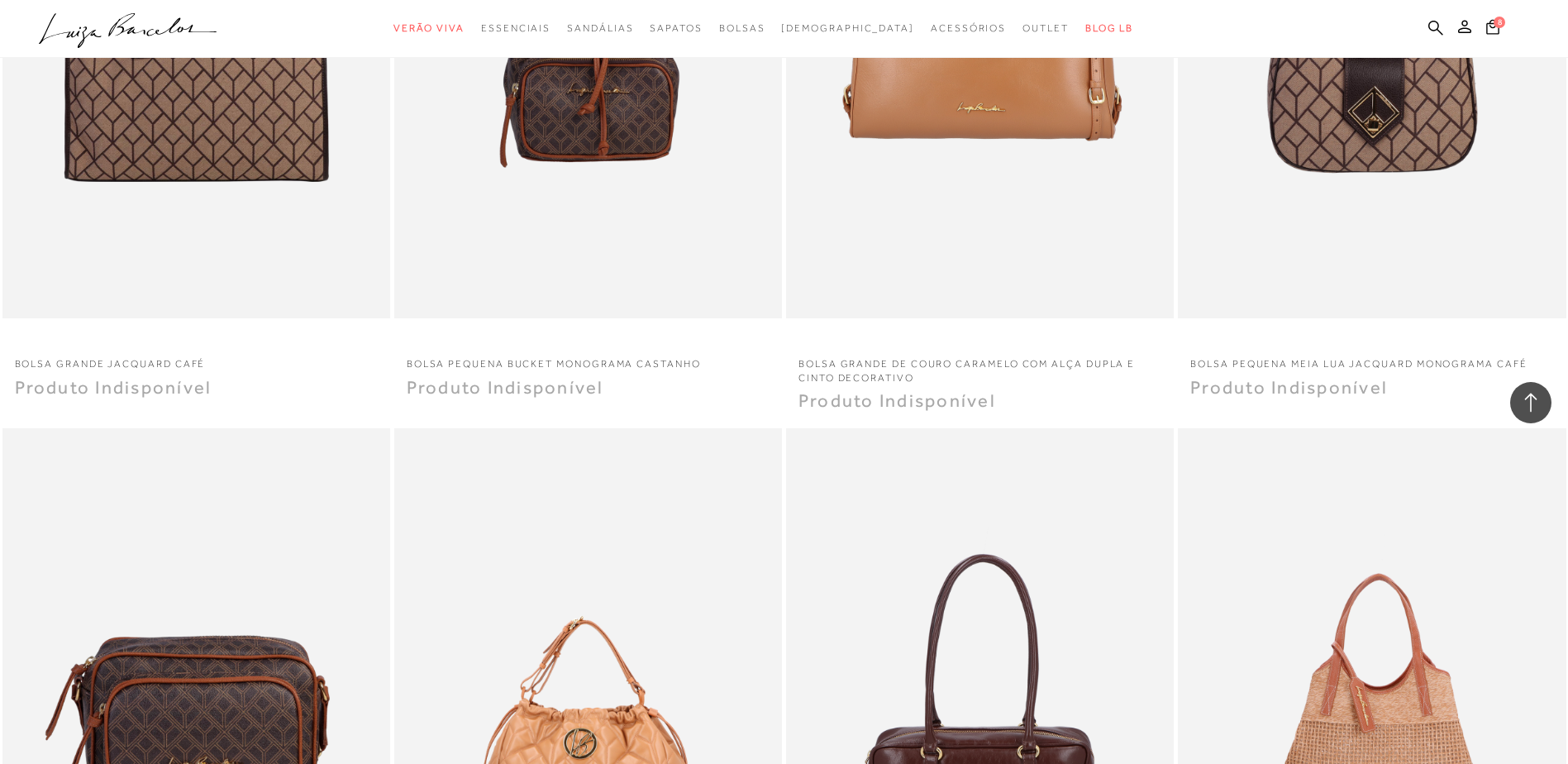
scroll to position [40082, 0]
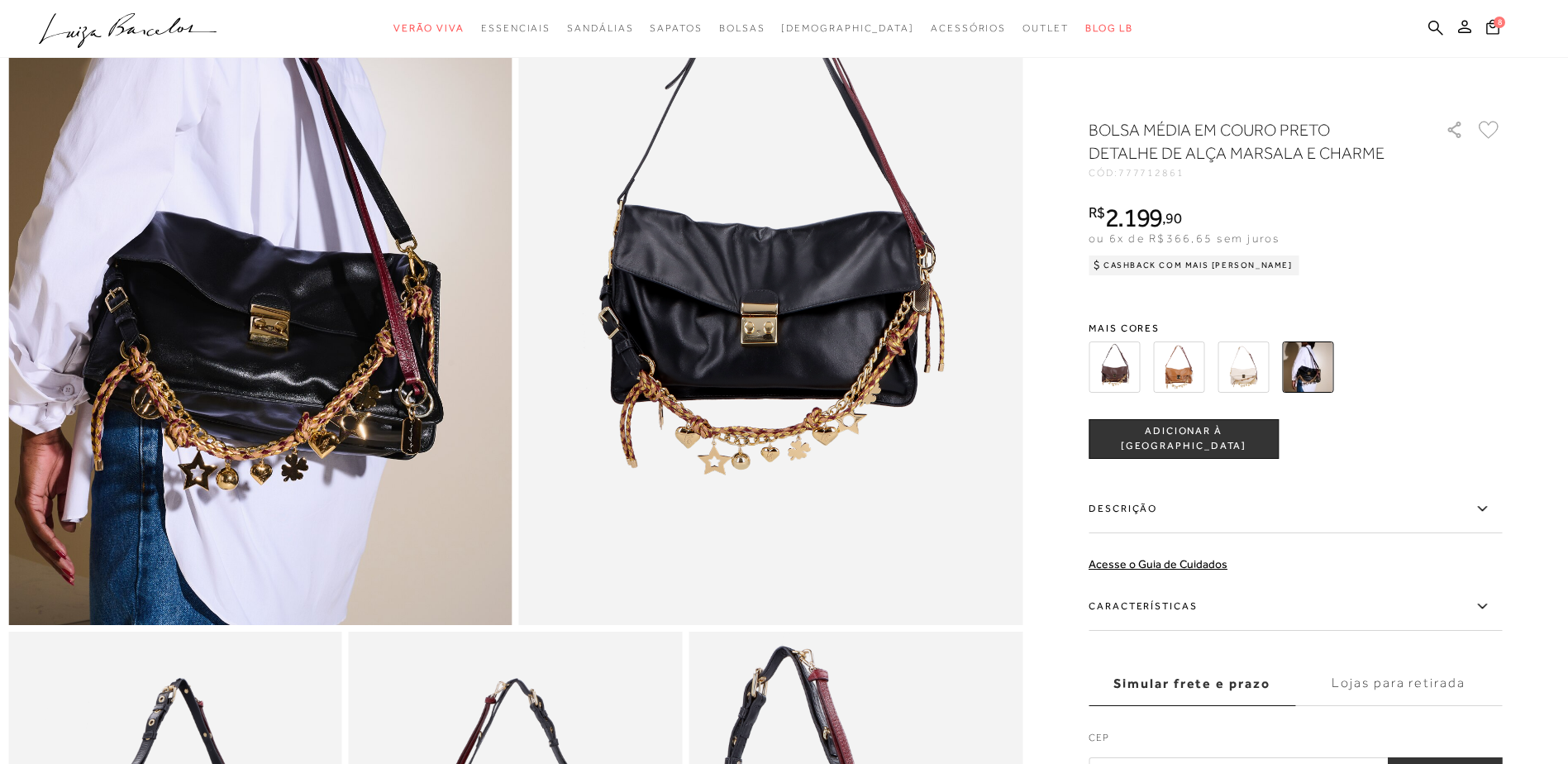
click at [1312, 361] on img at bounding box center [1308, 366] width 51 height 51
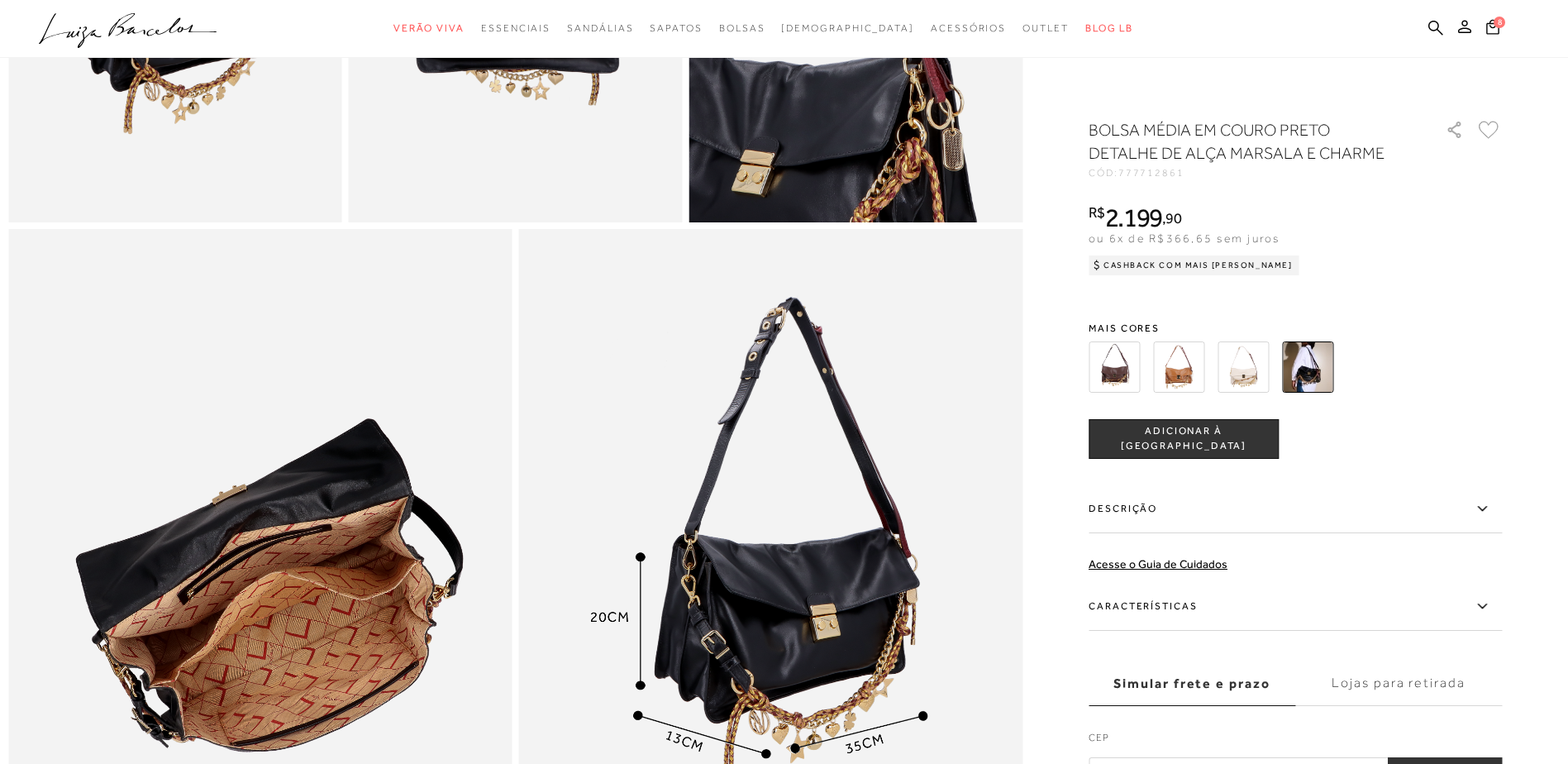
scroll to position [1157, 0]
click at [1114, 372] on img at bounding box center [1114, 366] width 51 height 51
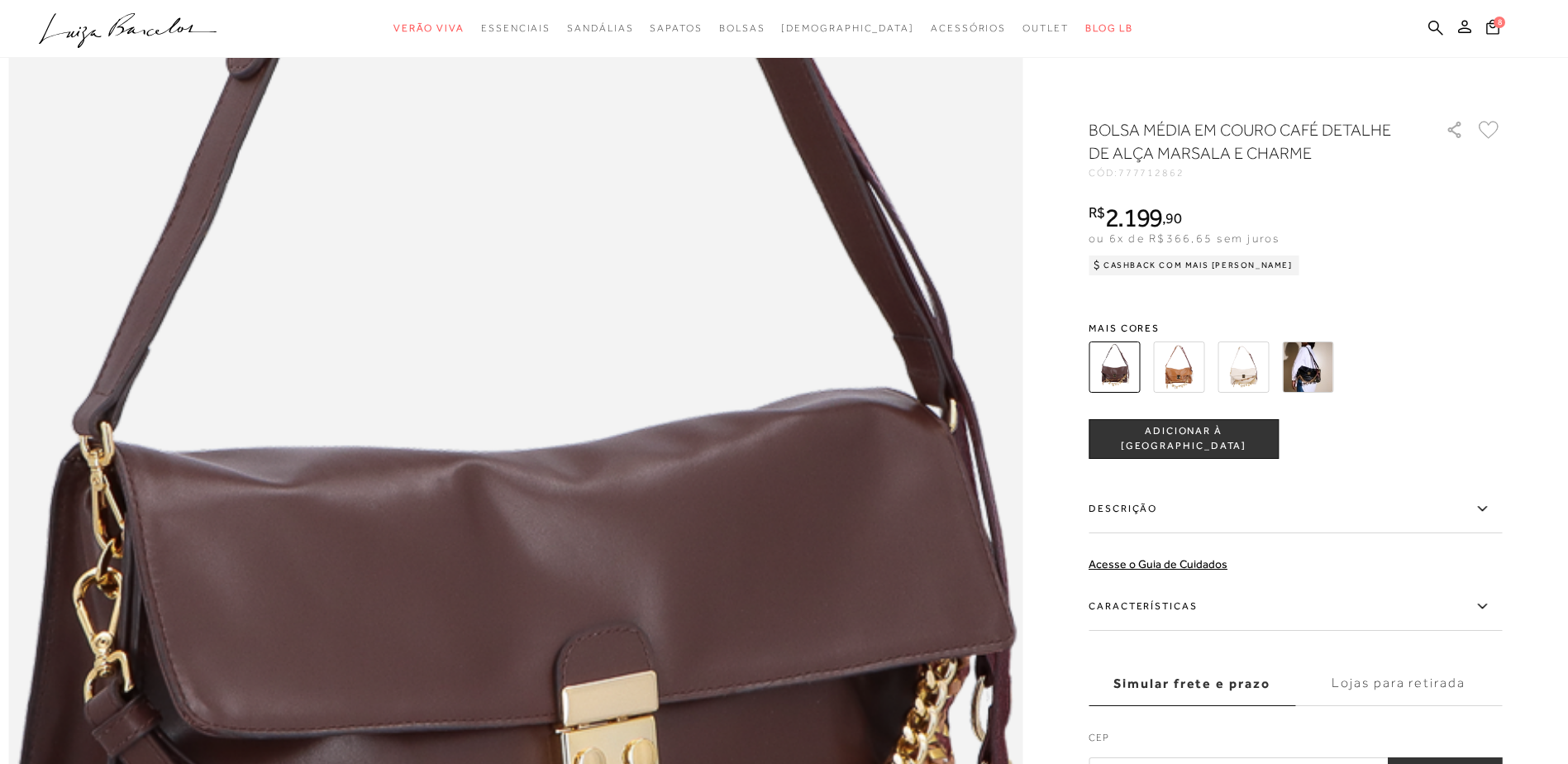
scroll to position [1735, 0]
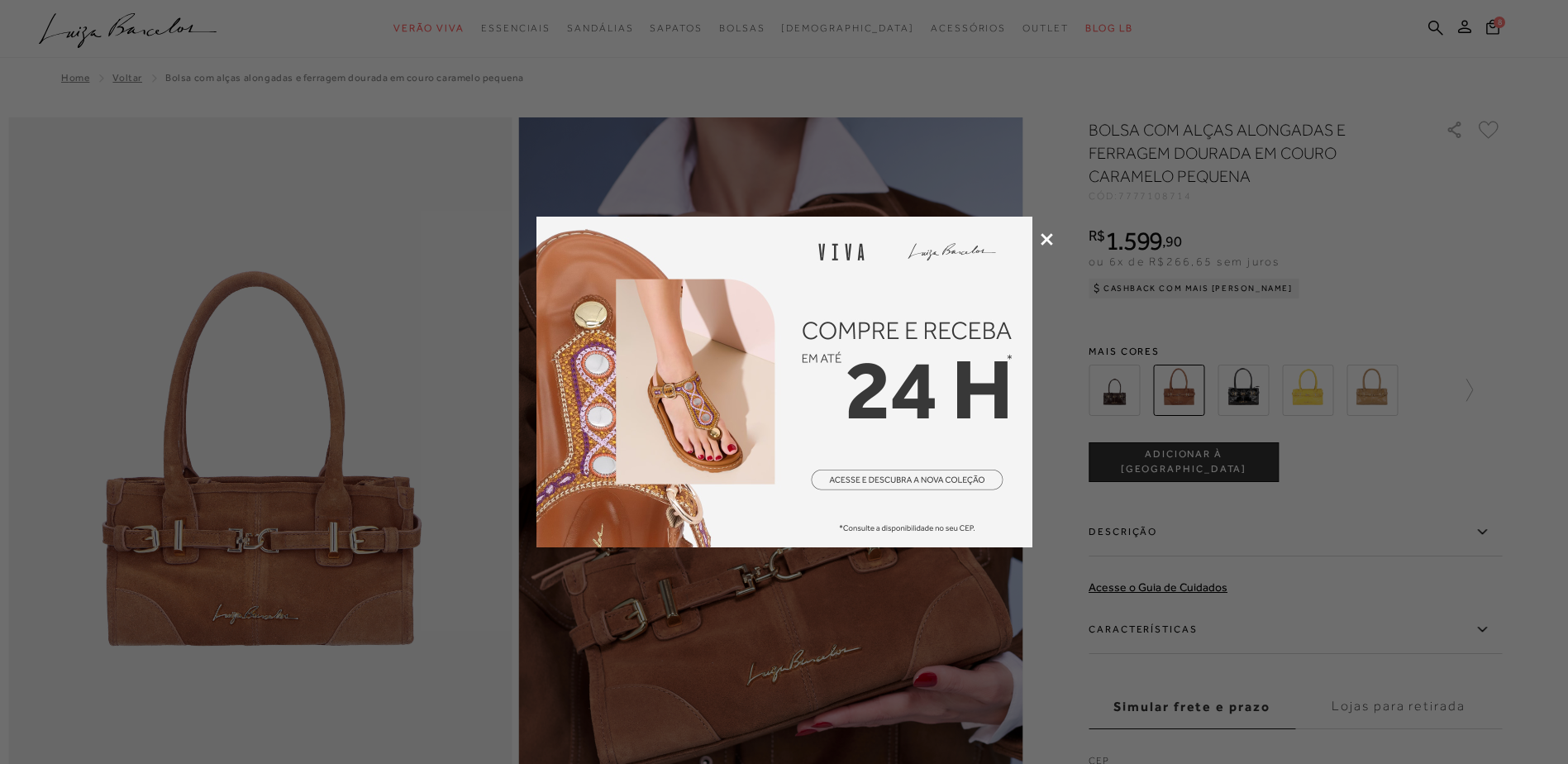
click at [1042, 236] on icon at bounding box center [1046, 238] width 12 height 12
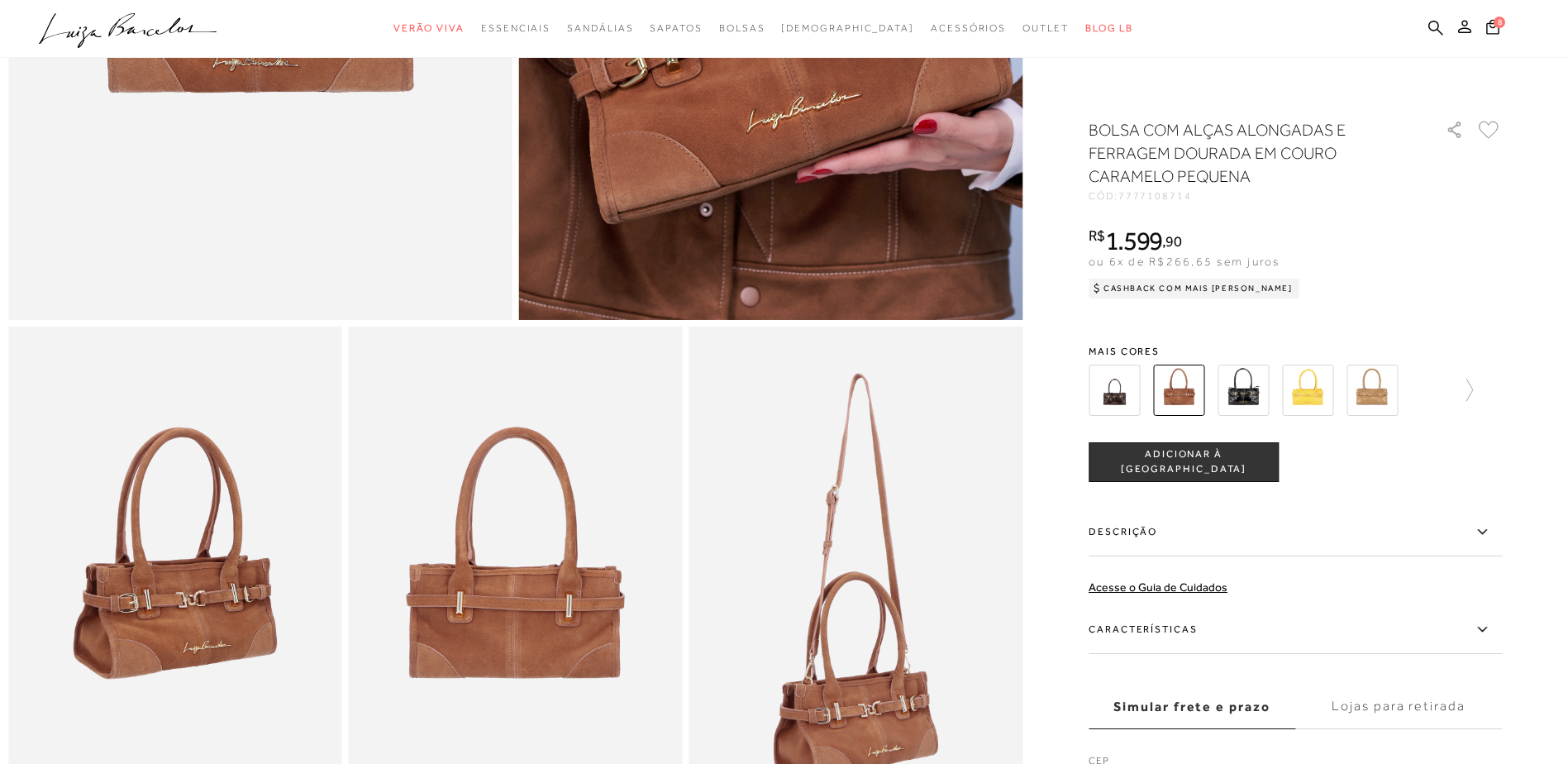
scroll to position [331, 0]
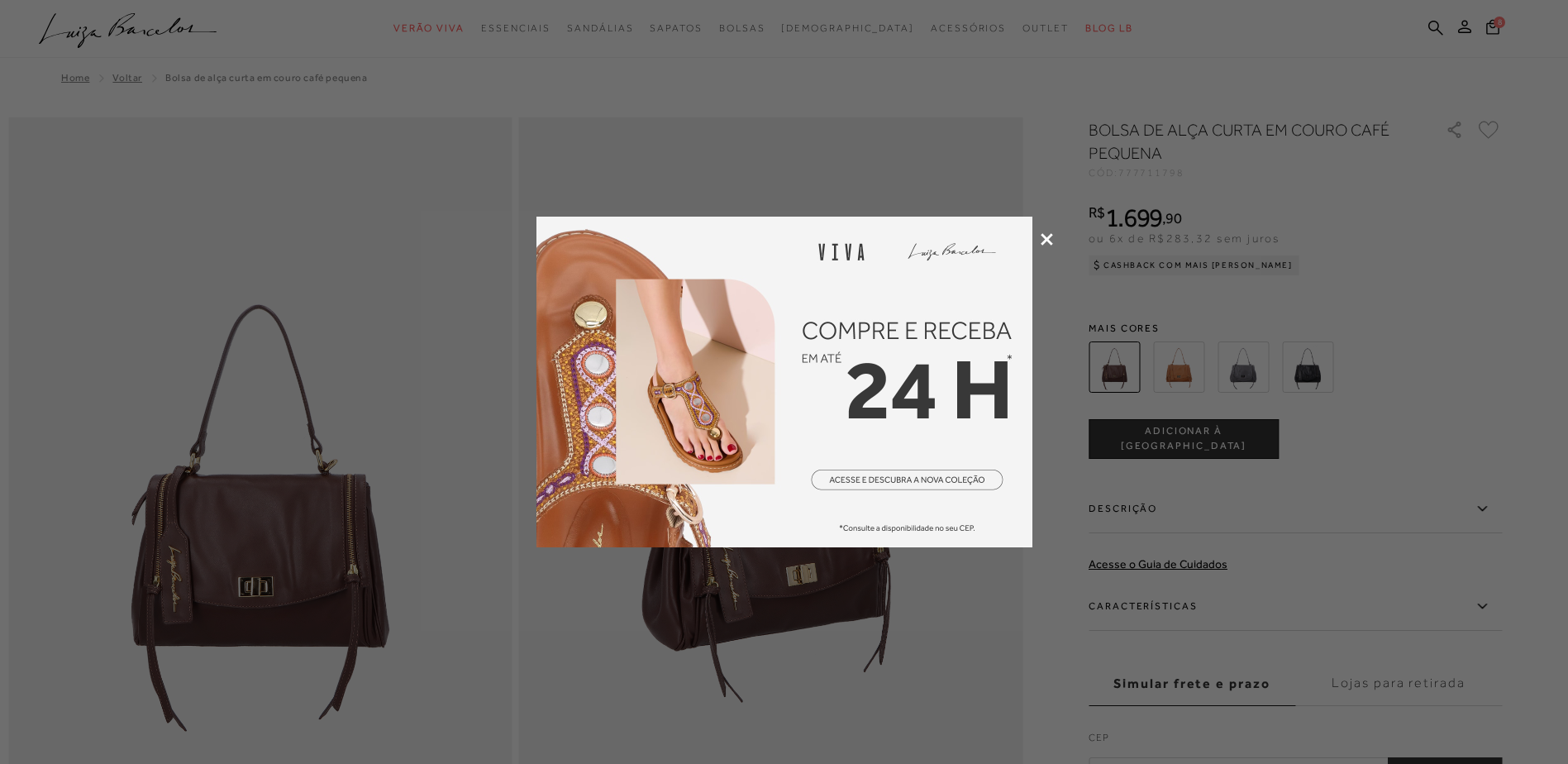
click at [1051, 233] on div at bounding box center [784, 382] width 1568 height 764
click at [1048, 236] on icon at bounding box center [1046, 238] width 12 height 12
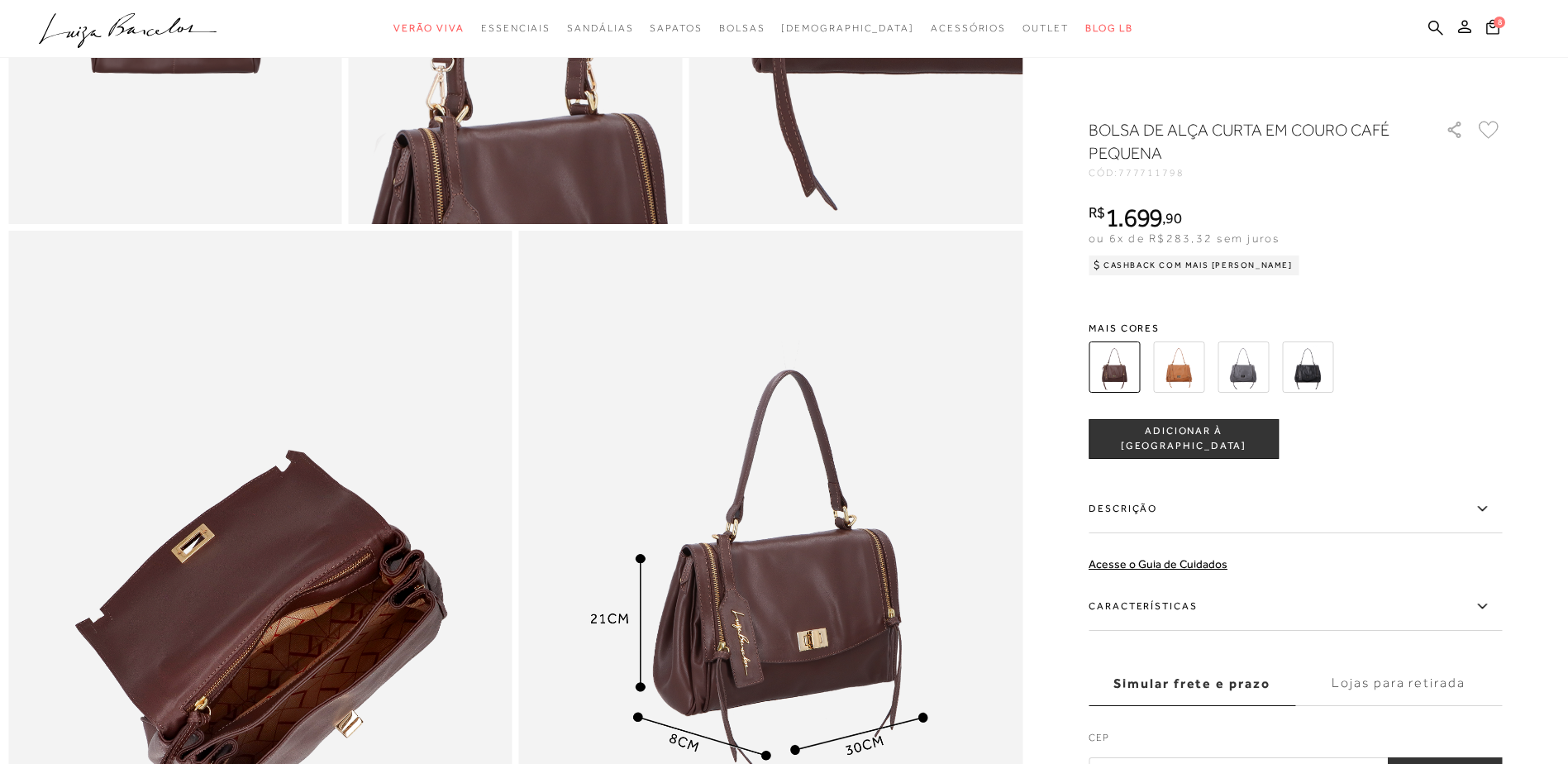
scroll to position [1157, 0]
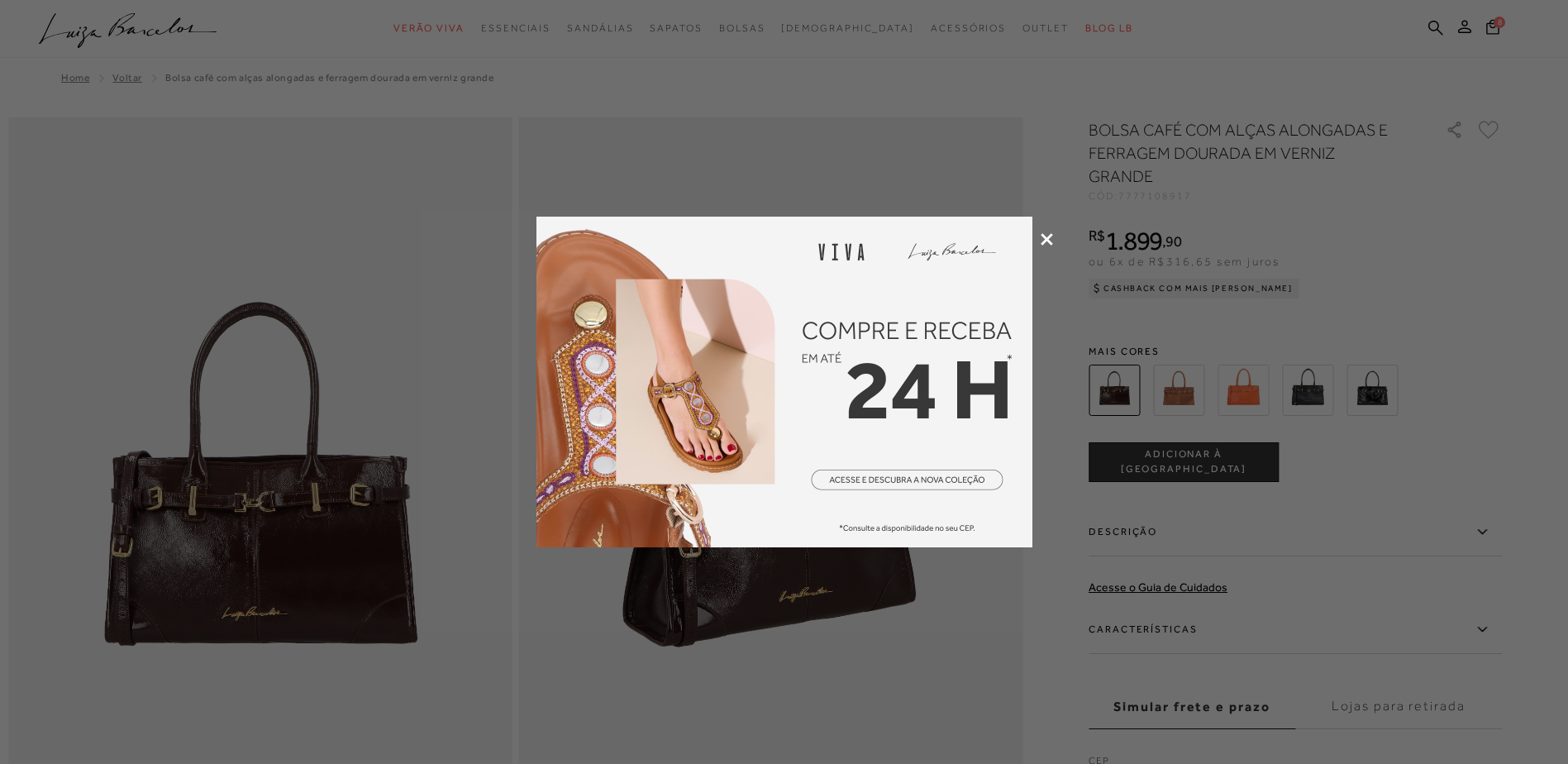
click at [1047, 233] on icon at bounding box center [1046, 238] width 12 height 12
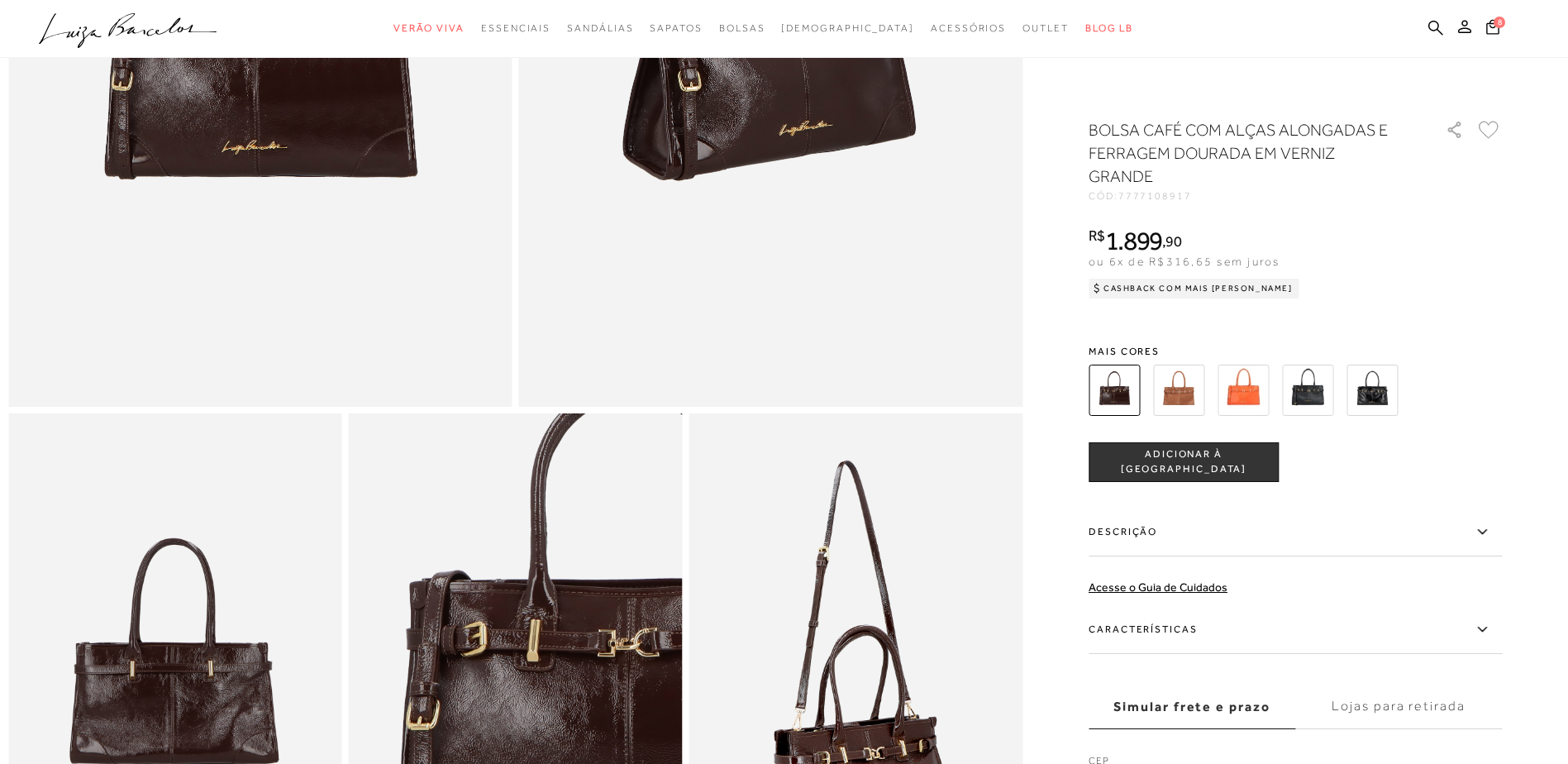
scroll to position [248, 0]
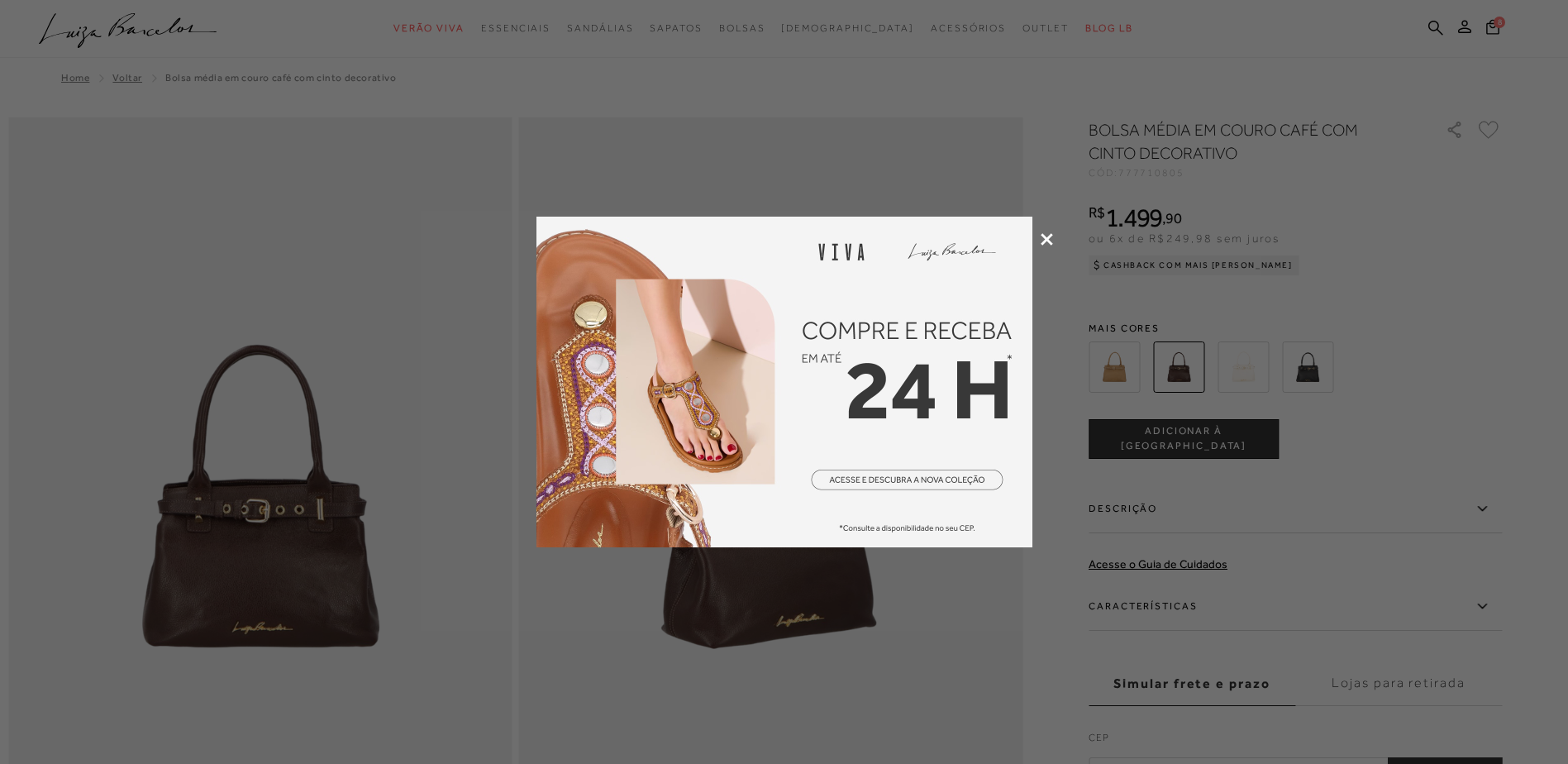
click at [1044, 240] on icon at bounding box center [1046, 238] width 12 height 12
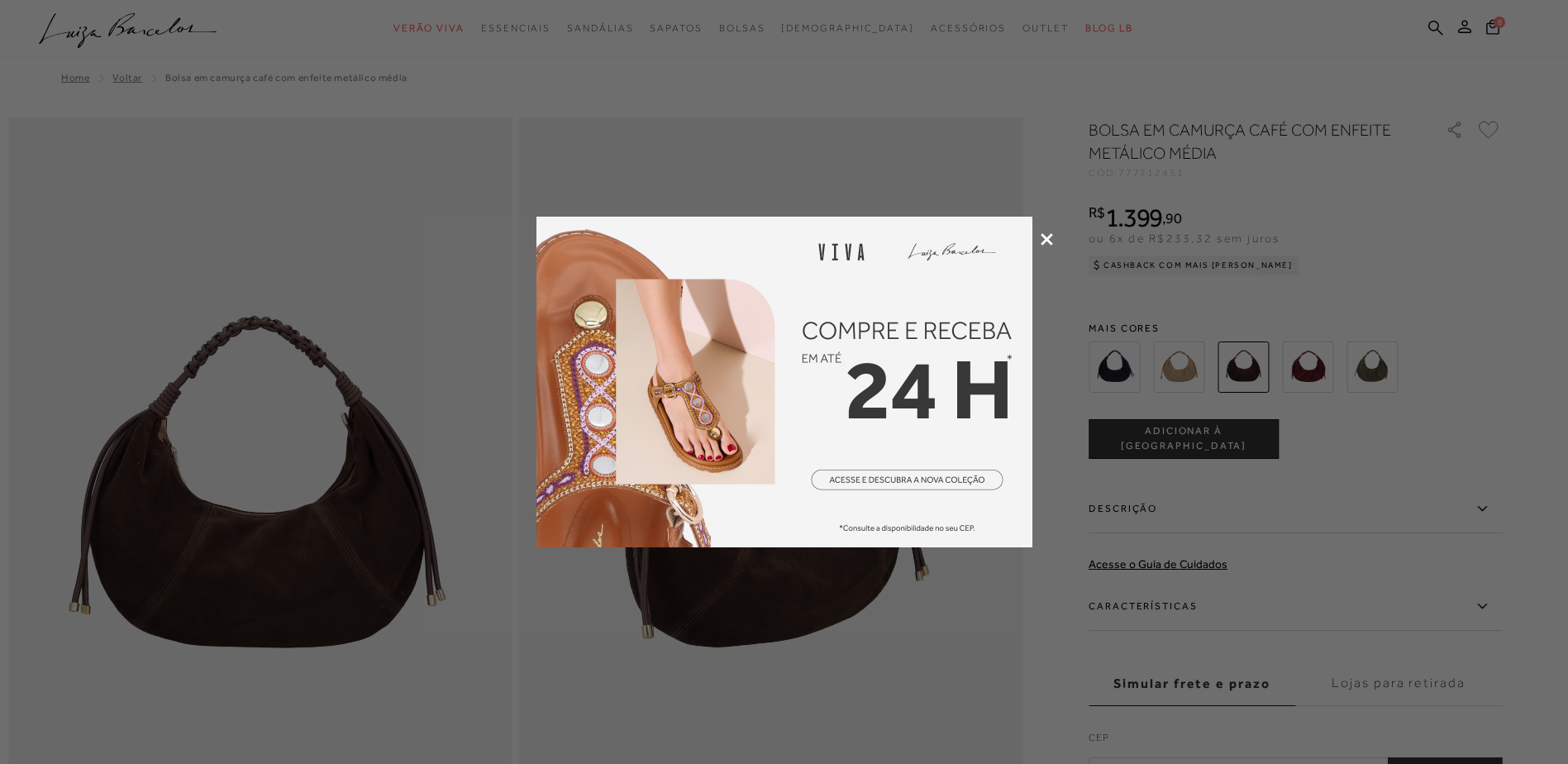
click at [1048, 239] on icon at bounding box center [1046, 238] width 12 height 12
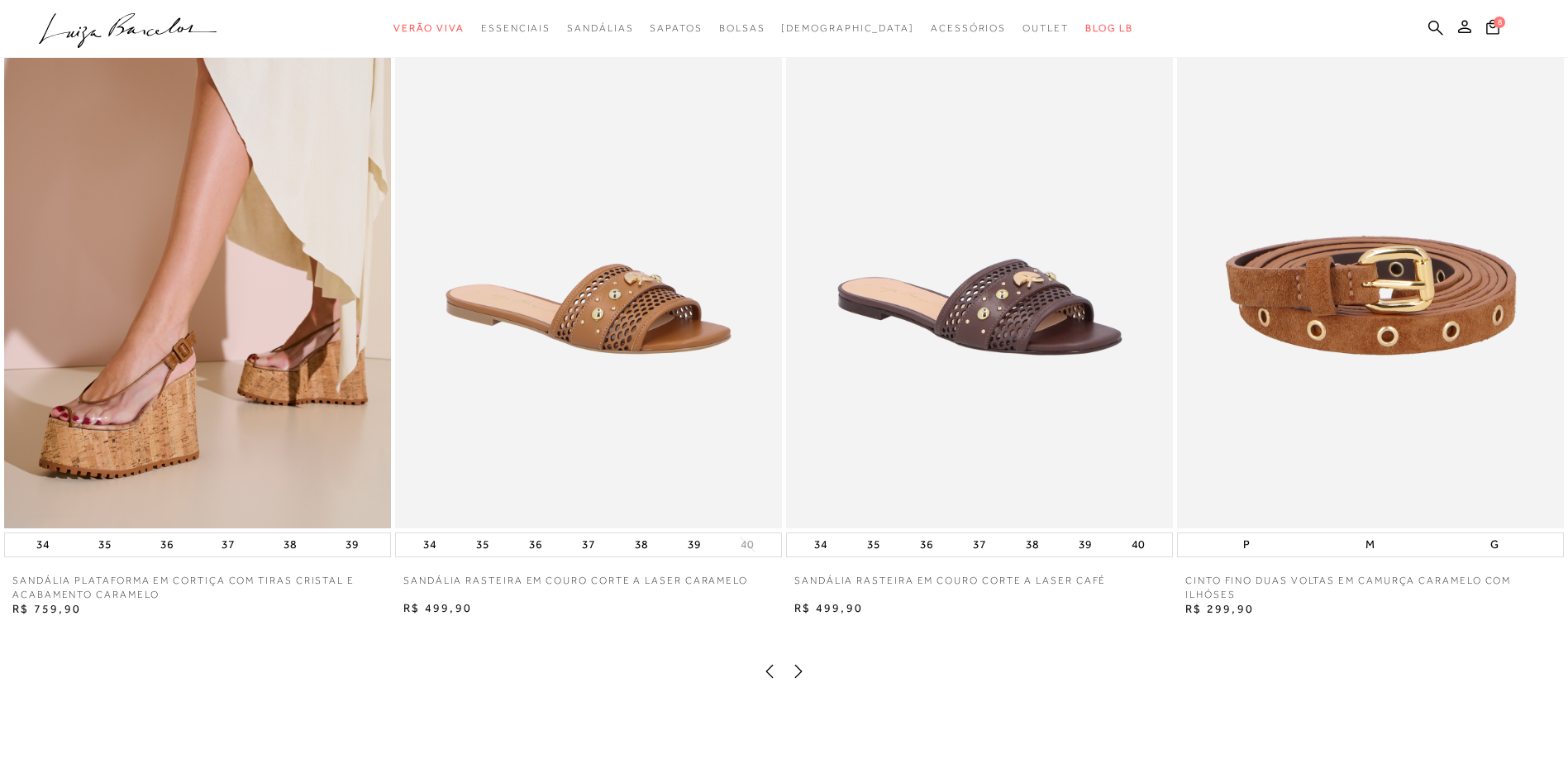
scroll to position [1735, 0]
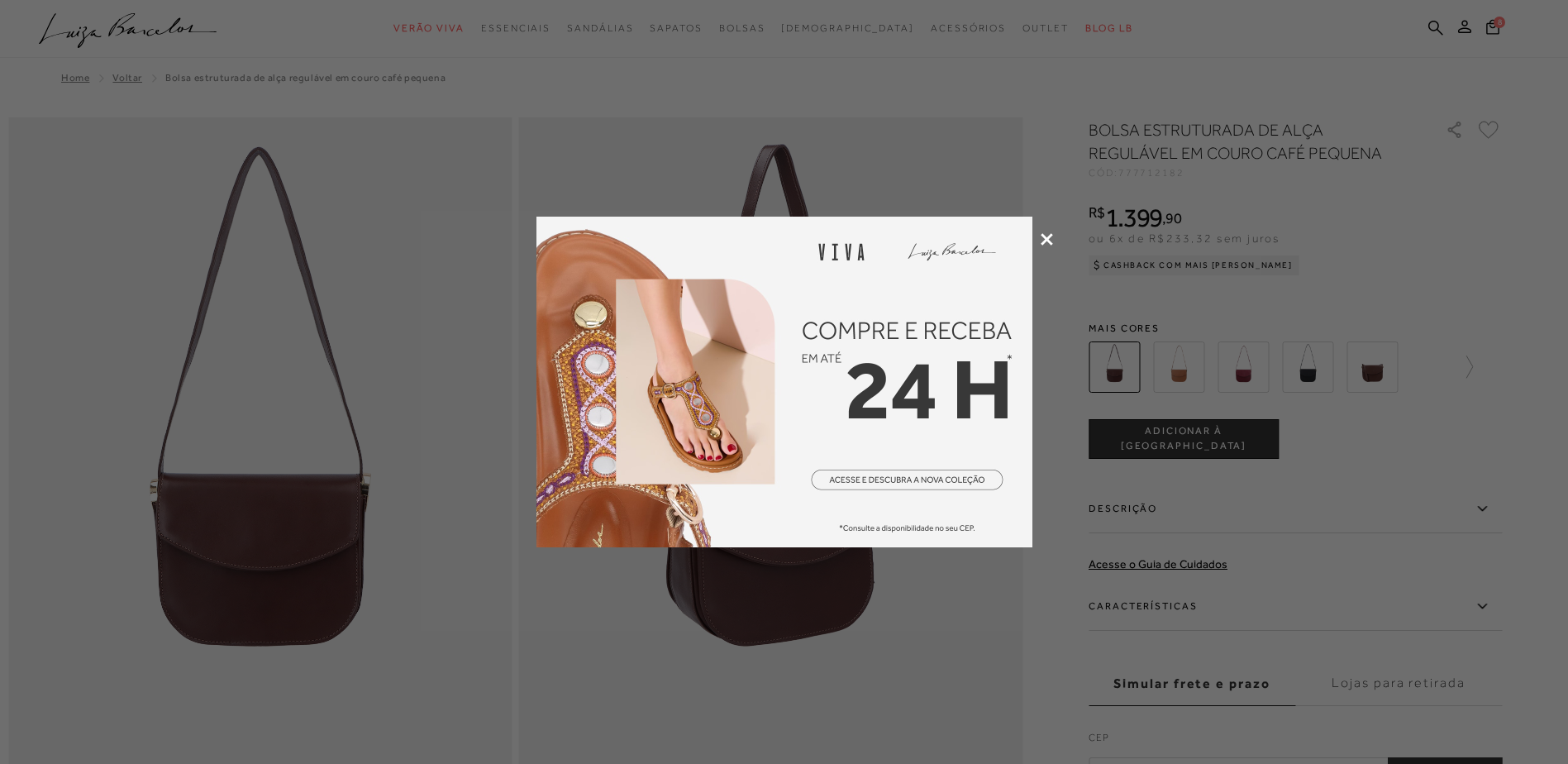
click at [1045, 236] on icon at bounding box center [1046, 238] width 12 height 12
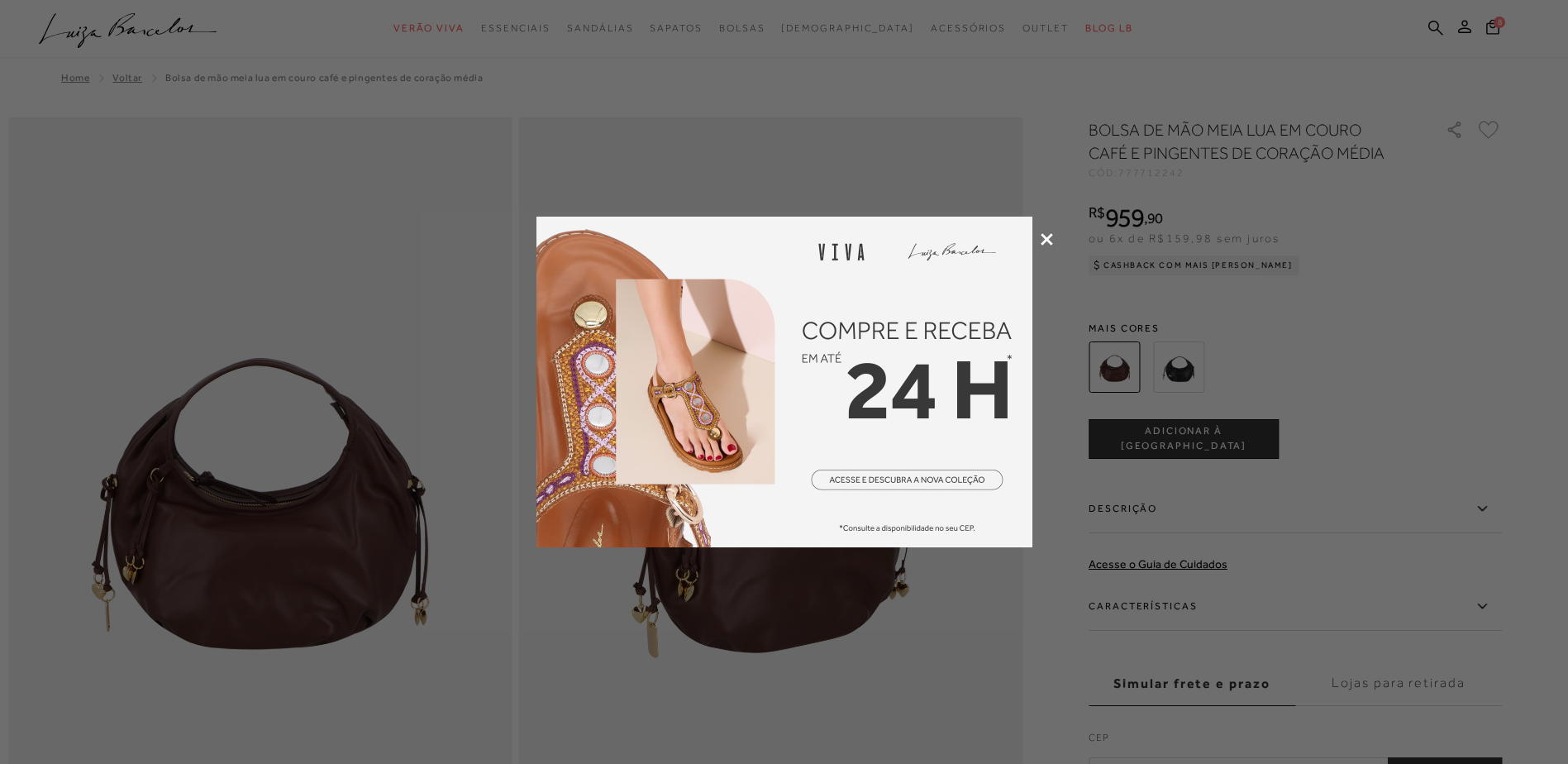
click at [1048, 239] on icon at bounding box center [1046, 238] width 12 height 12
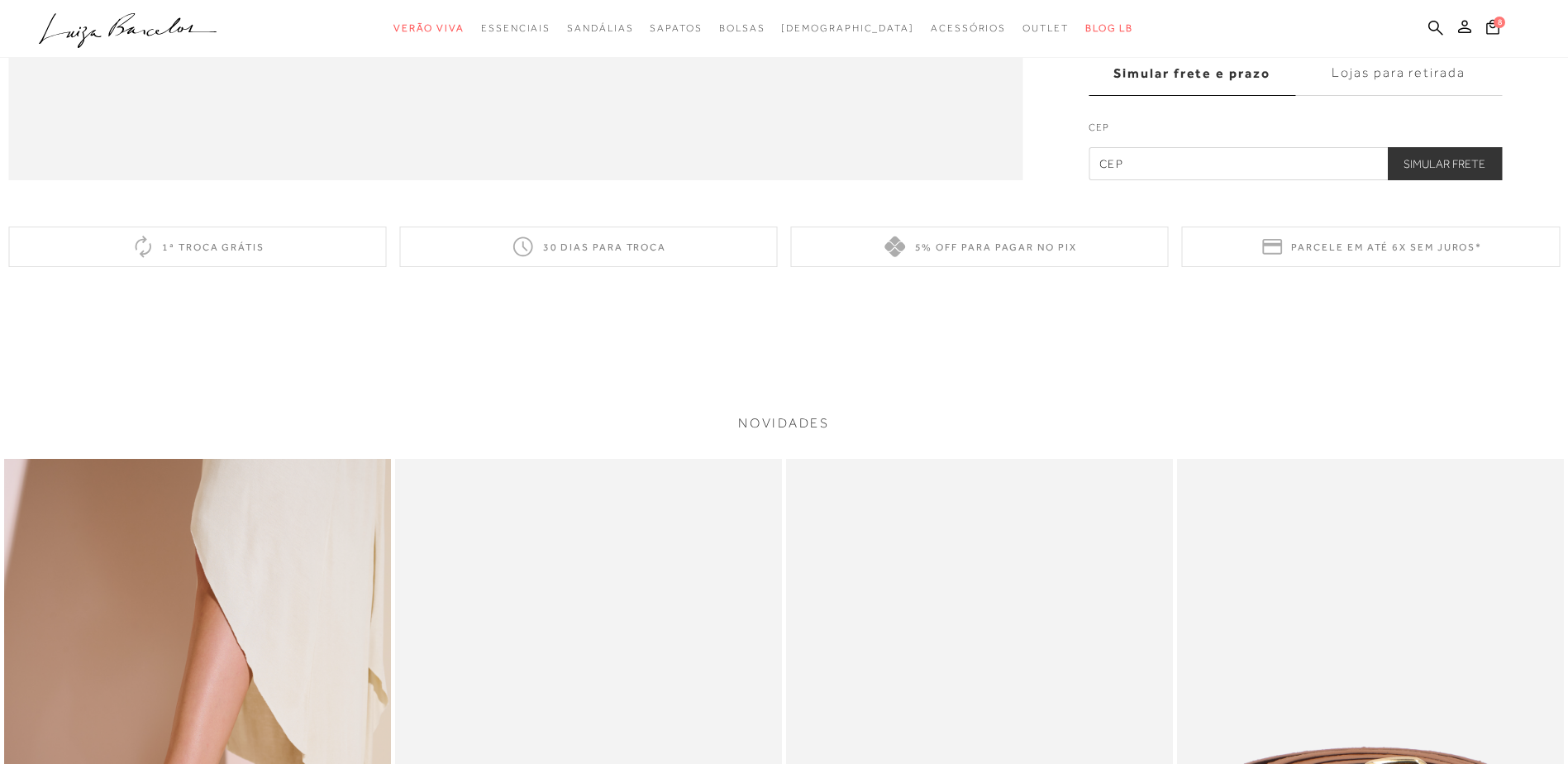
scroll to position [3141, 0]
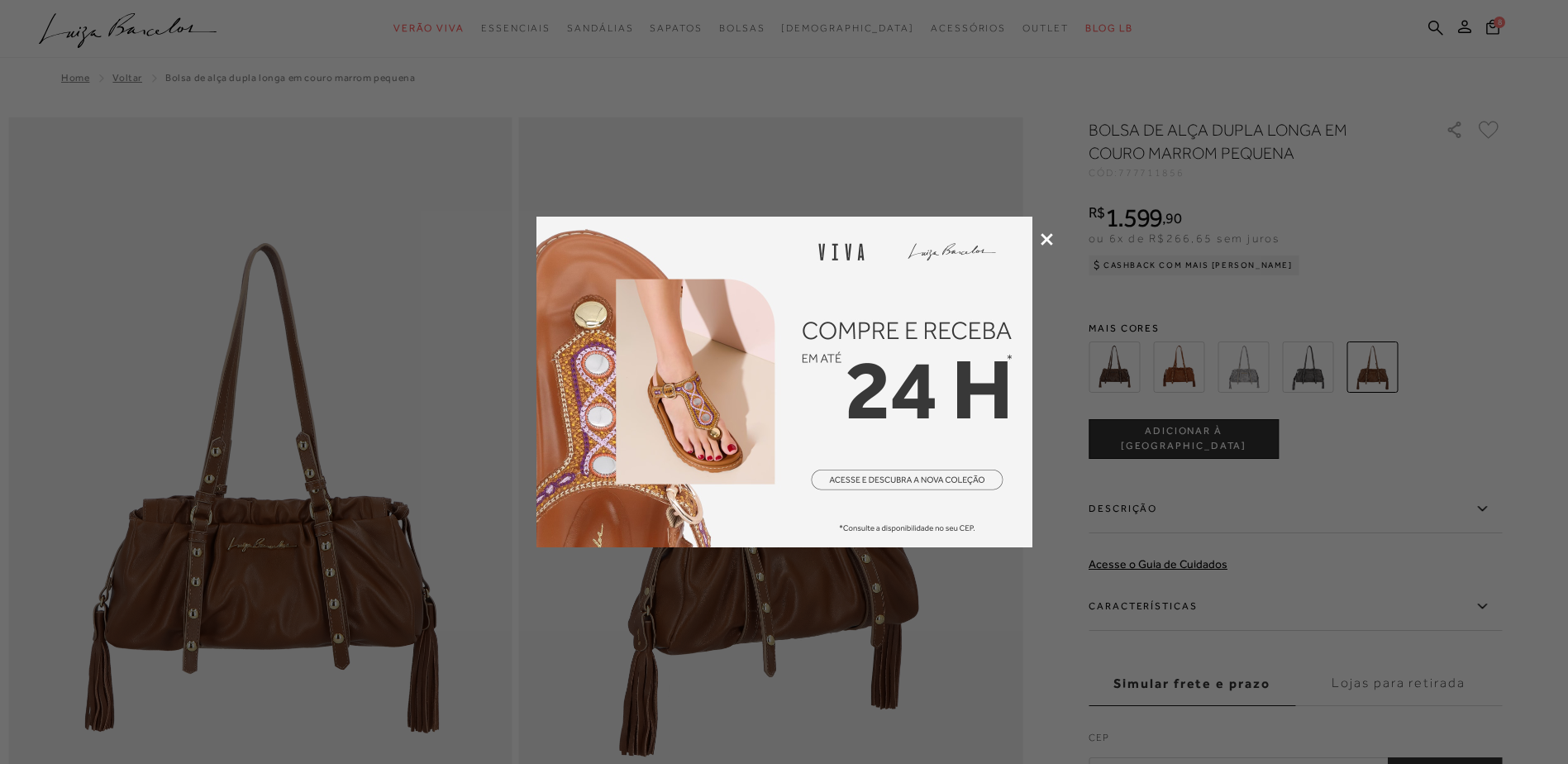
click at [1048, 238] on icon at bounding box center [1046, 238] width 12 height 12
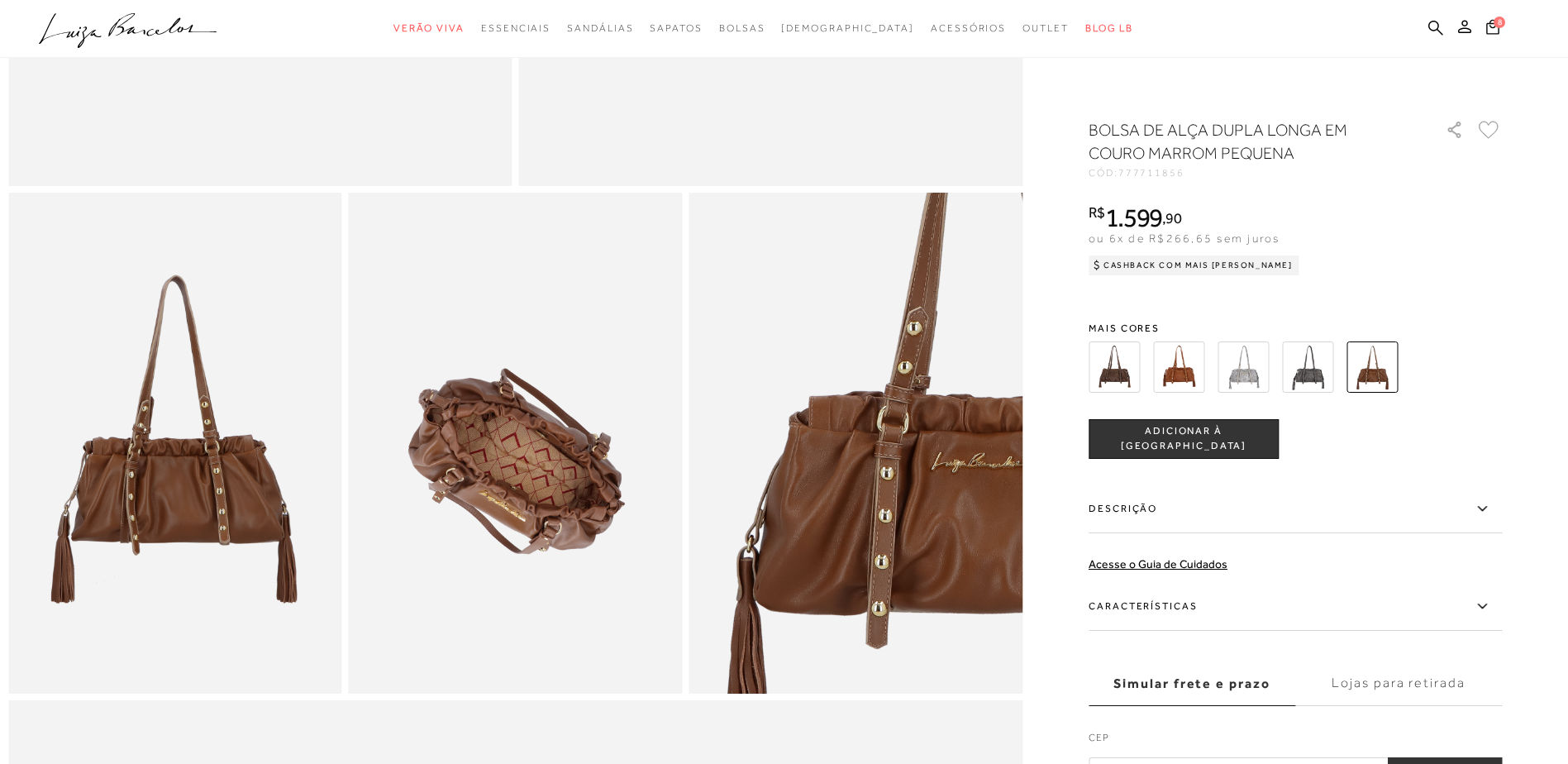
scroll to position [826, 0]
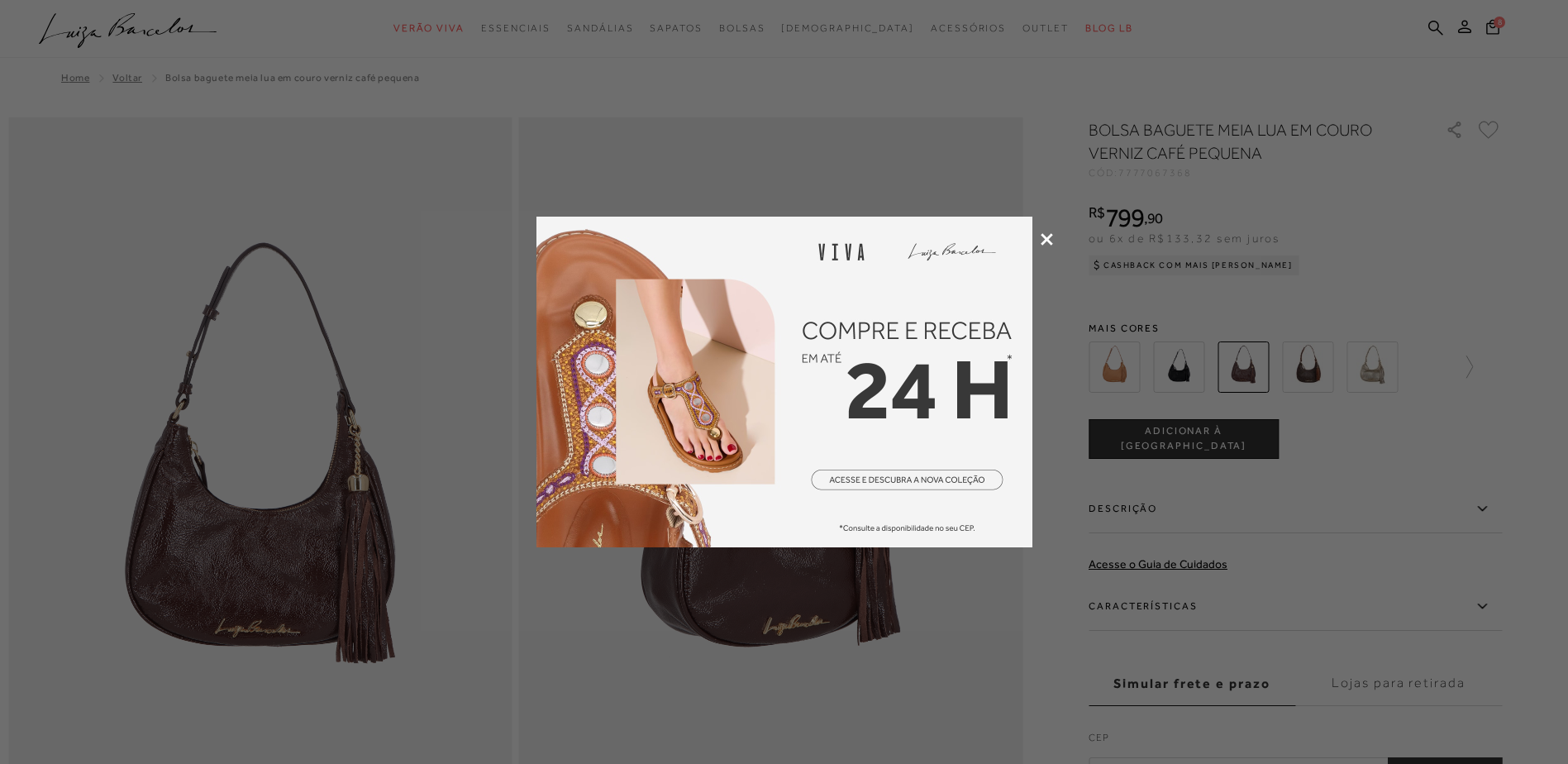
click at [1047, 239] on icon at bounding box center [1046, 238] width 12 height 12
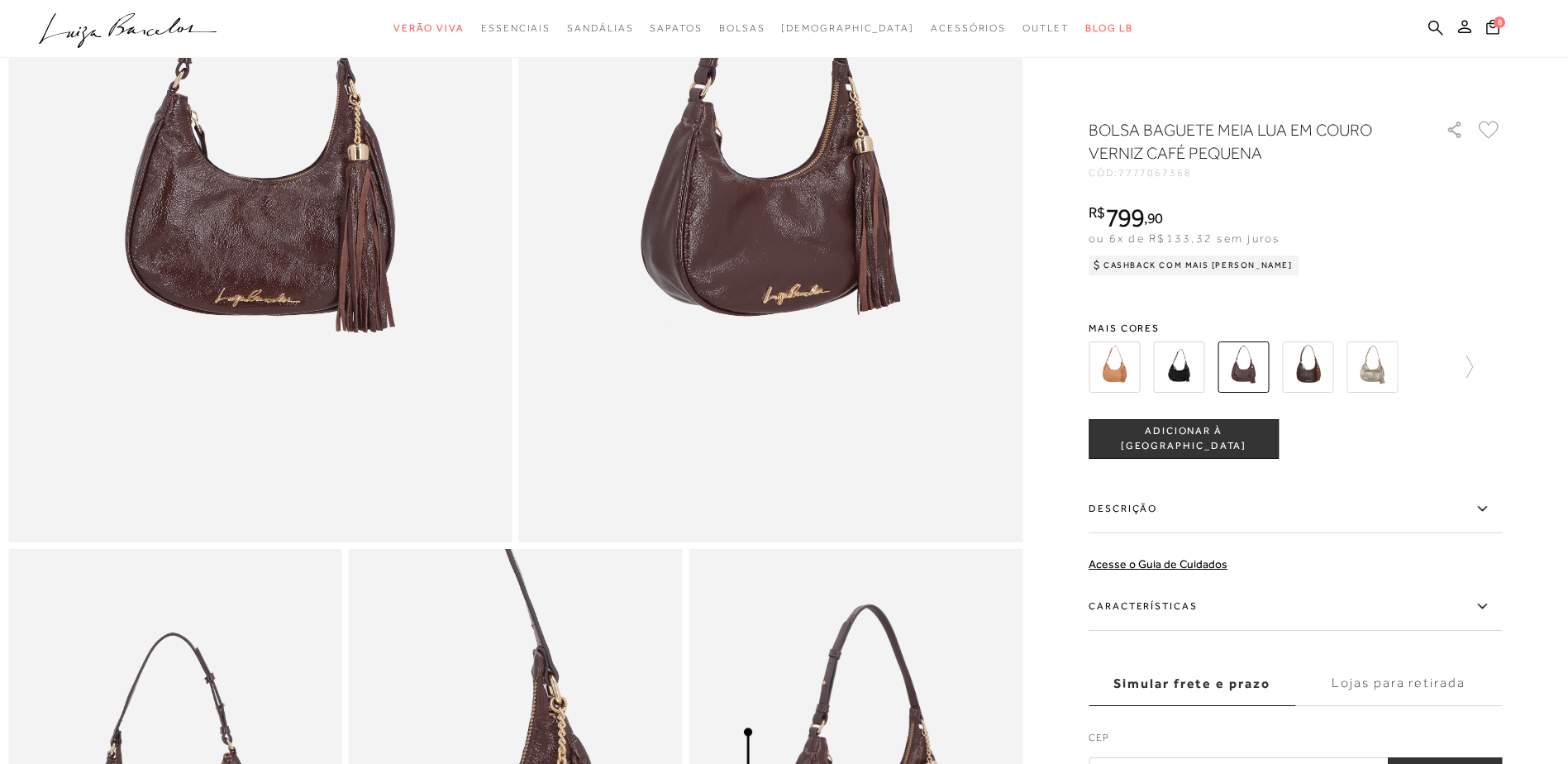
scroll to position [165, 0]
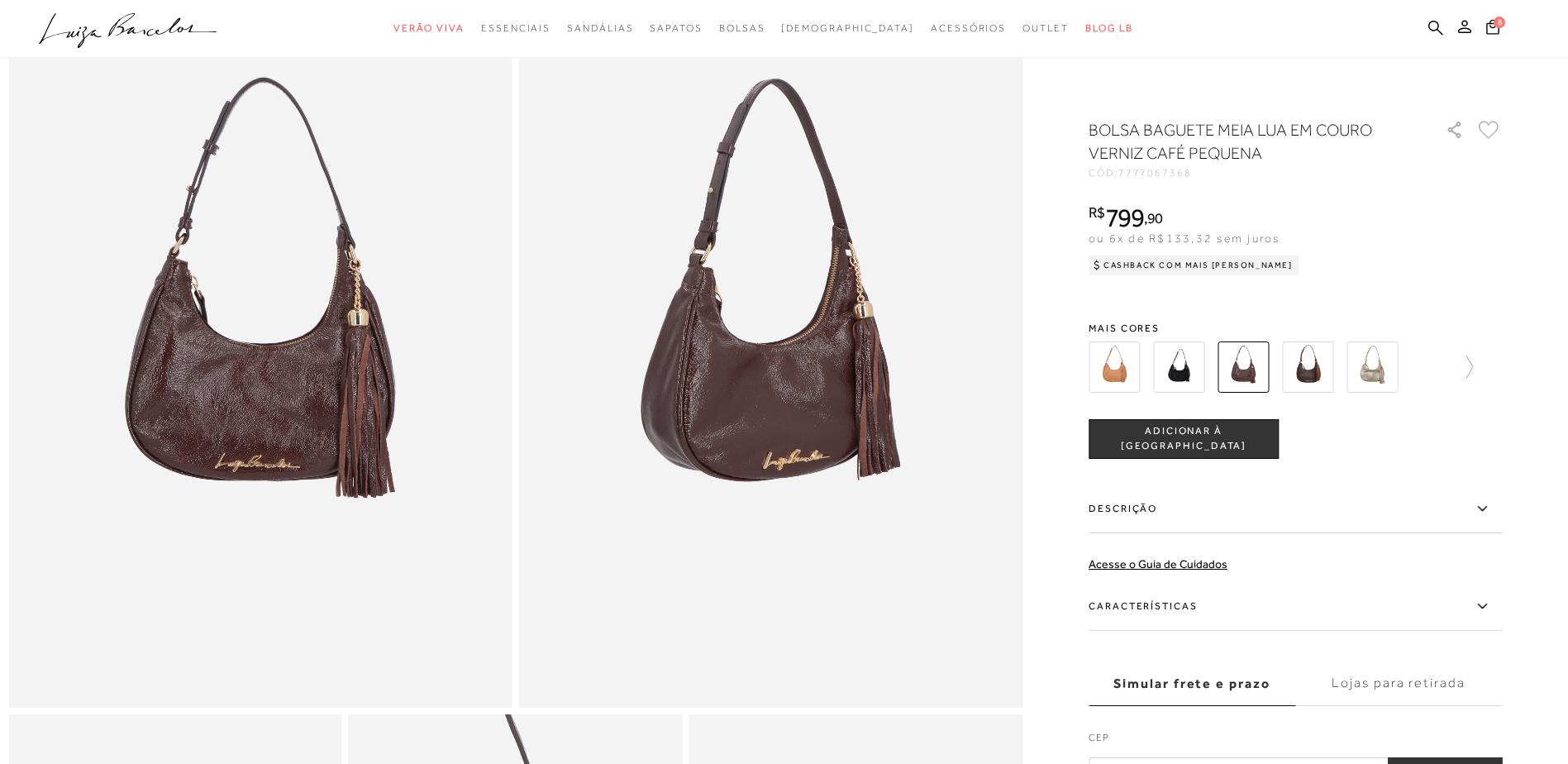
click at [1188, 373] on img at bounding box center [1179, 366] width 51 height 51
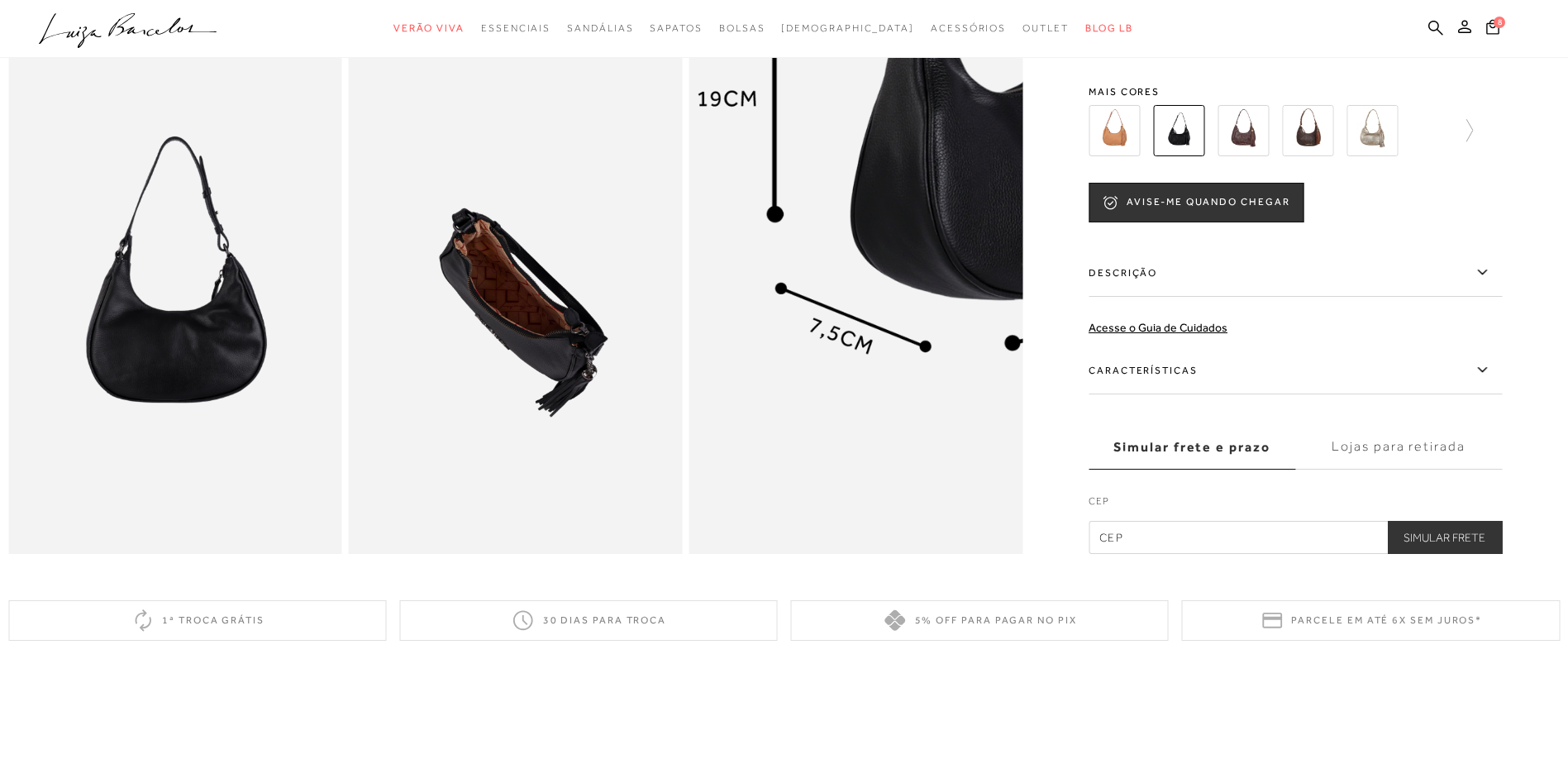
scroll to position [331, 0]
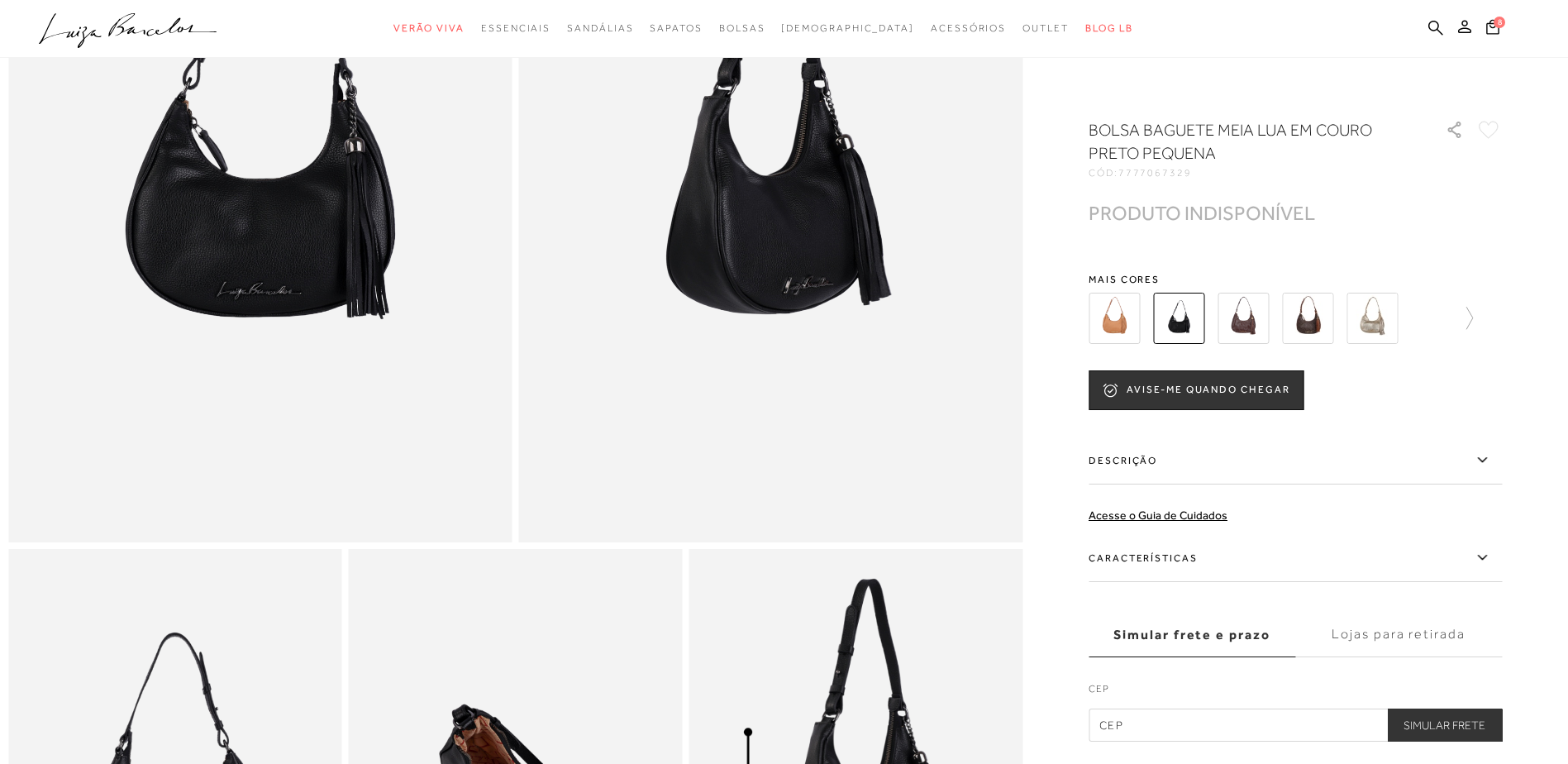
click at [1314, 316] on img at bounding box center [1308, 318] width 51 height 51
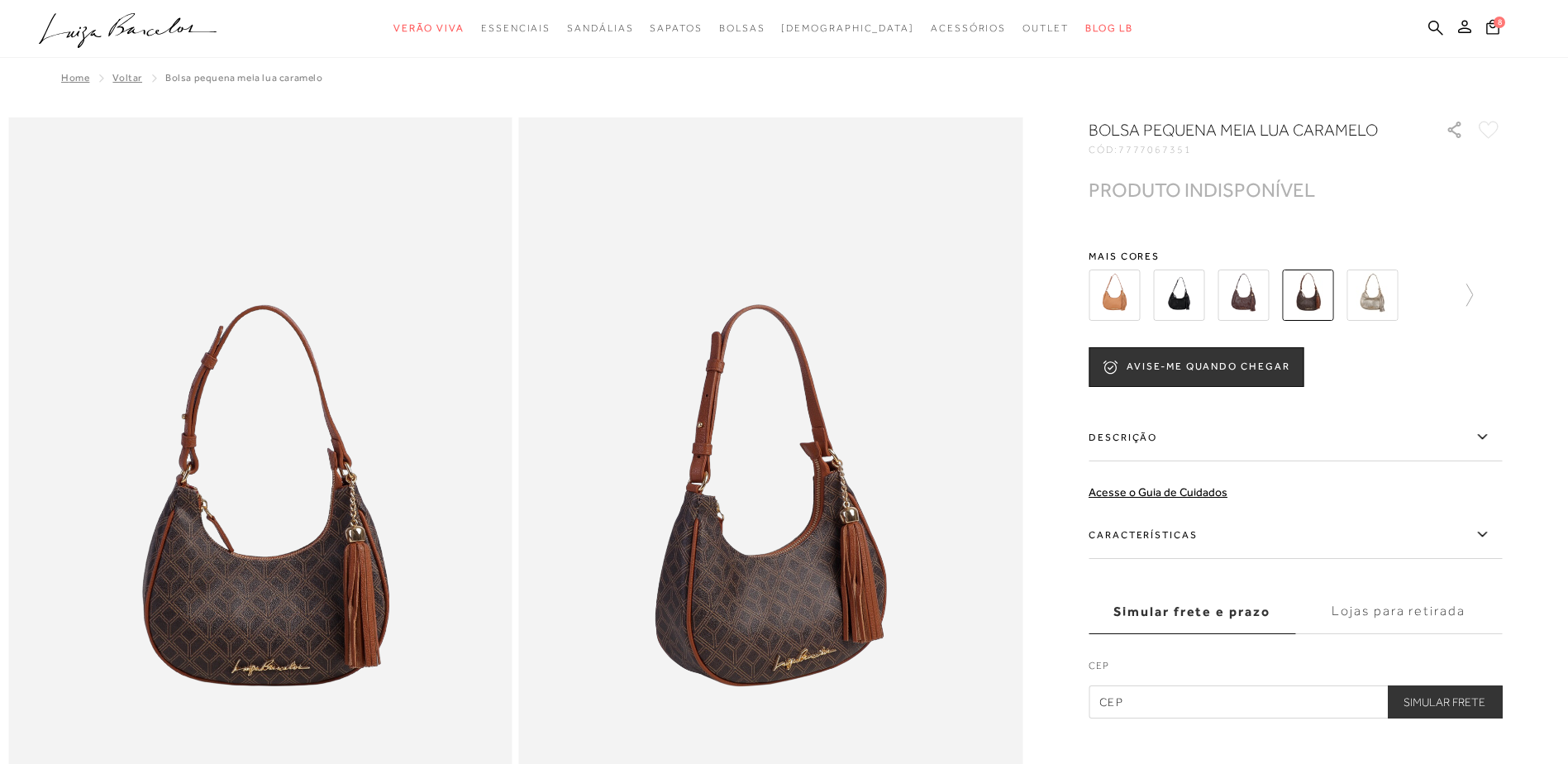
click at [1250, 304] on img at bounding box center [1243, 295] width 51 height 51
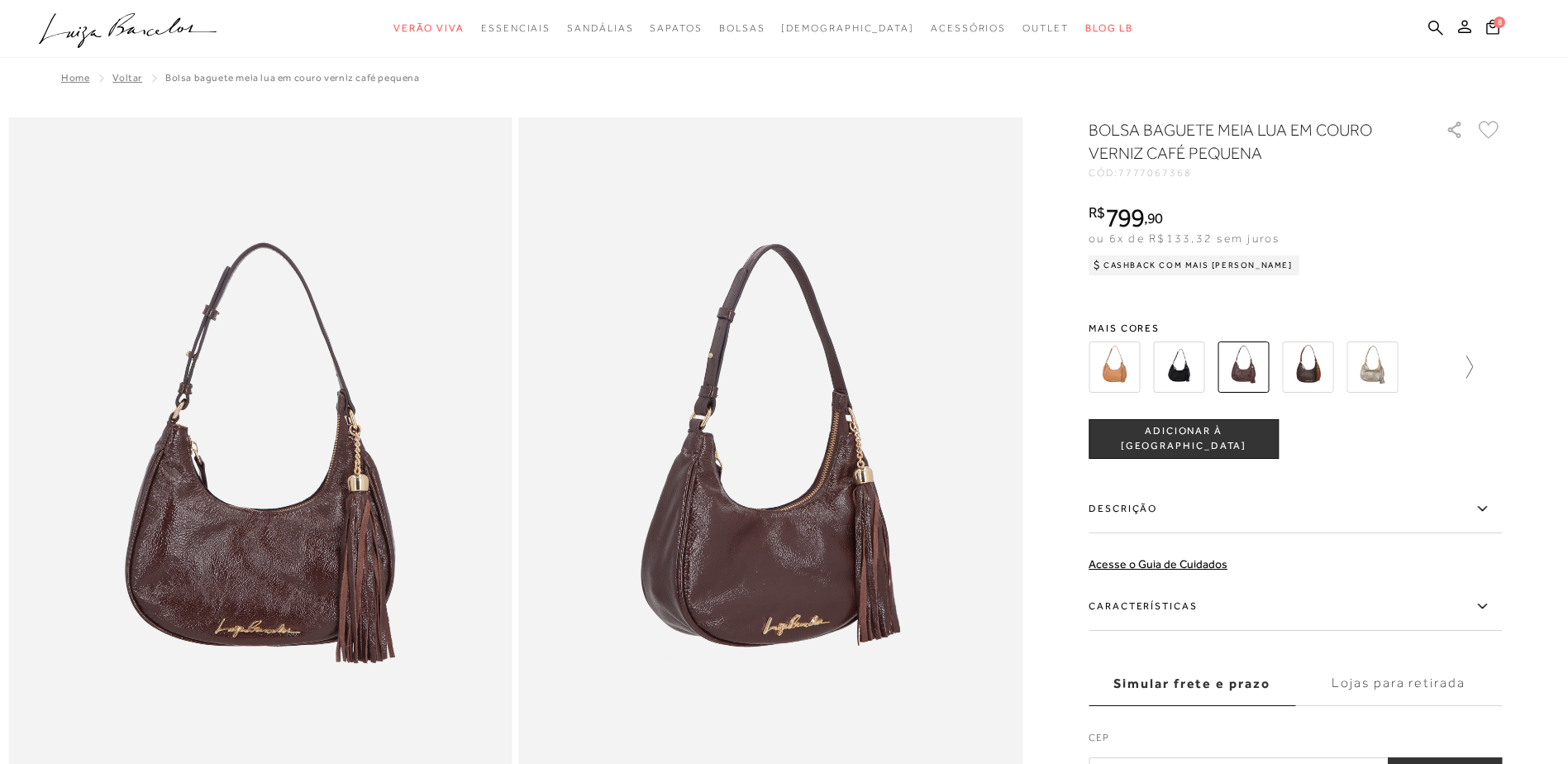
click at [1471, 368] on icon at bounding box center [1462, 366] width 24 height 24
click at [1160, 367] on img at bounding box center [1143, 366] width 51 height 51
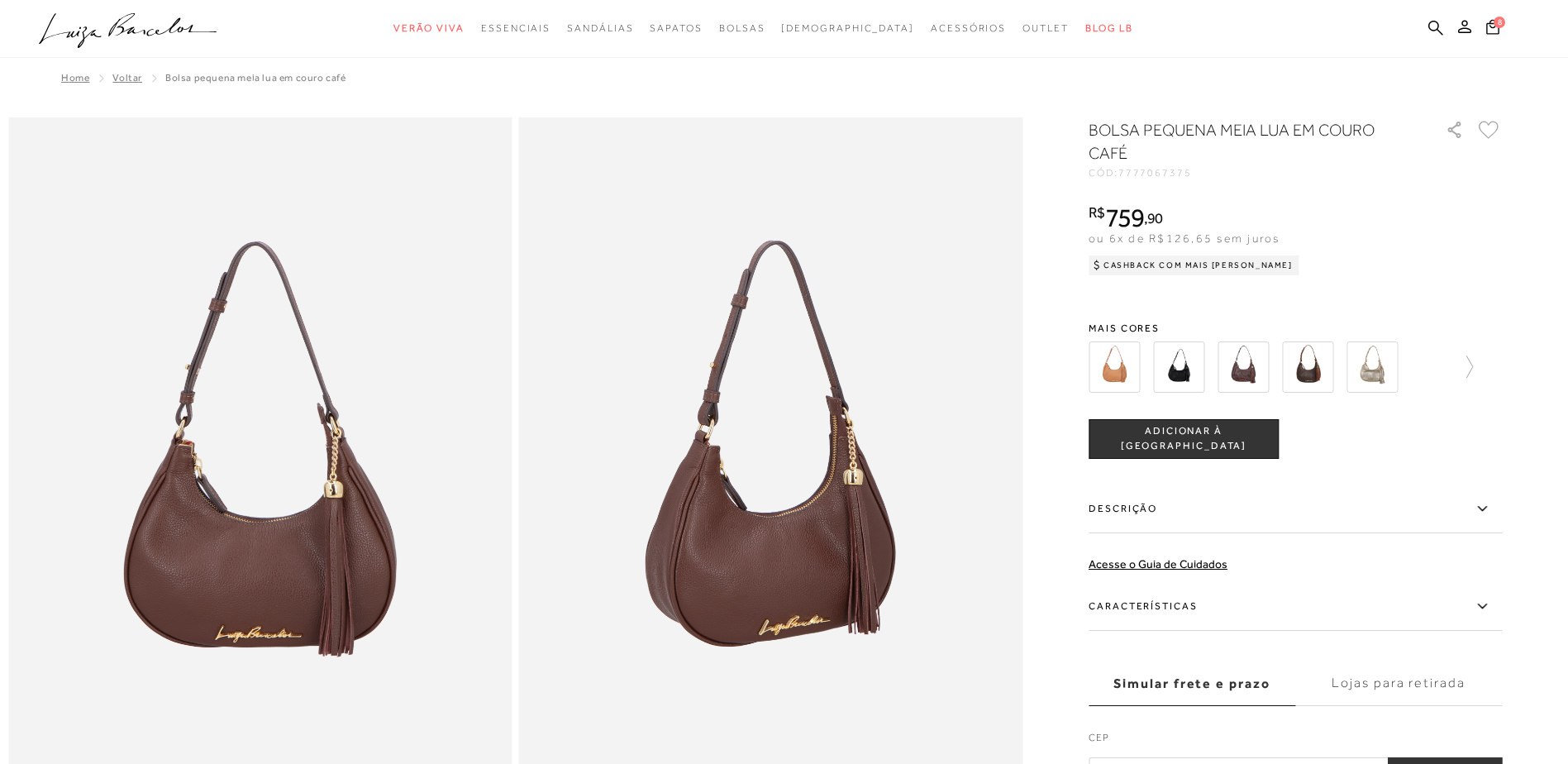
click at [1257, 360] on img at bounding box center [1243, 366] width 51 height 51
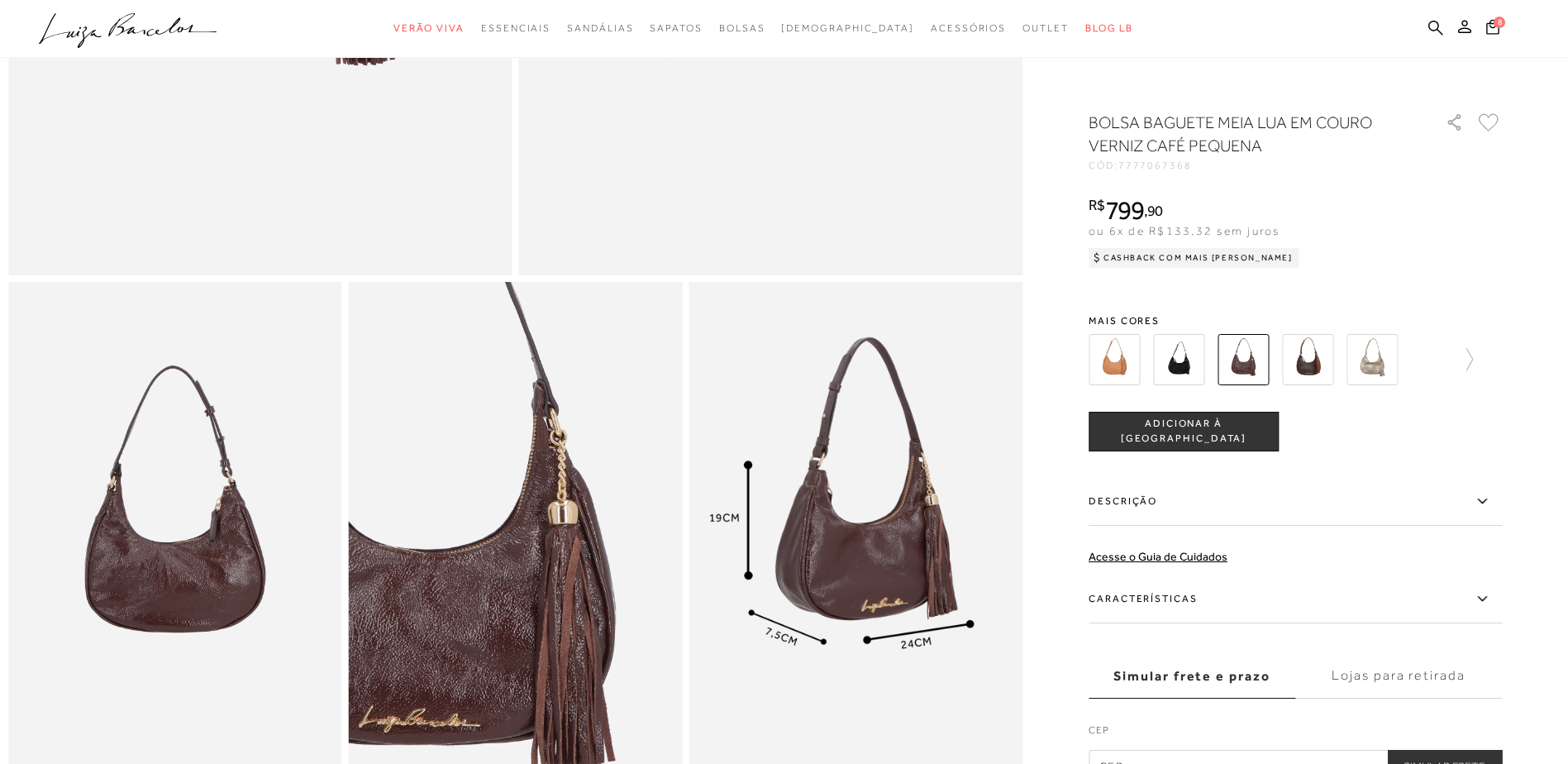
scroll to position [744, 0]
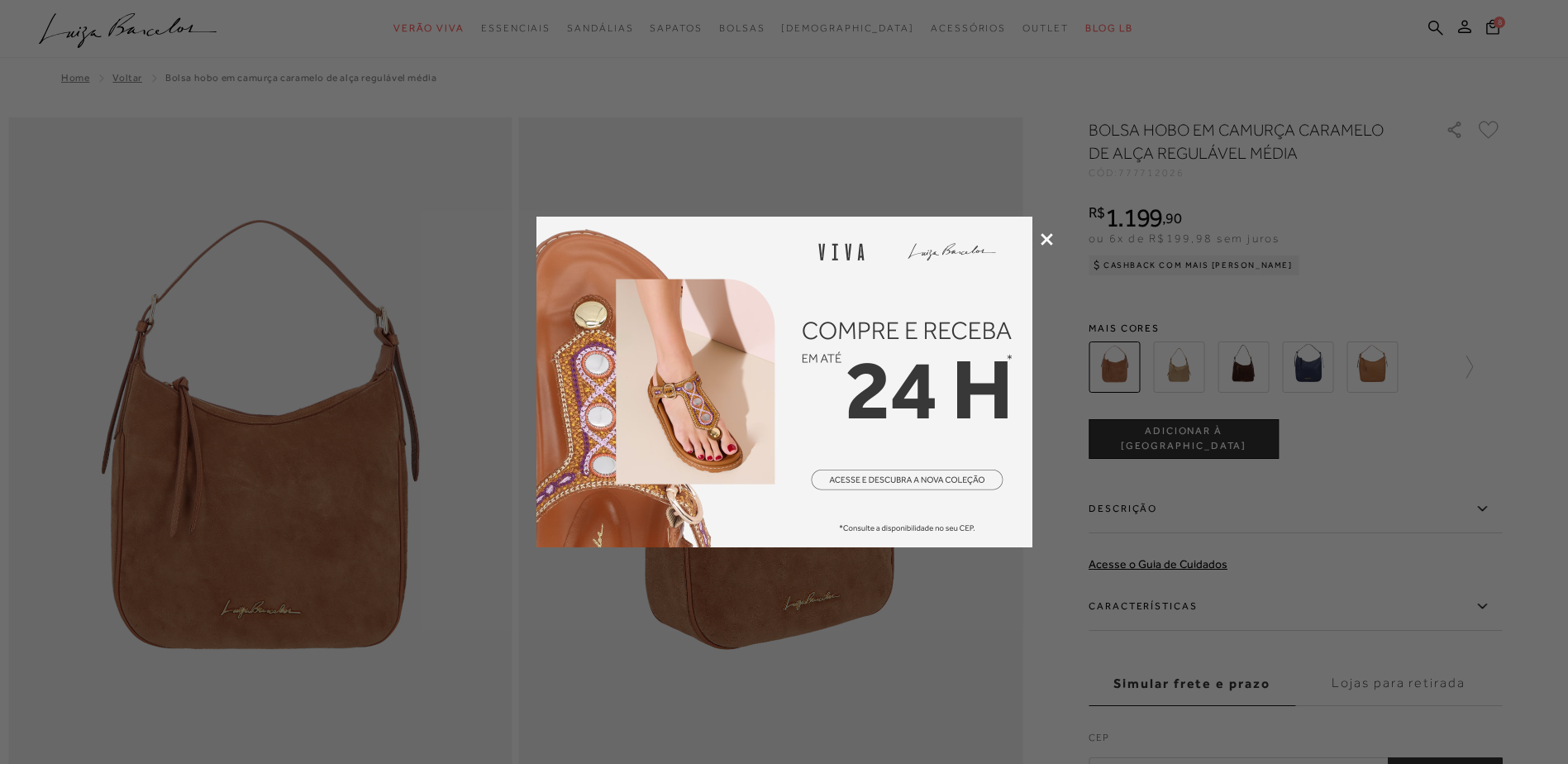
click at [1048, 234] on icon at bounding box center [1046, 238] width 12 height 12
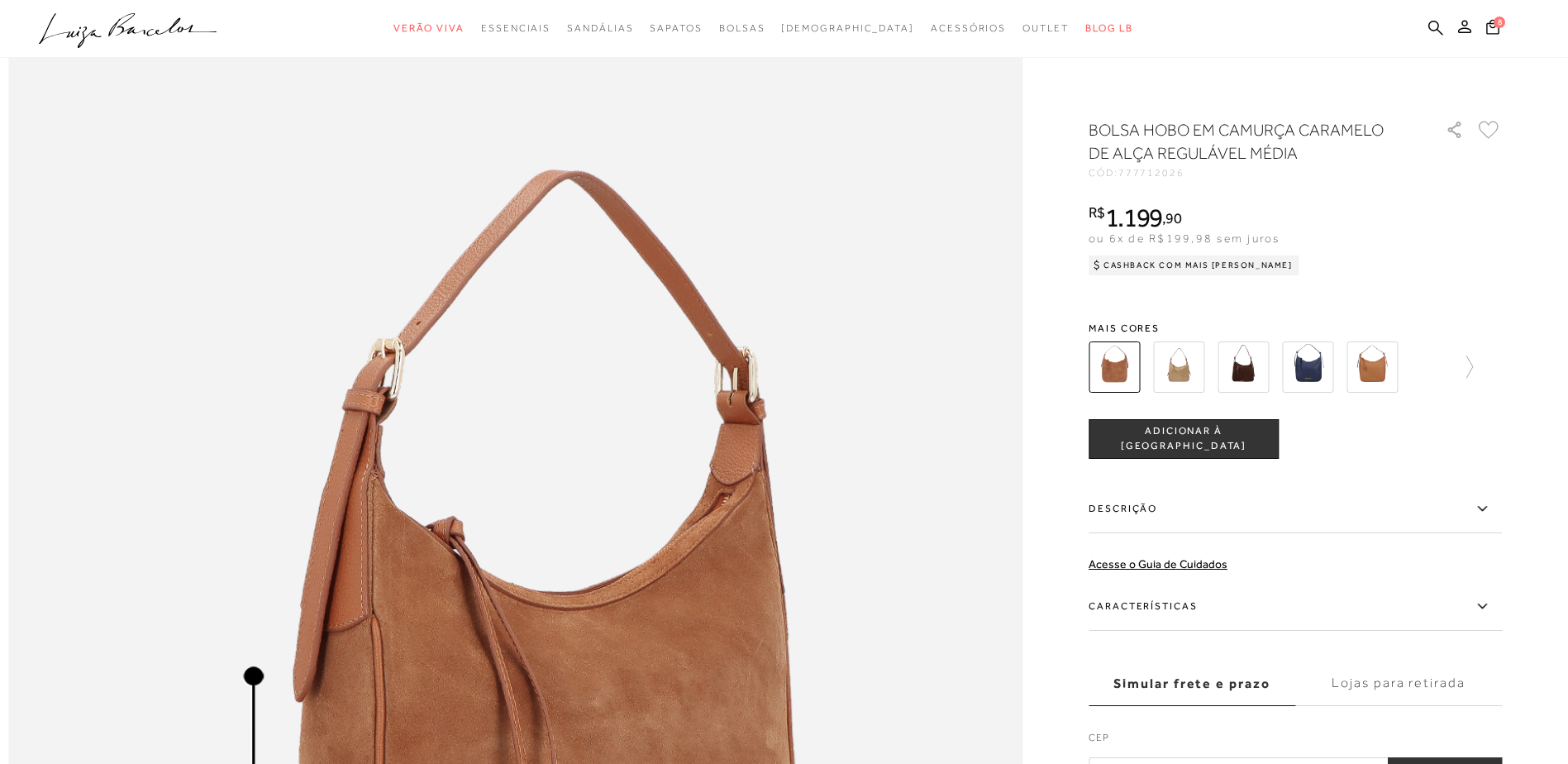
scroll to position [1487, 0]
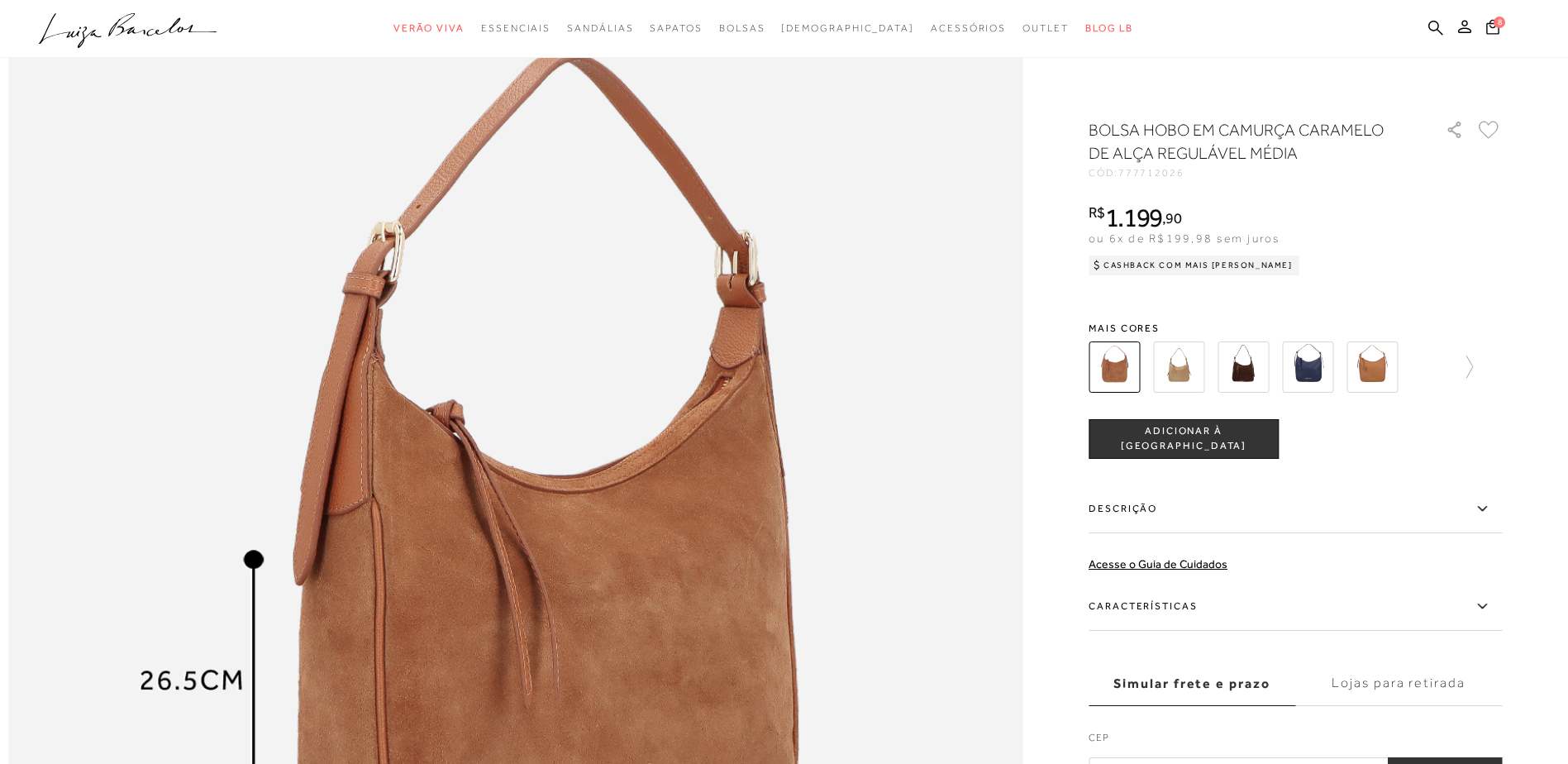
click at [1250, 350] on img at bounding box center [1243, 366] width 51 height 51
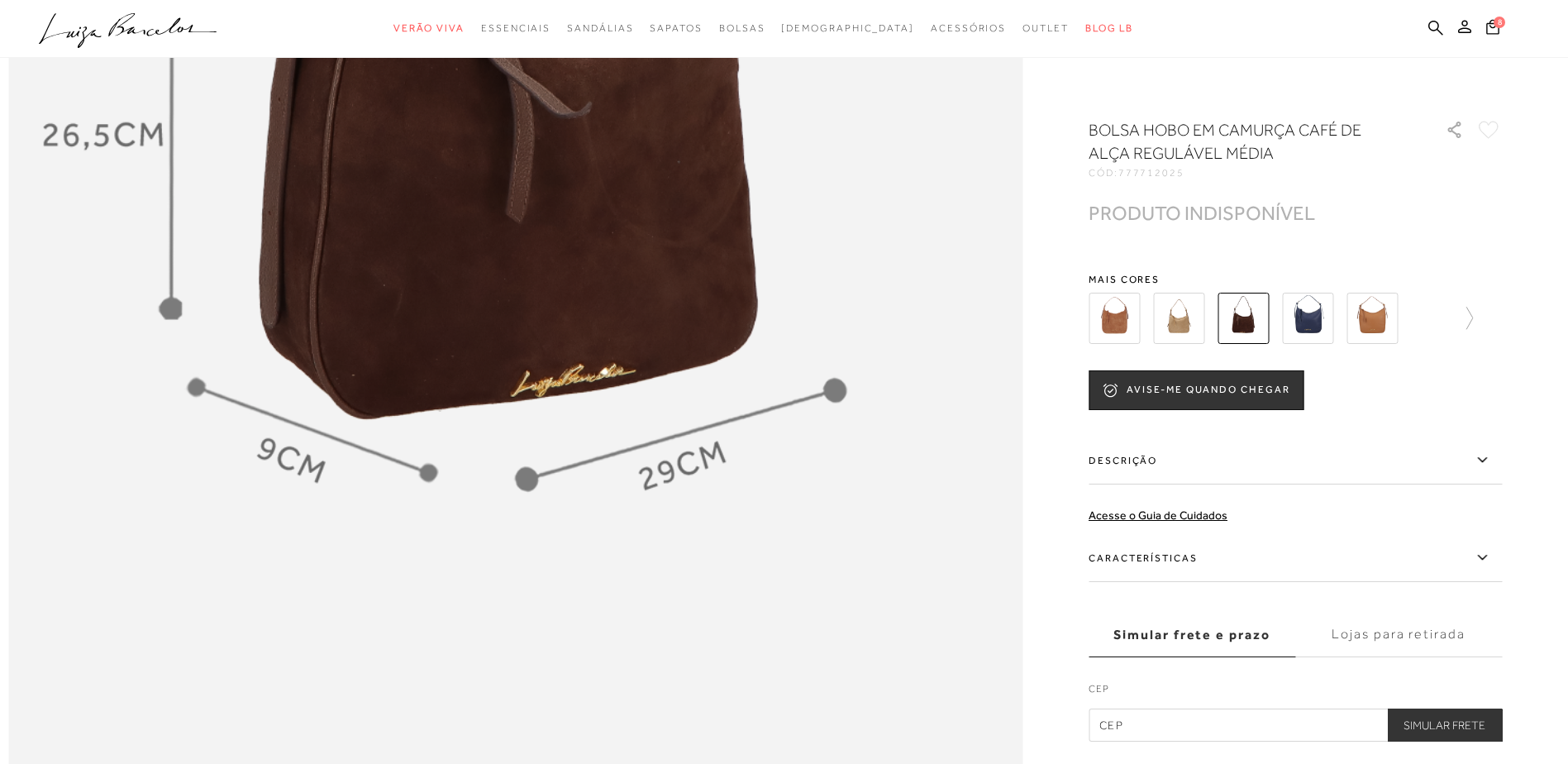
scroll to position [1818, 0]
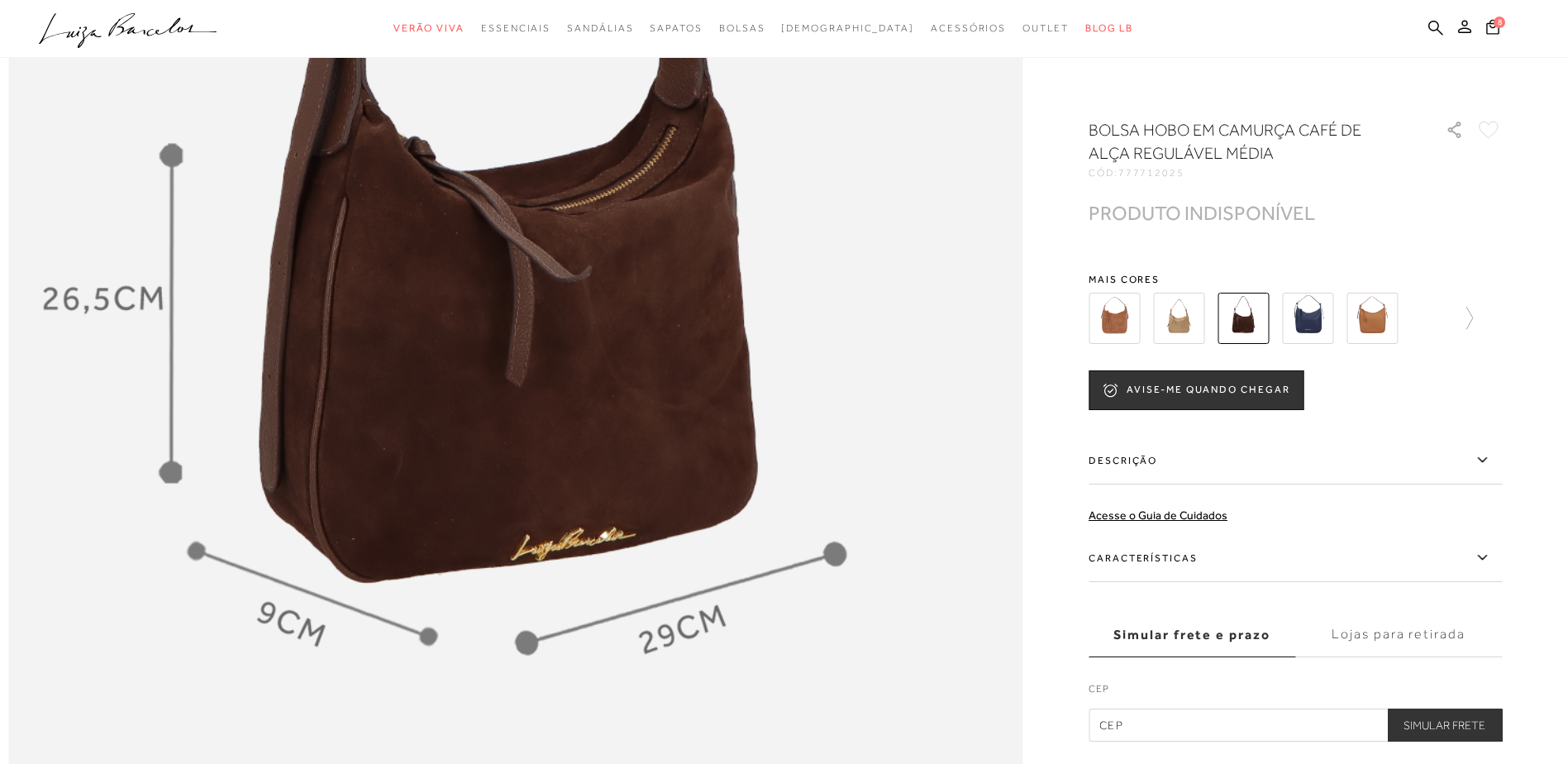
click at [1130, 315] on img at bounding box center [1114, 318] width 51 height 51
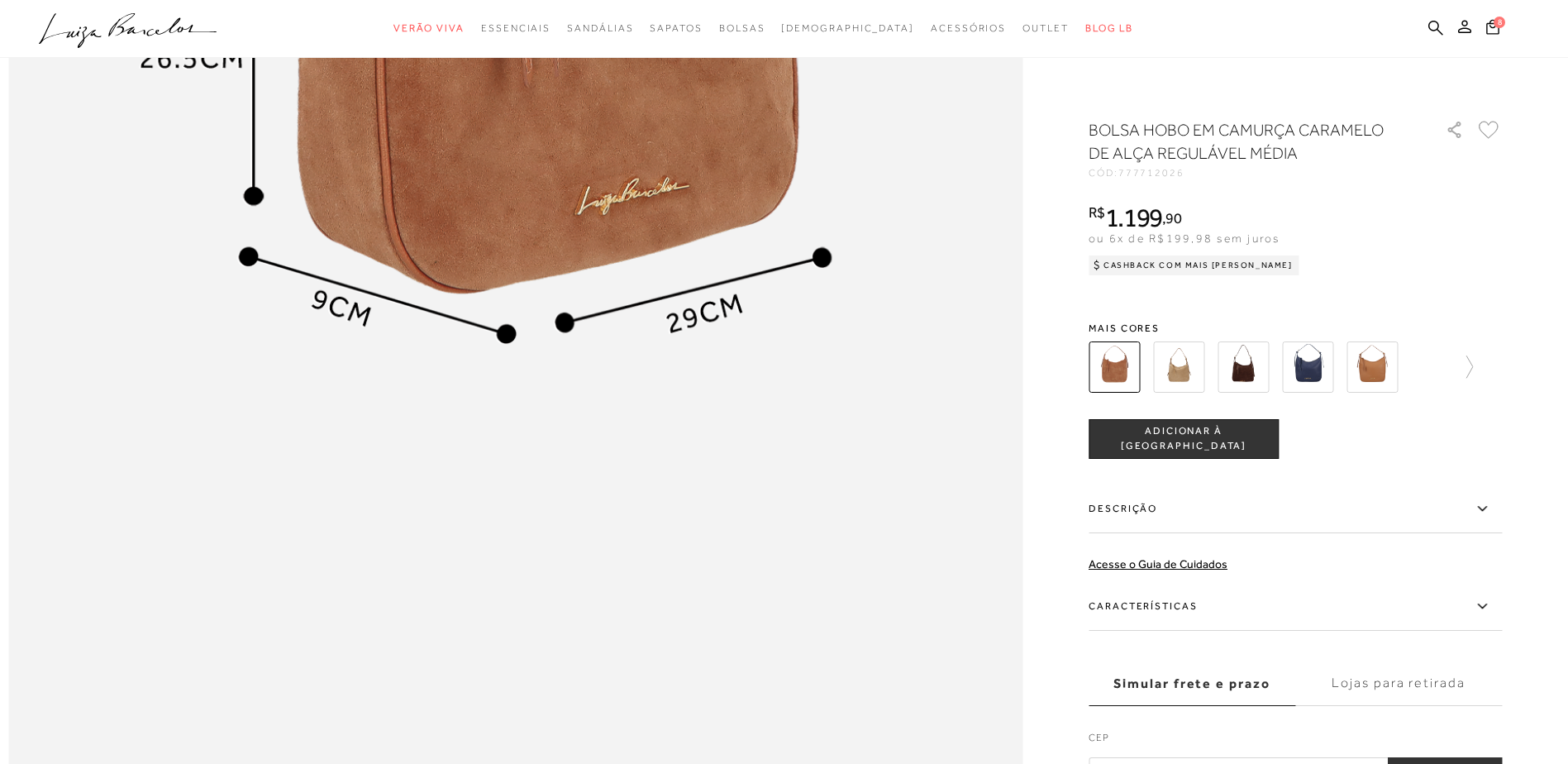
scroll to position [2397, 0]
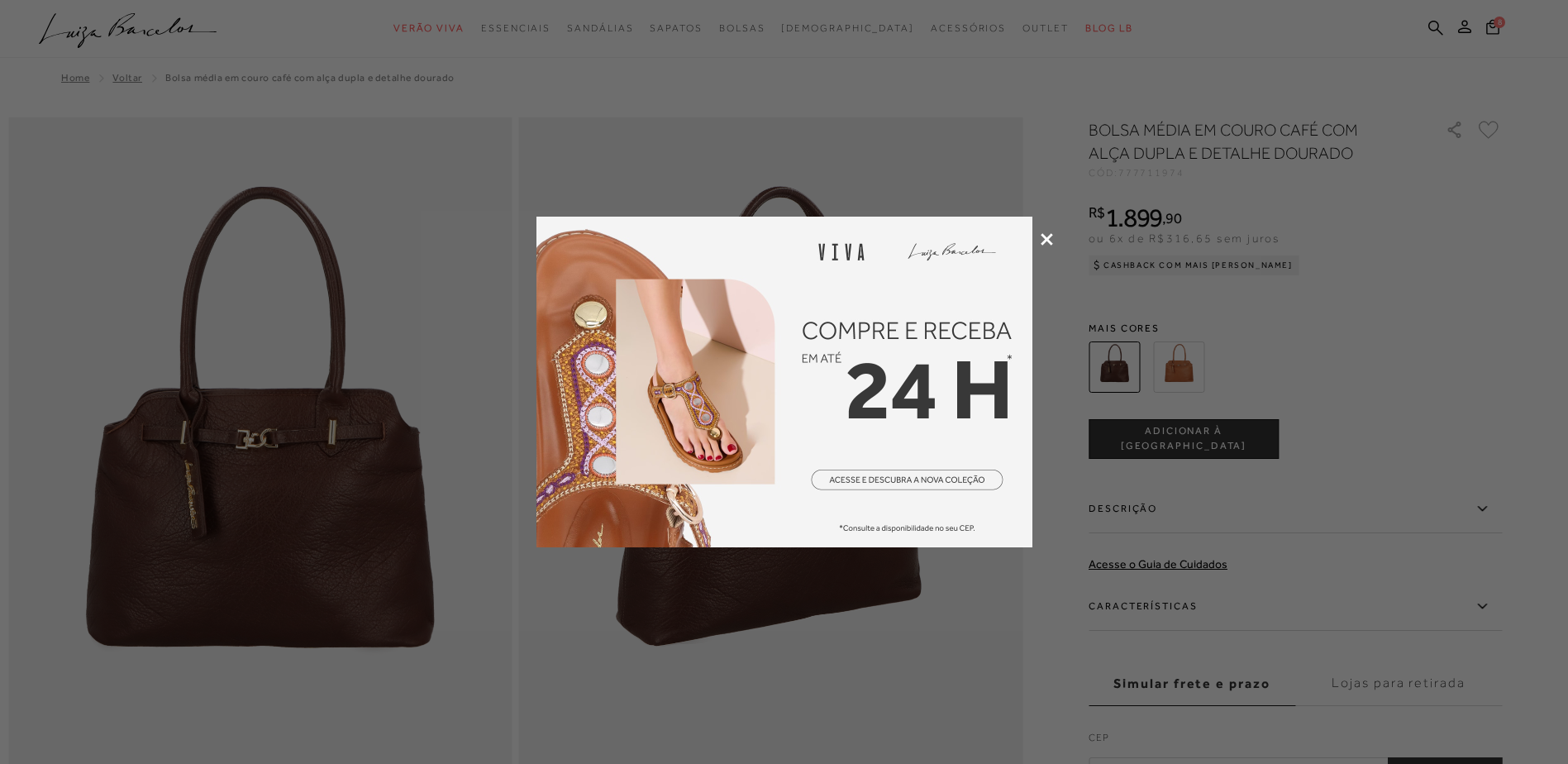
click at [1051, 241] on icon at bounding box center [1046, 238] width 12 height 12
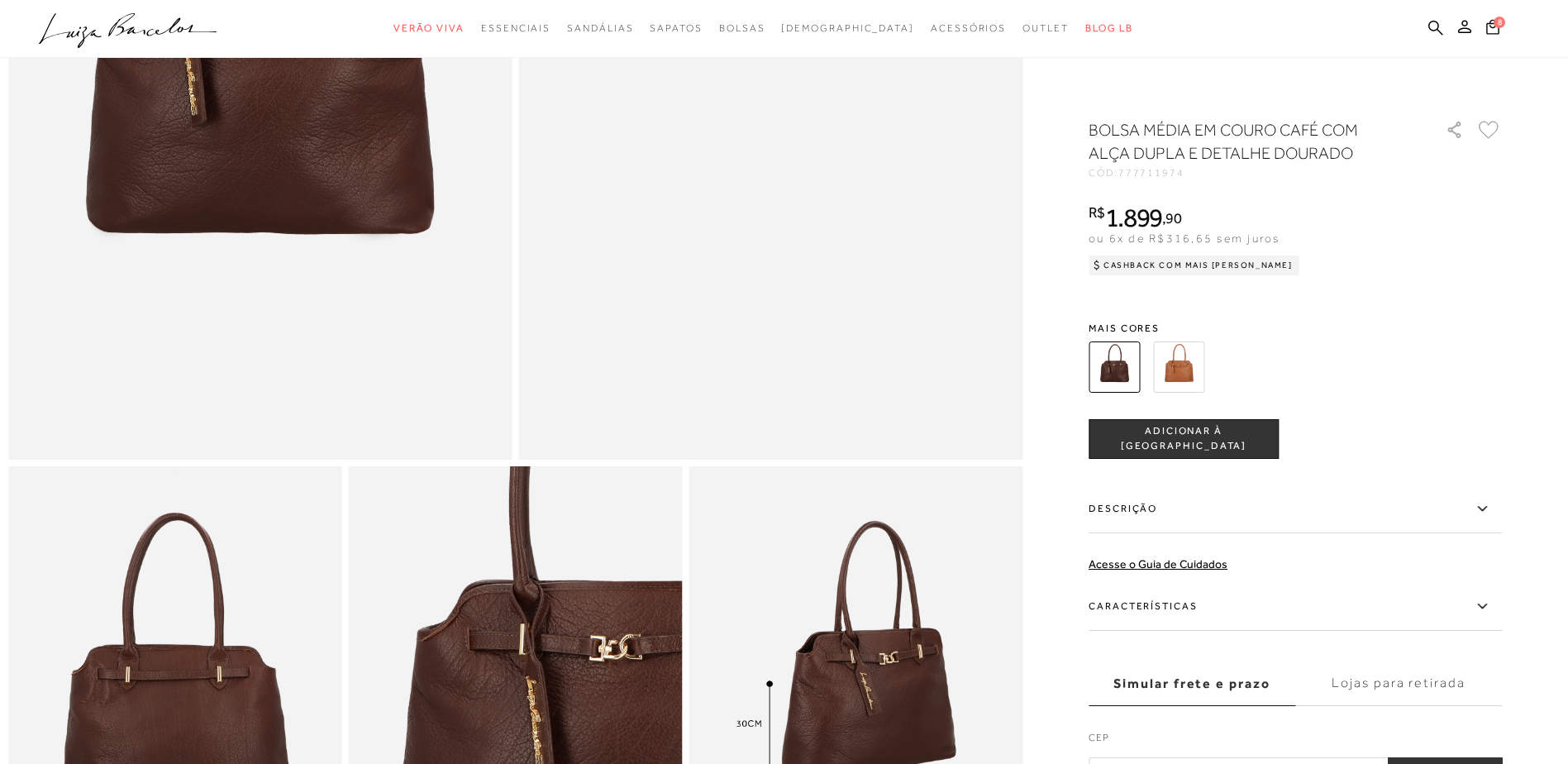
scroll to position [744, 0]
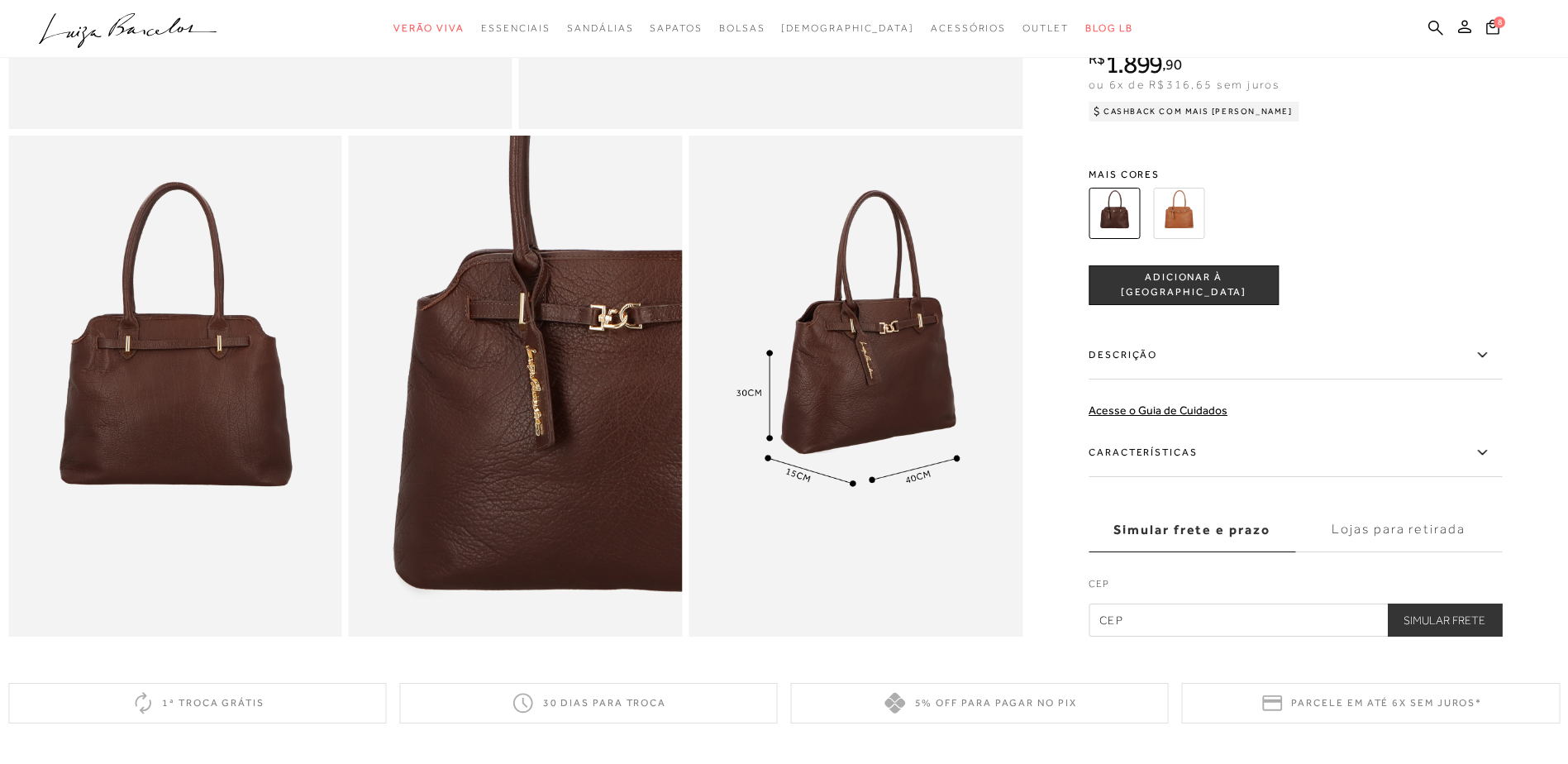
click at [893, 381] on img at bounding box center [856, 386] width 334 height 501
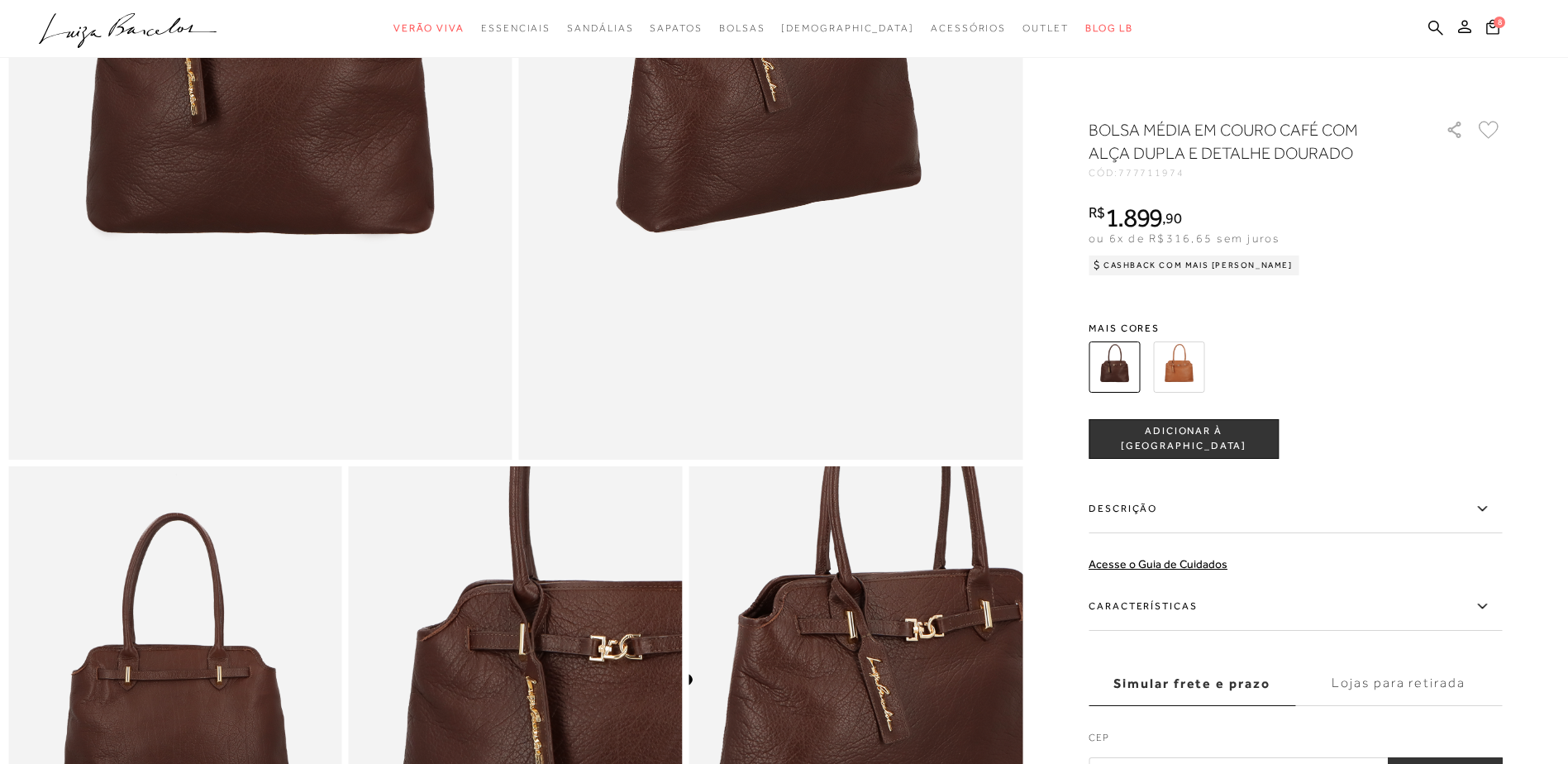
scroll to position [0, 0]
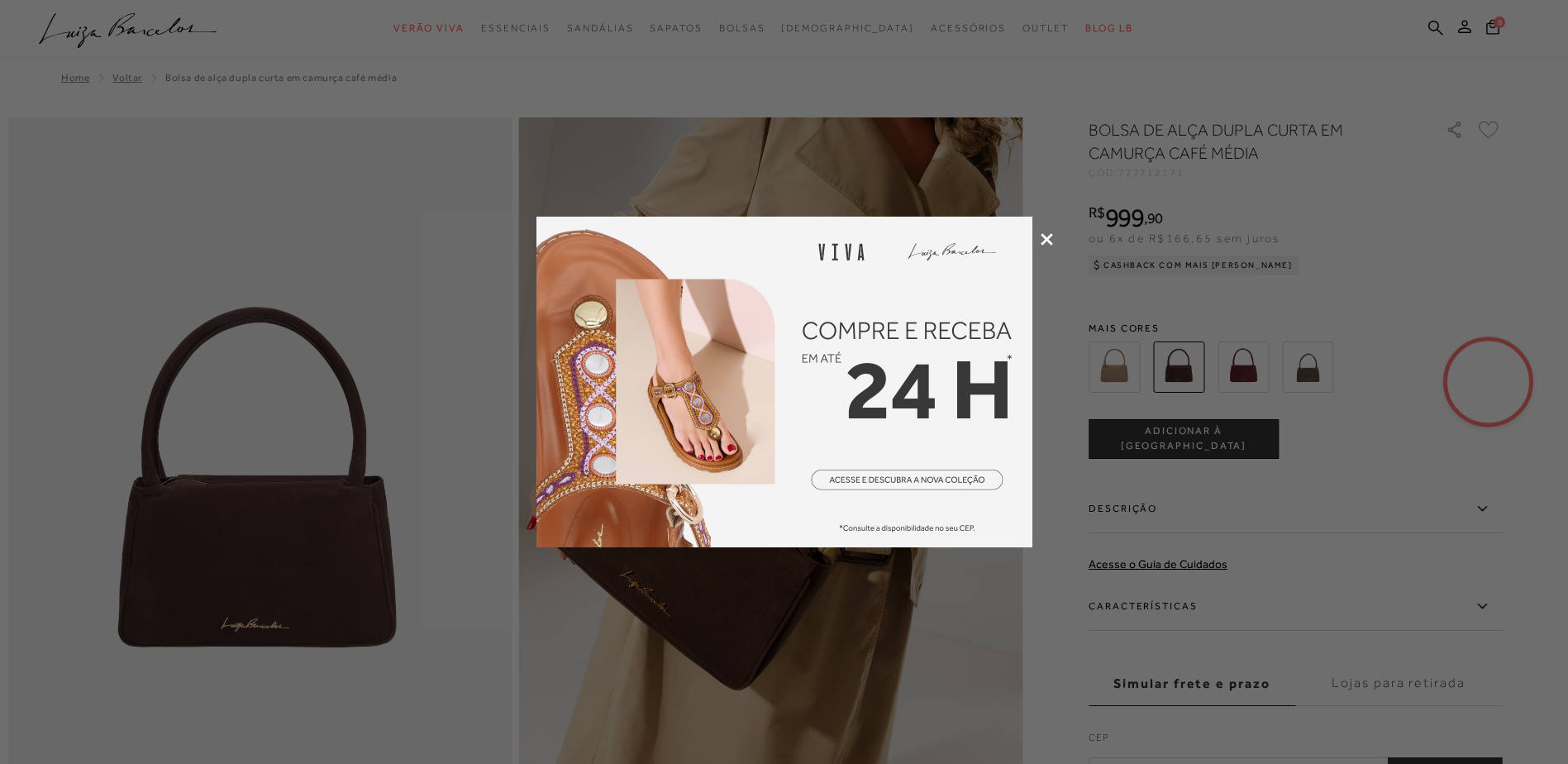
click at [1047, 236] on icon at bounding box center [1046, 238] width 12 height 12
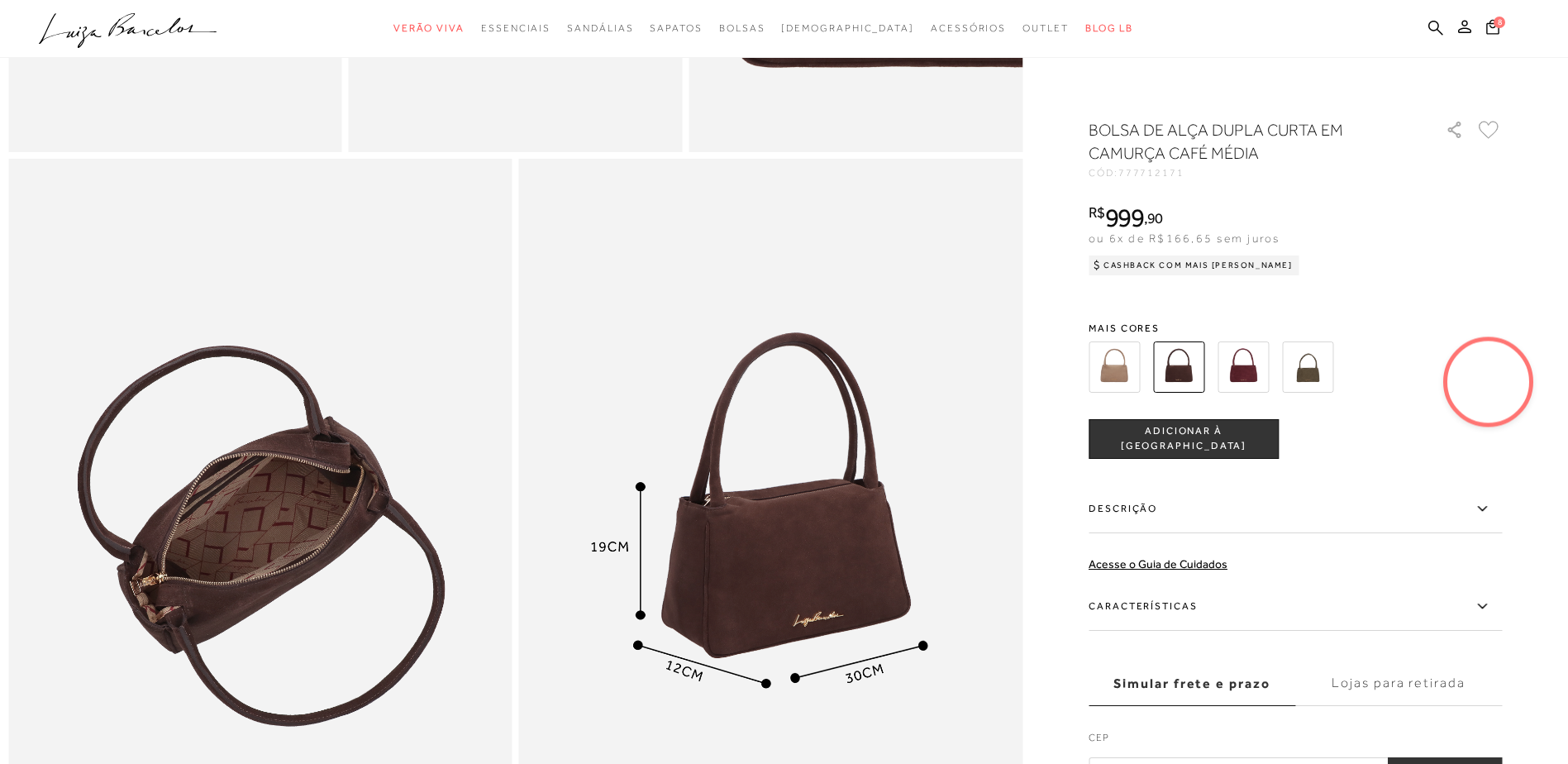
scroll to position [1405, 0]
